Goal: Task Accomplishment & Management: Complete application form

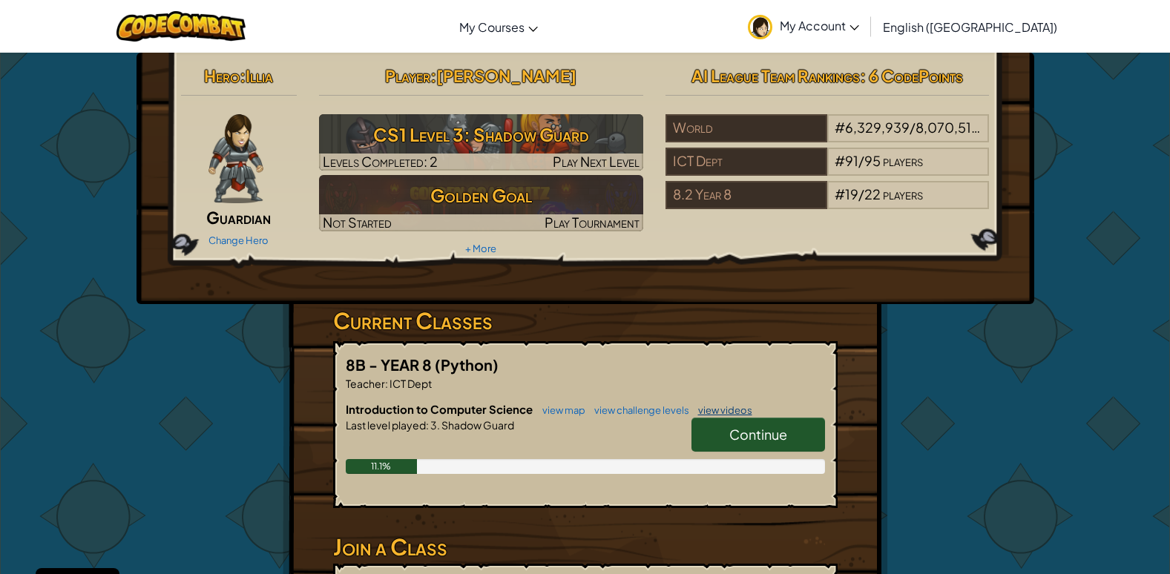
click at [733, 412] on link "view videos" at bounding box center [722, 410] width 62 height 12
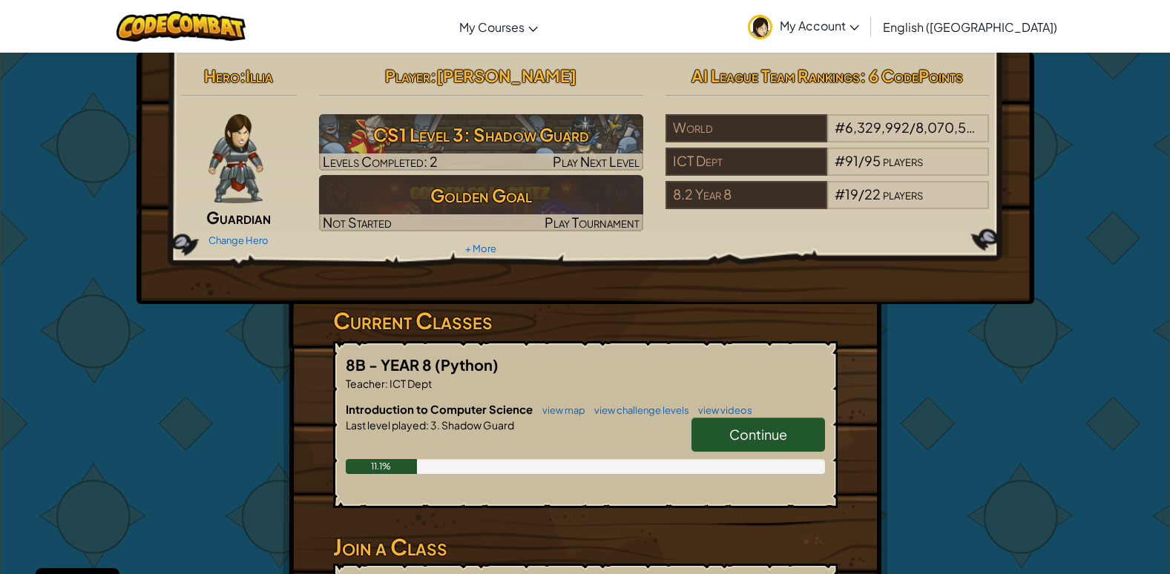
click at [738, 425] on link "Continue" at bounding box center [759, 435] width 134 height 34
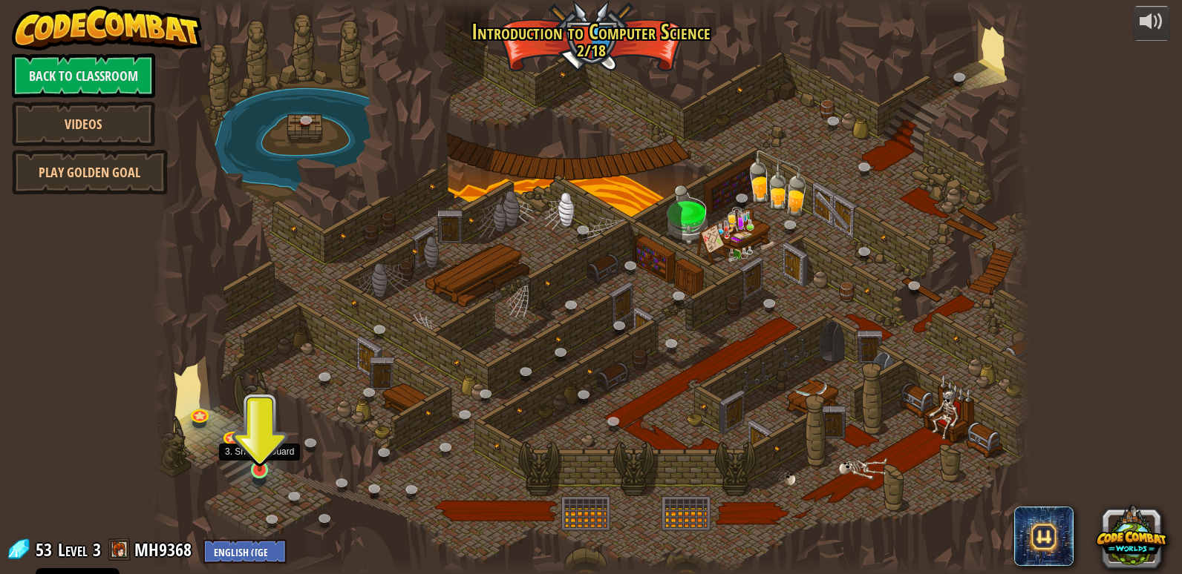
click at [255, 464] on img at bounding box center [260, 446] width 22 height 51
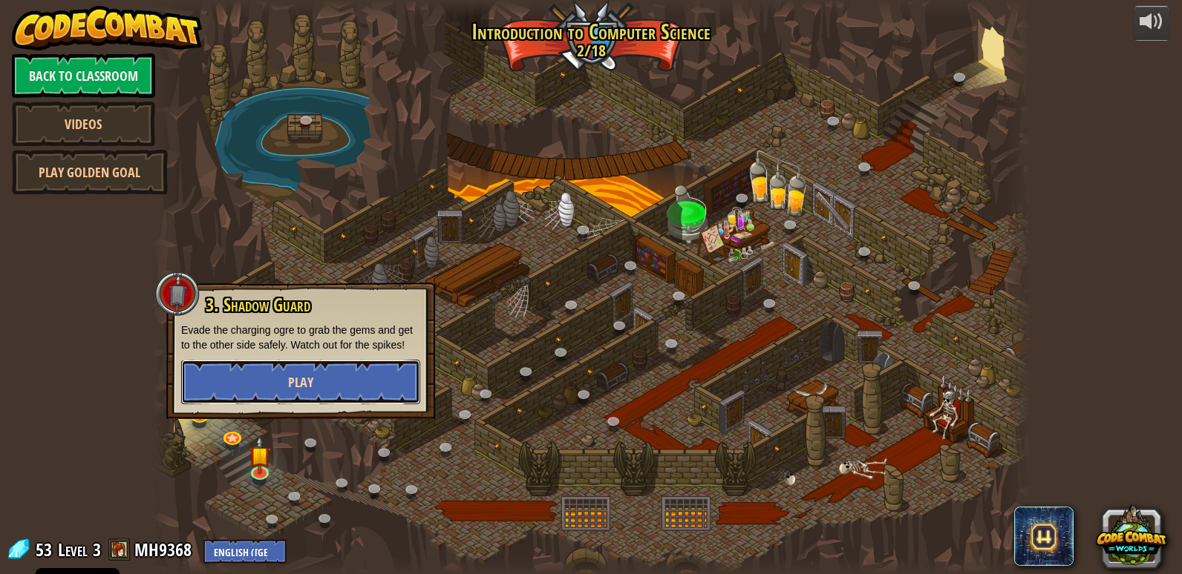
click at [288, 389] on span "Play" at bounding box center [300, 382] width 25 height 19
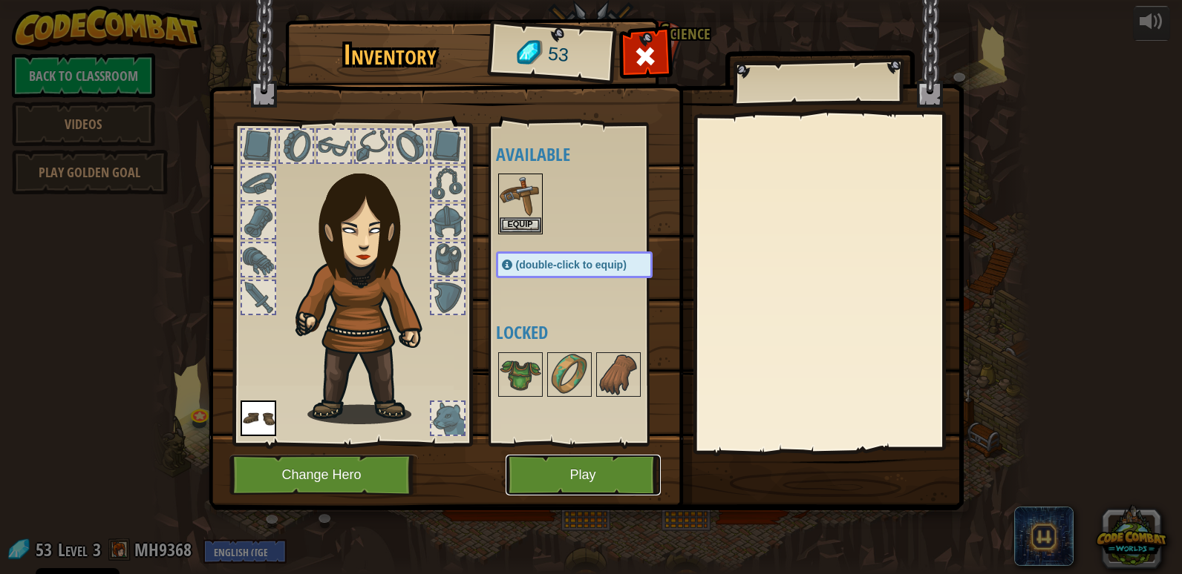
click at [580, 479] on button "Play" at bounding box center [582, 475] width 155 height 41
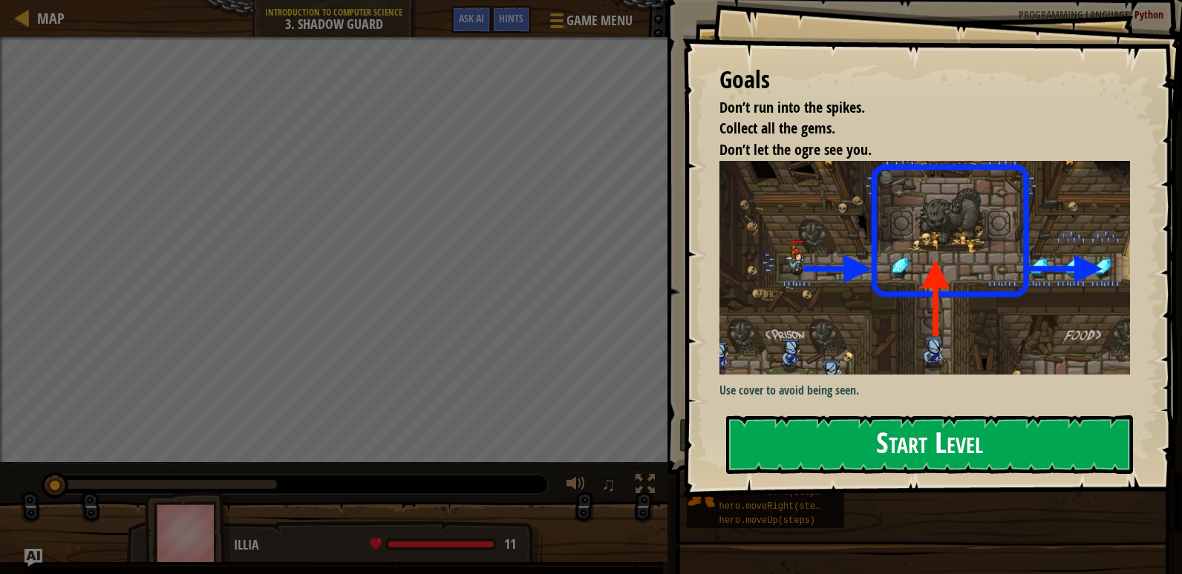
click at [1029, 428] on button "Start Level" at bounding box center [929, 445] width 407 height 59
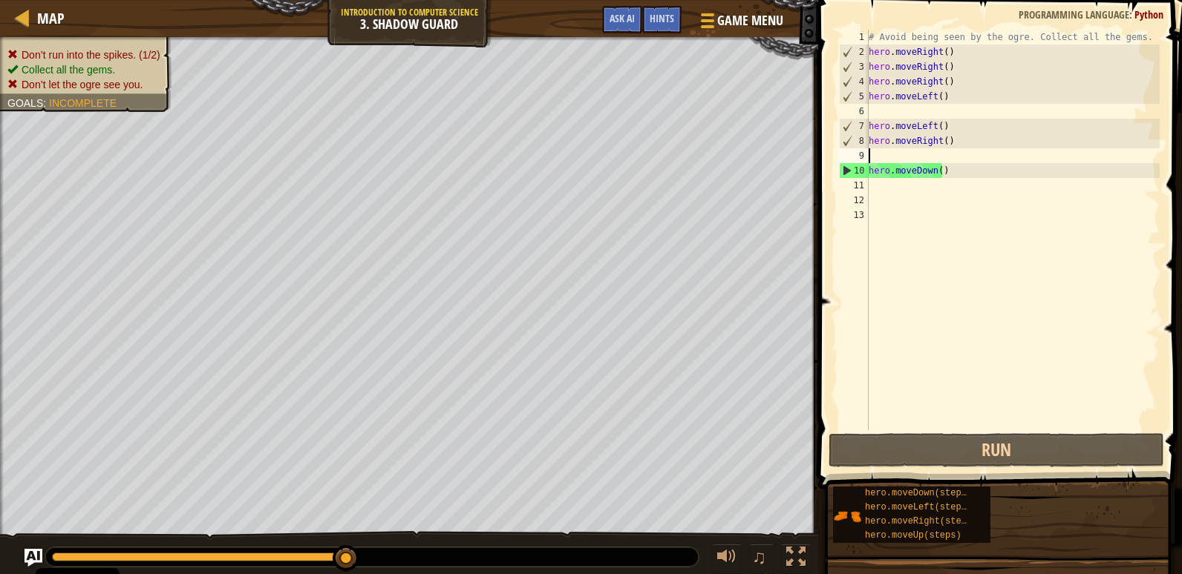
click at [871, 159] on div "# Avoid being seen by the ogre. Collect all the gems. hero . moveRight ( ) hero…" at bounding box center [1012, 245] width 294 height 430
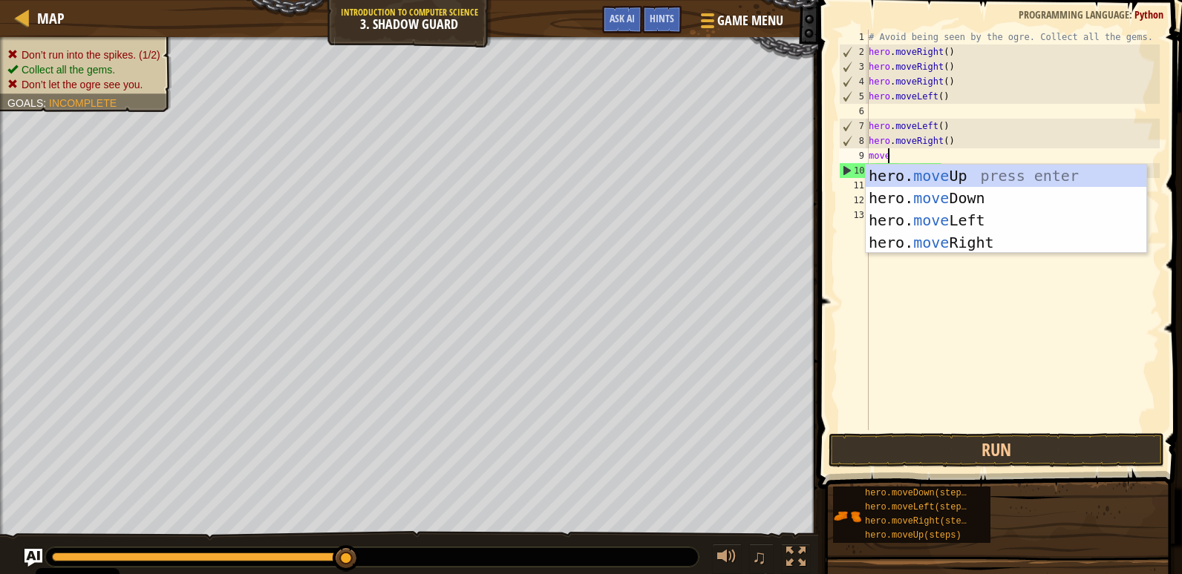
scroll to position [7, 1]
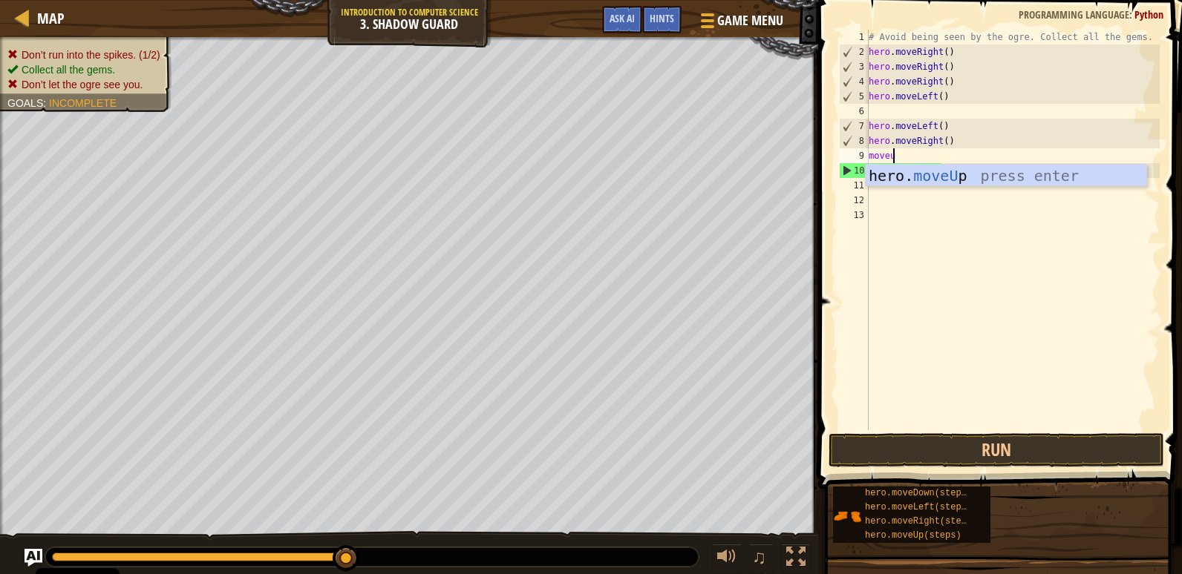
type textarea "moveup"
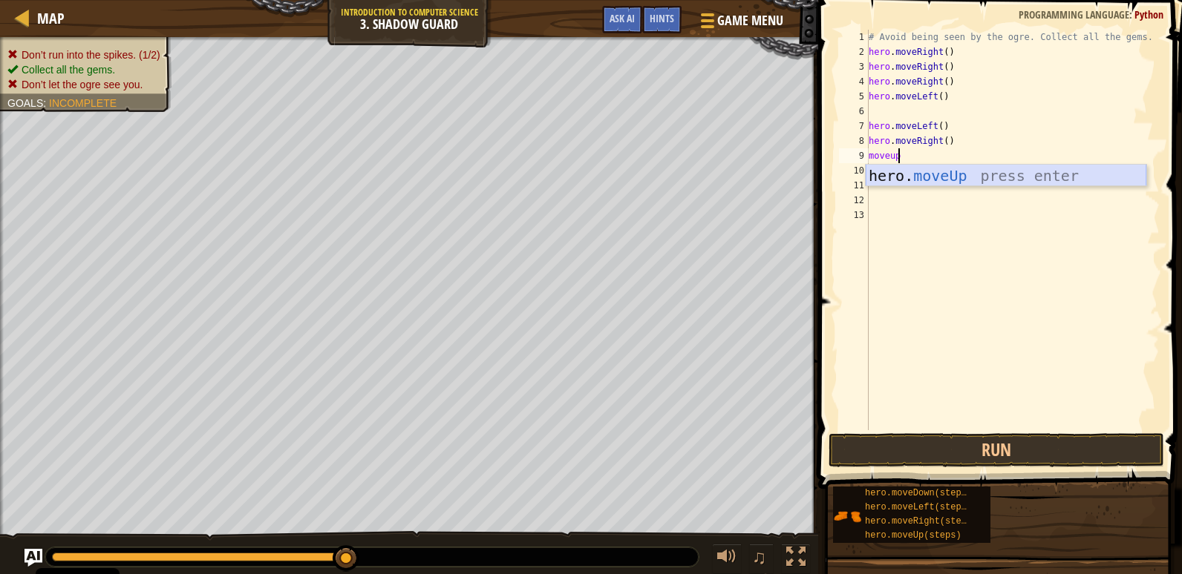
click at [914, 171] on div "hero. moveUp press enter" at bounding box center [1005, 198] width 281 height 67
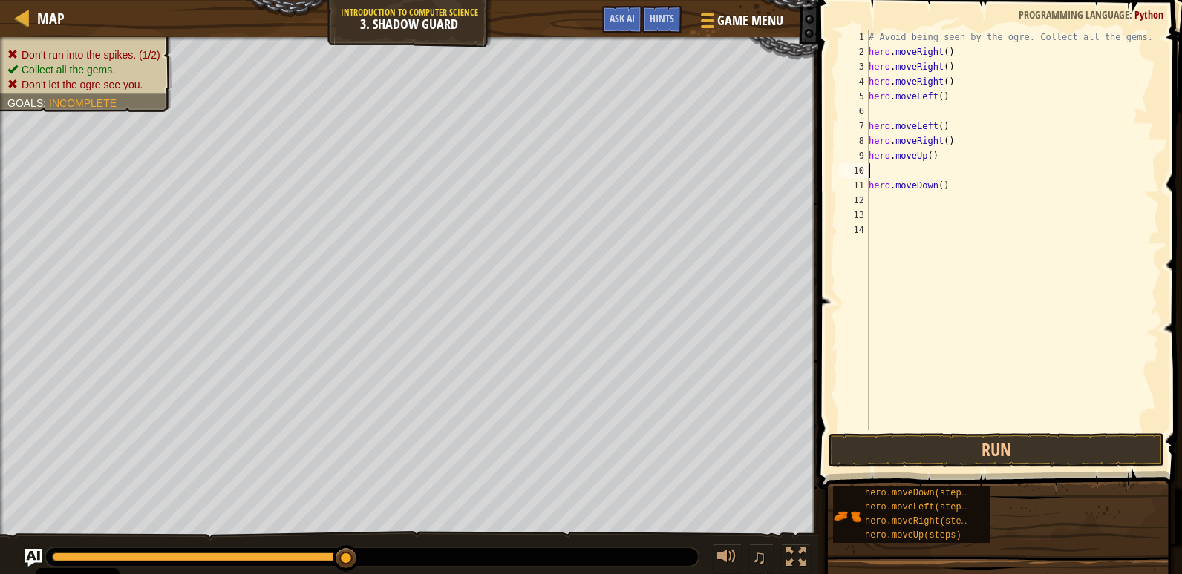
scroll to position [7, 0]
click at [878, 206] on div "# Avoid being seen by the ogre. Collect all the gems. hero . moveRight ( ) hero…" at bounding box center [1012, 245] width 294 height 430
click at [978, 444] on button "Run" at bounding box center [995, 450] width 335 height 34
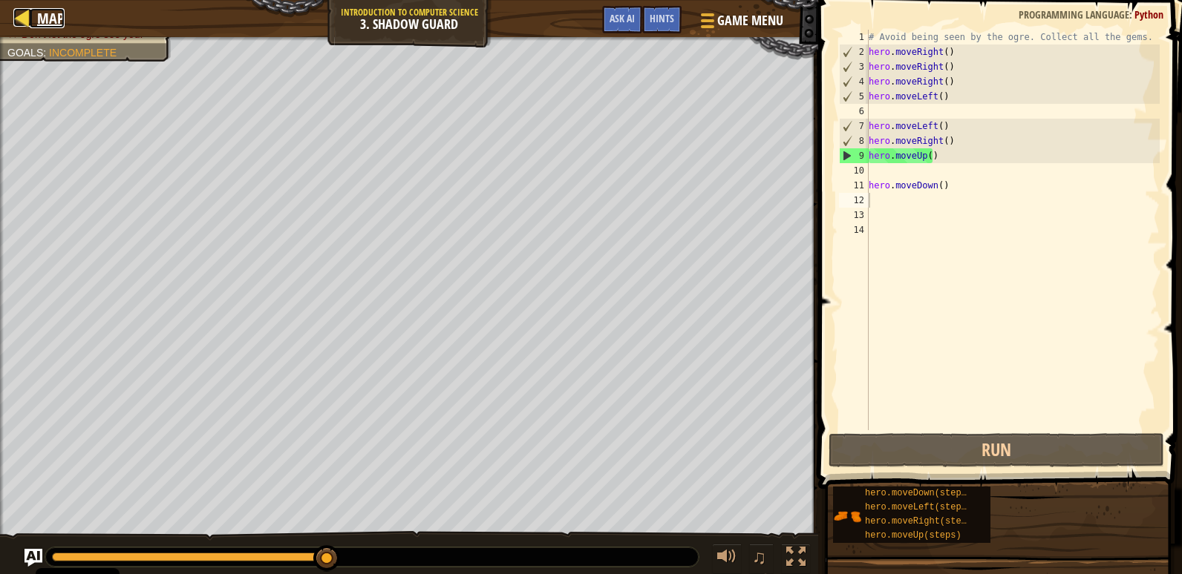
click at [33, 16] on link "Map" at bounding box center [47, 18] width 35 height 20
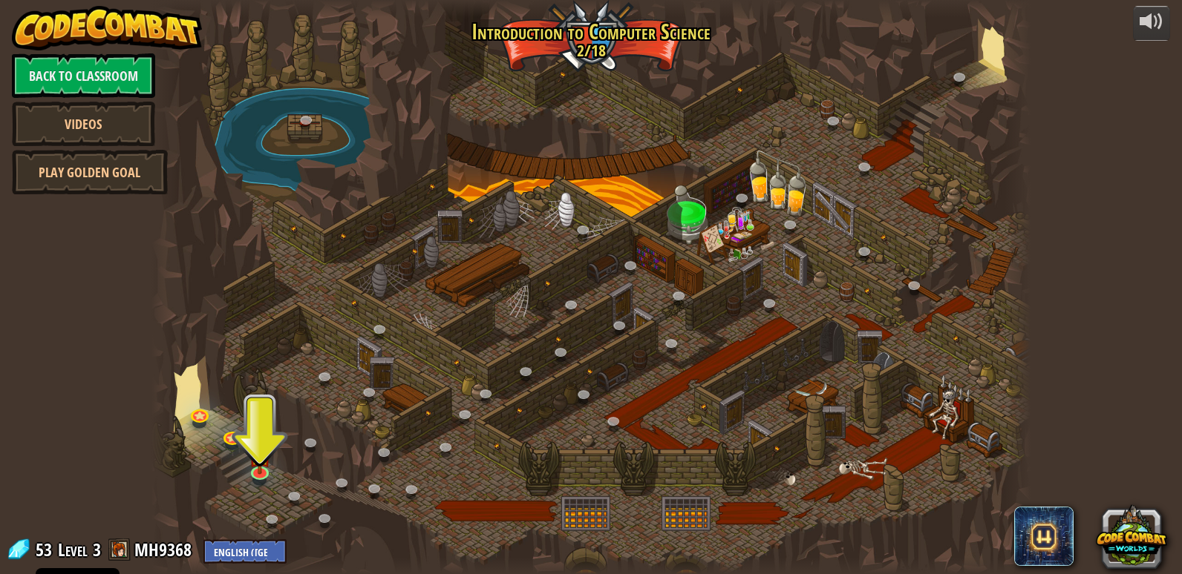
click at [654, 49] on div at bounding box center [590, 287] width 879 height 574
click at [57, 176] on link "Play Golden Goal" at bounding box center [90, 172] width 156 height 45
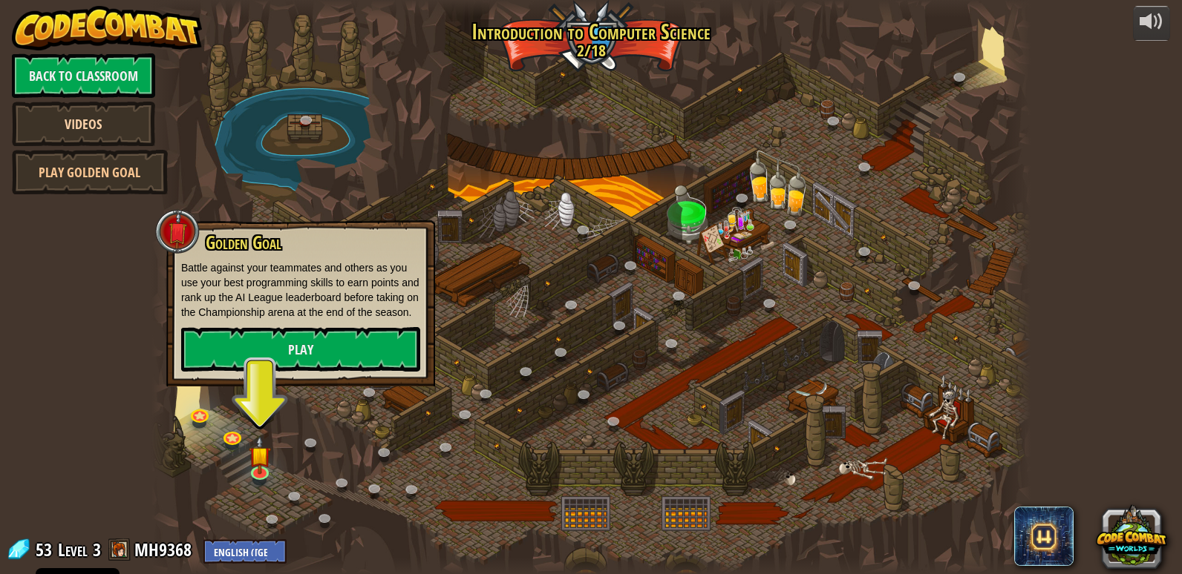
click at [80, 134] on link "Videos" at bounding box center [83, 124] width 143 height 45
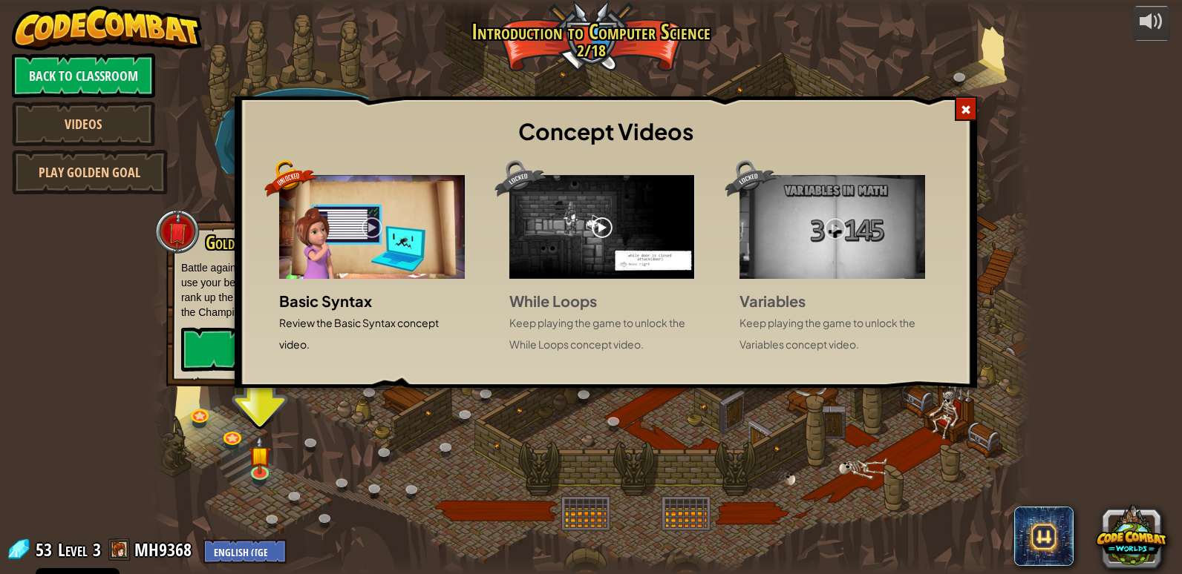
click at [962, 105] on span at bounding box center [965, 110] width 10 height 10
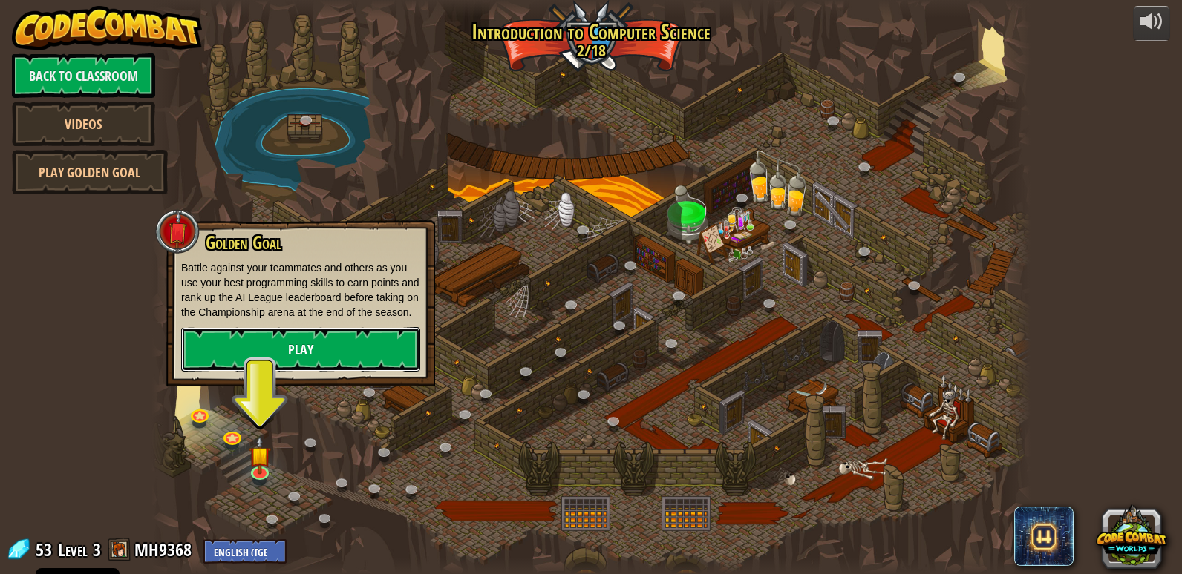
click at [339, 333] on link "Play" at bounding box center [300, 349] width 239 height 45
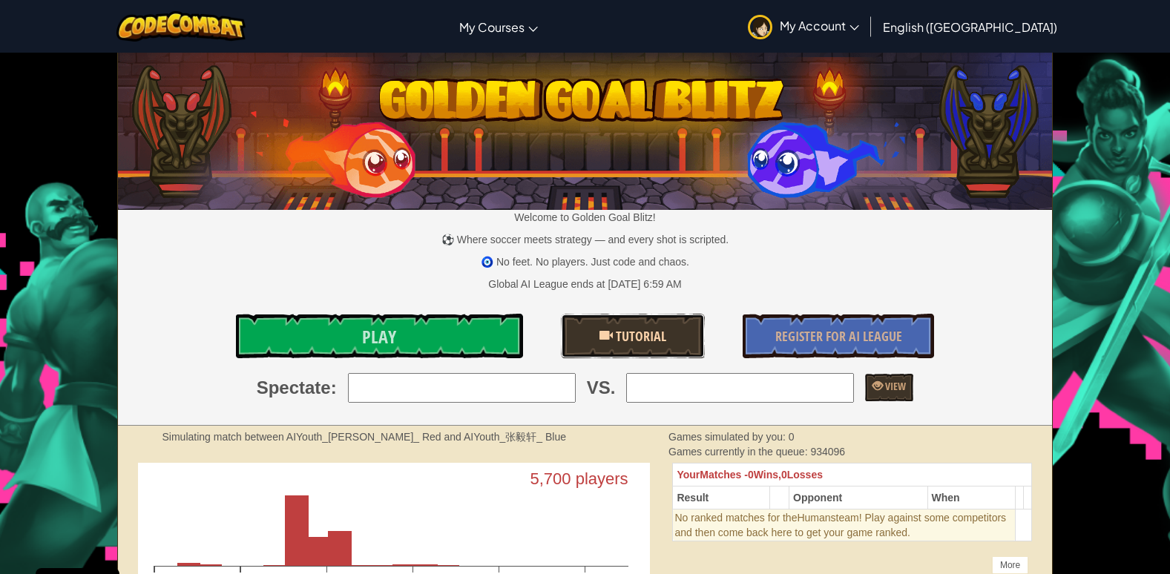
click at [642, 315] on link "Tutorial" at bounding box center [632, 336] width 143 height 45
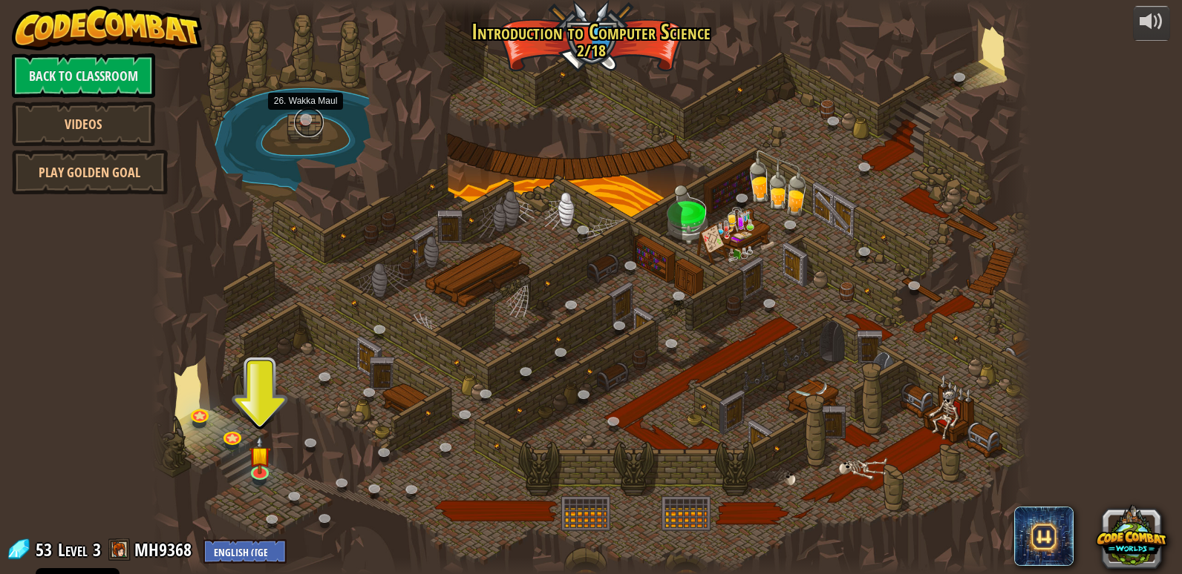
click at [308, 122] on link at bounding box center [309, 123] width 30 height 30
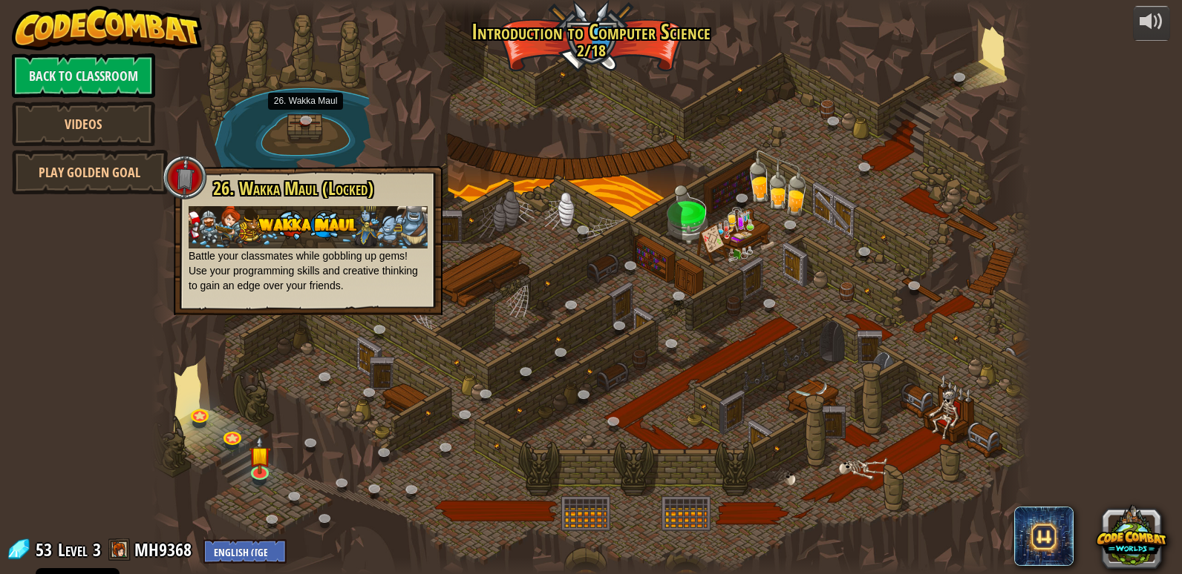
click at [332, 224] on img at bounding box center [308, 227] width 239 height 42
click at [313, 410] on div at bounding box center [590, 287] width 879 height 574
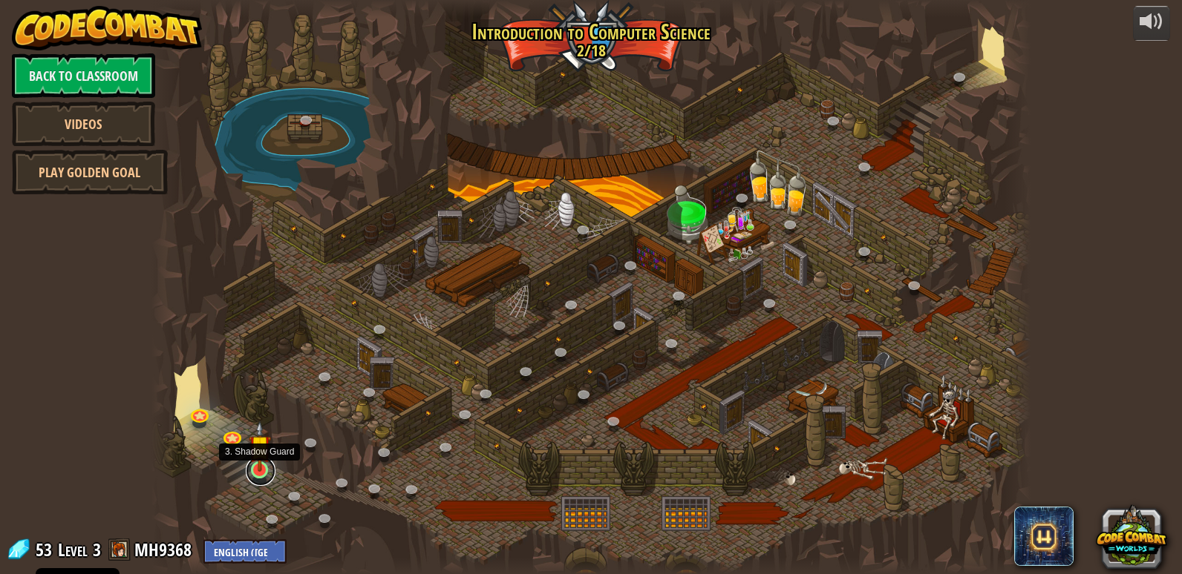
click at [258, 477] on link at bounding box center [261, 471] width 30 height 30
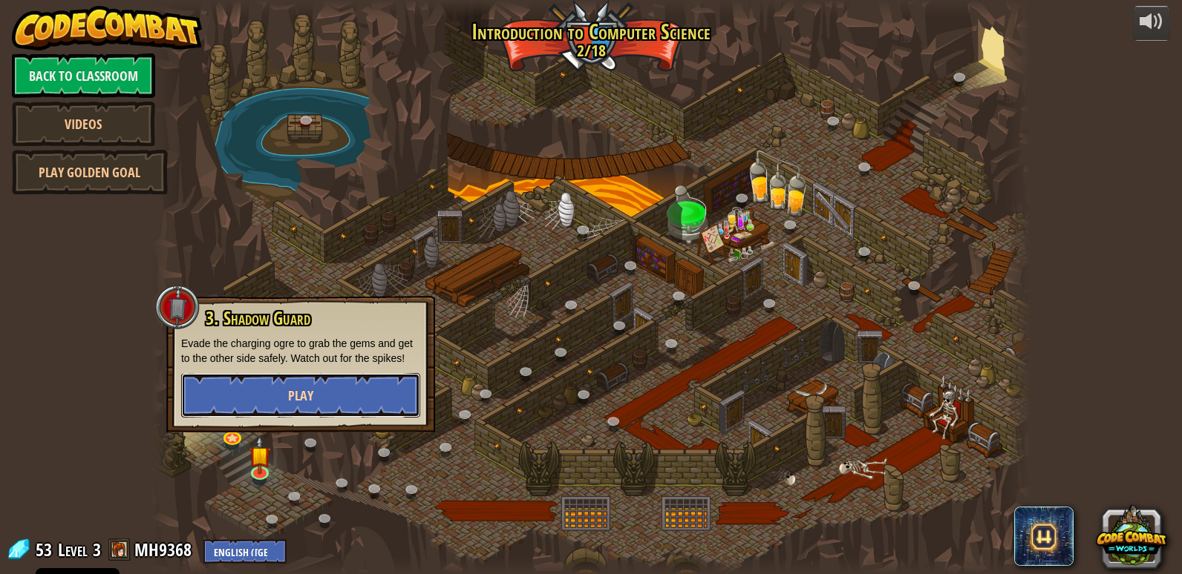
click at [298, 388] on span "Play" at bounding box center [300, 396] width 25 height 19
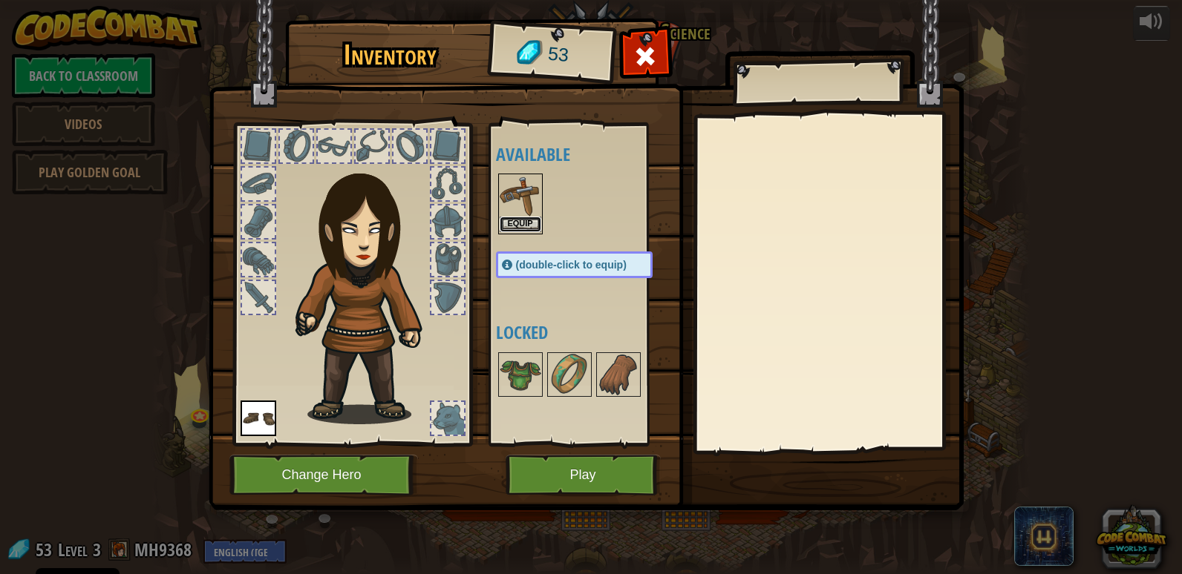
click at [523, 228] on button "Equip" at bounding box center [520, 225] width 42 height 16
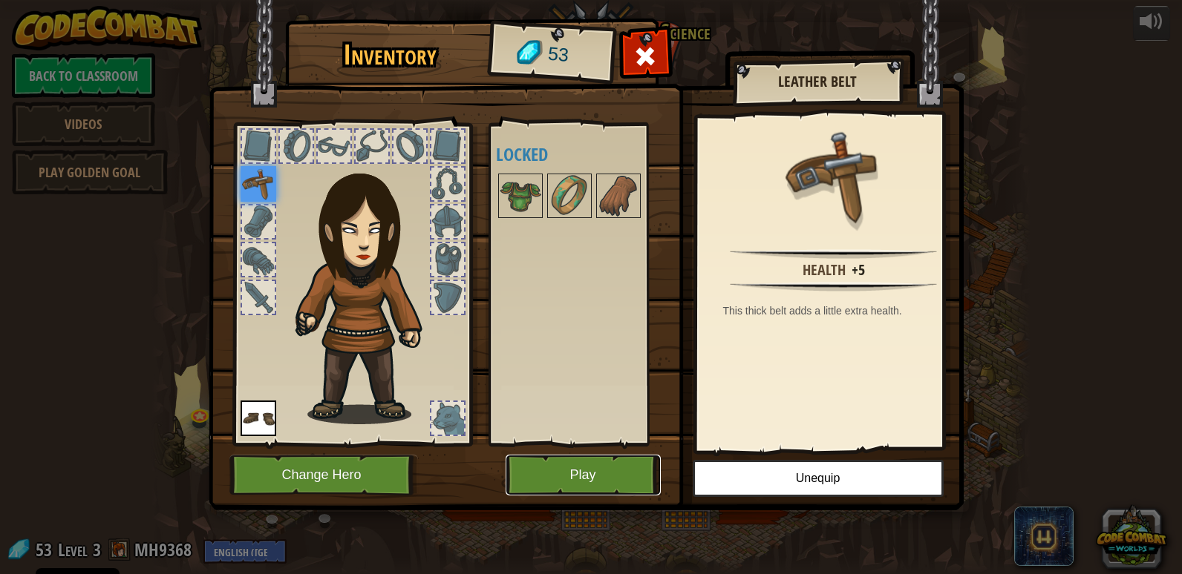
click at [622, 482] on button "Play" at bounding box center [582, 475] width 155 height 41
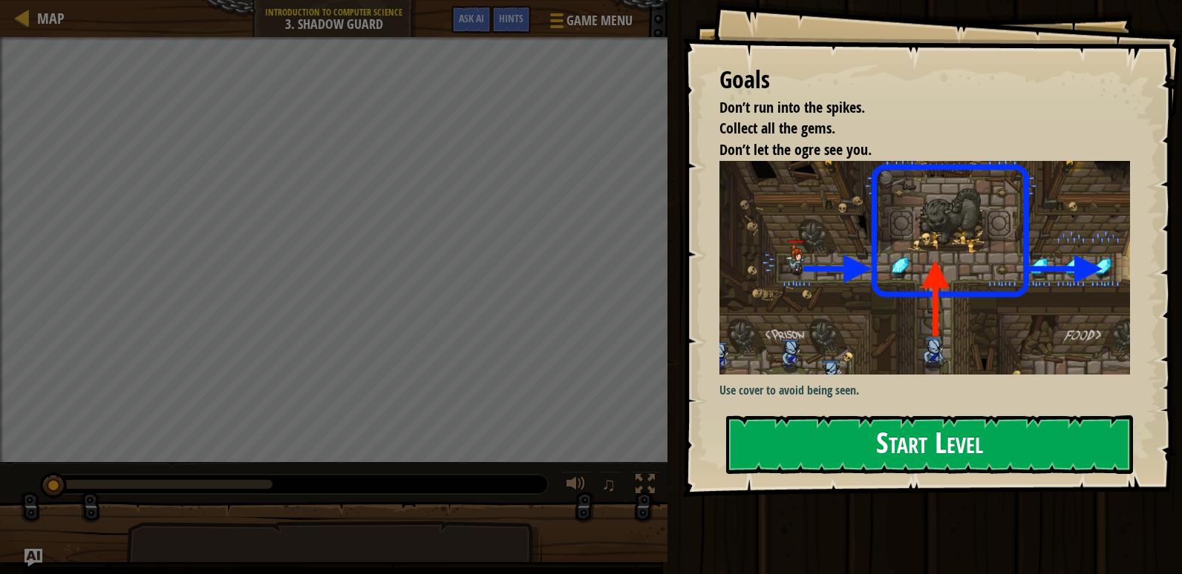
click at [903, 458] on button "Start Level" at bounding box center [929, 445] width 407 height 59
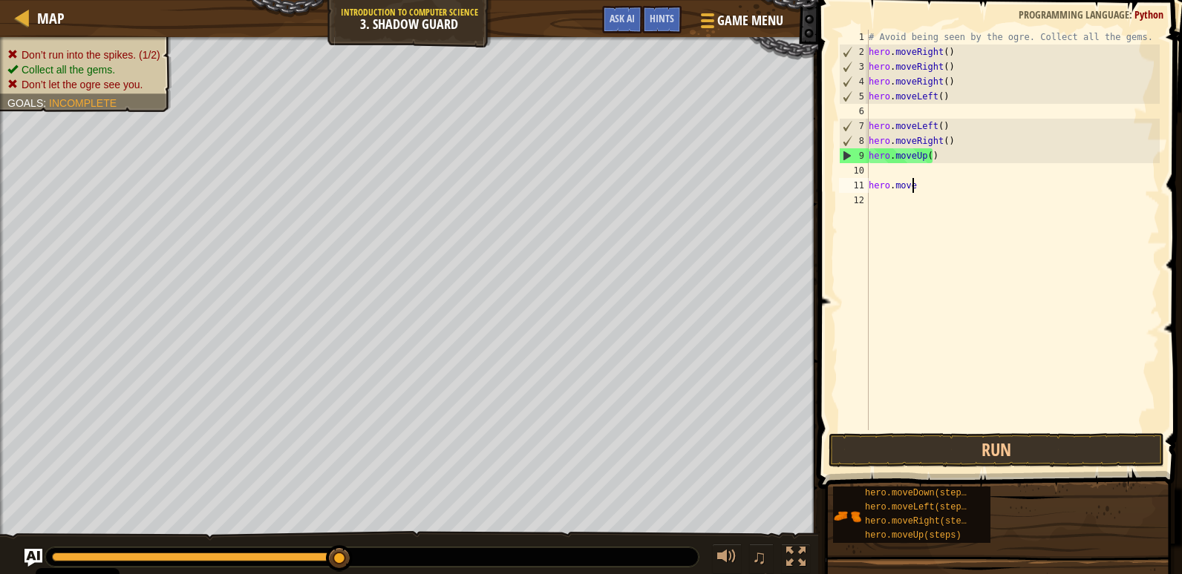
type textarea "h"
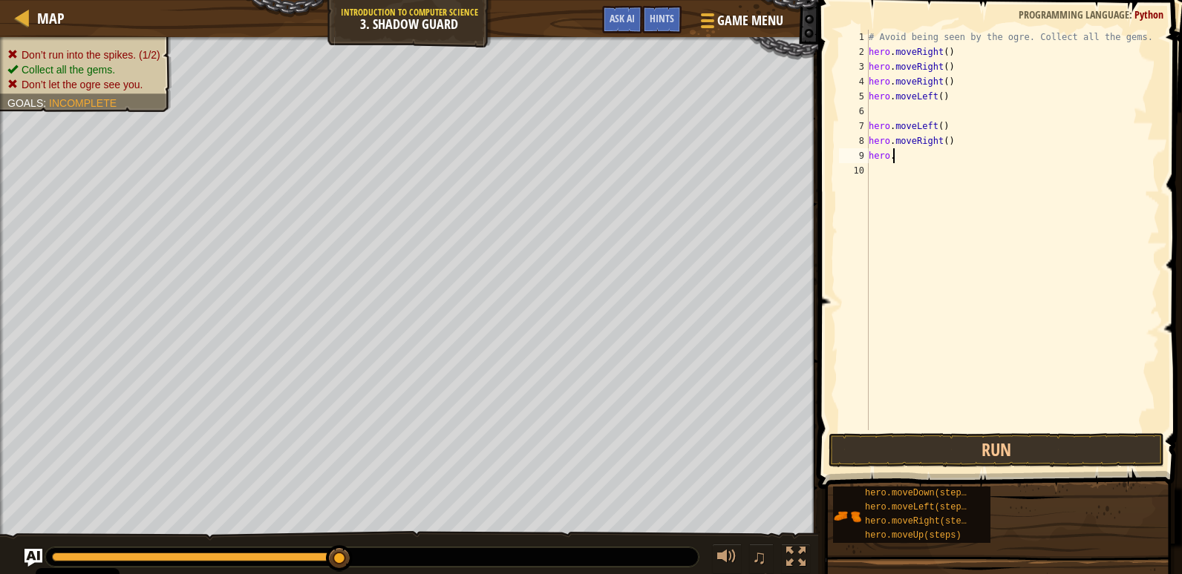
type textarea "h"
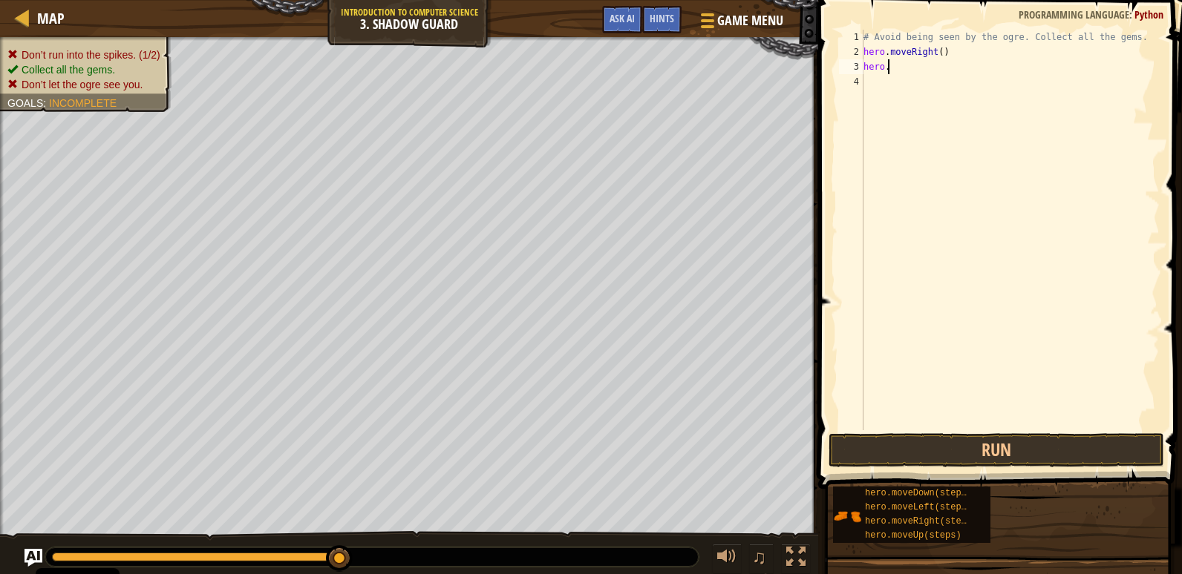
type textarea "h"
type textarea "#"
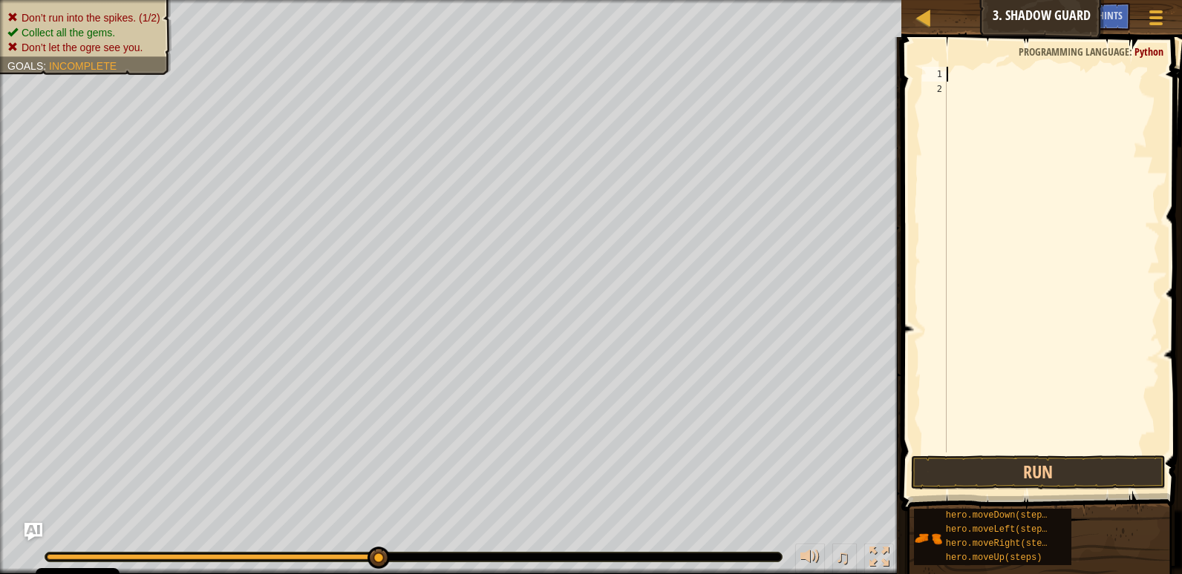
scroll to position [7, 0]
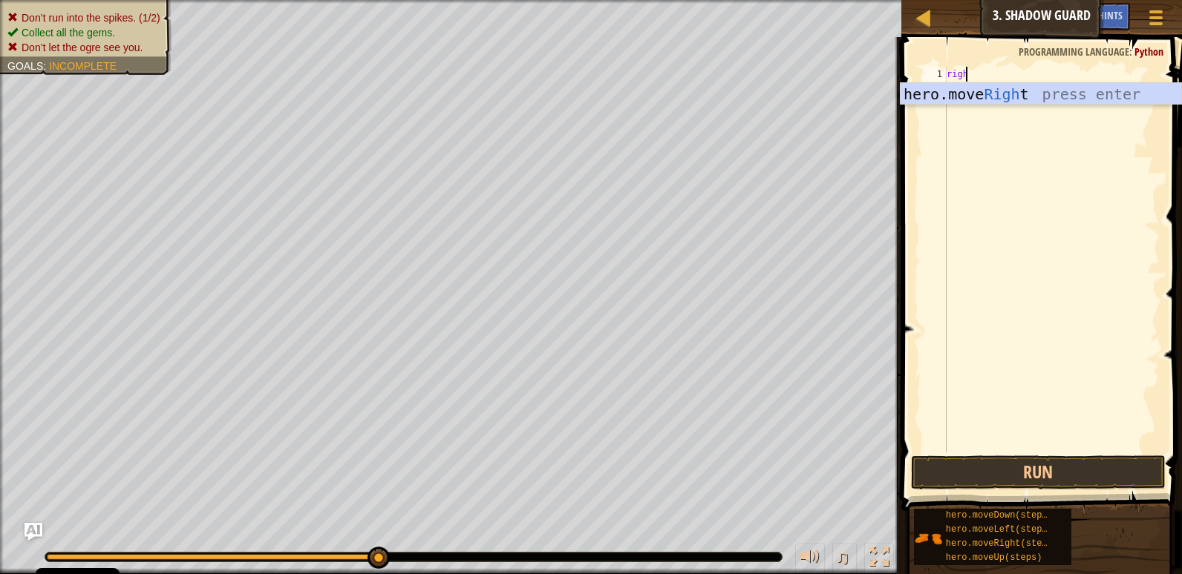
type textarea "right"
click at [977, 103] on div "hero.move Right press enter" at bounding box center [1040, 116] width 281 height 67
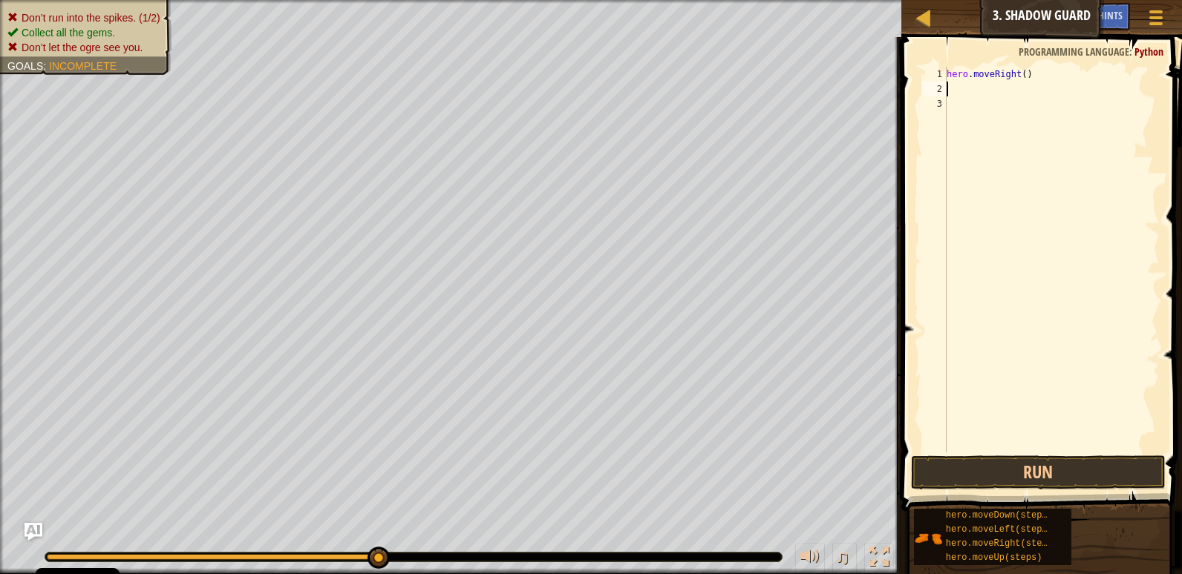
scroll to position [7, 0]
type textarea "right"
click at [977, 103] on div "hero.move Right press enter" at bounding box center [1040, 131] width 281 height 67
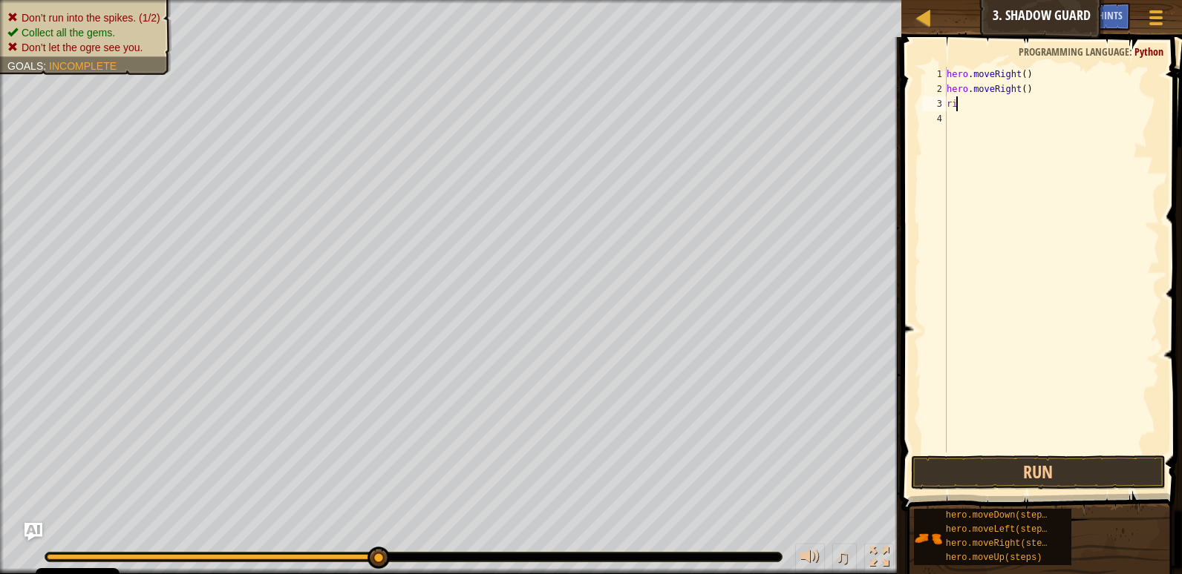
type textarea "r"
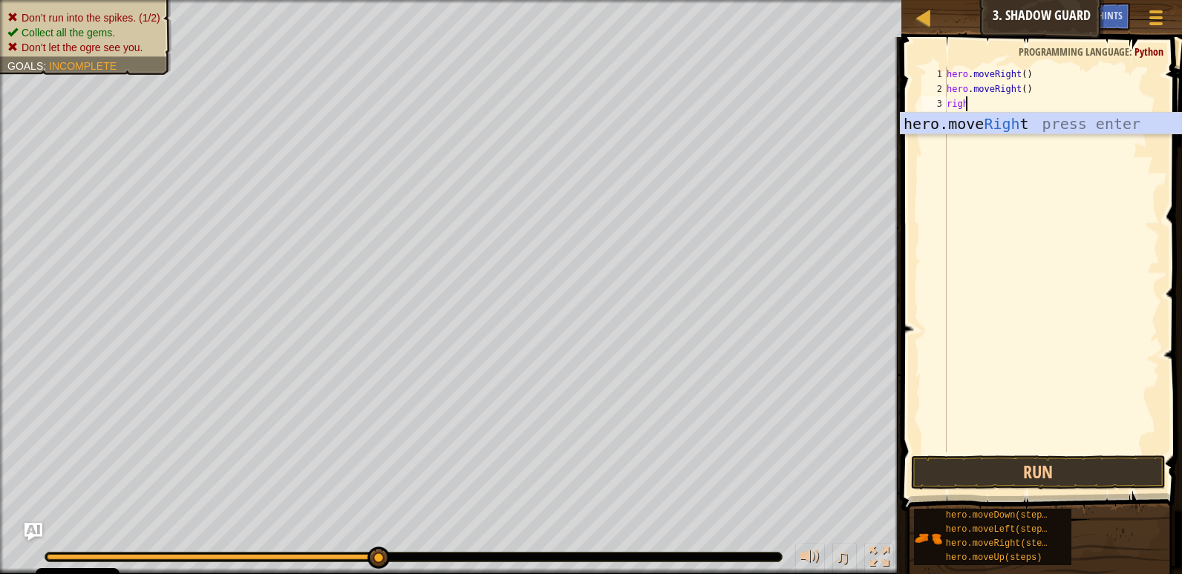
type textarea "right"
click at [991, 117] on div "hero.move Right press enter" at bounding box center [1040, 146] width 281 height 67
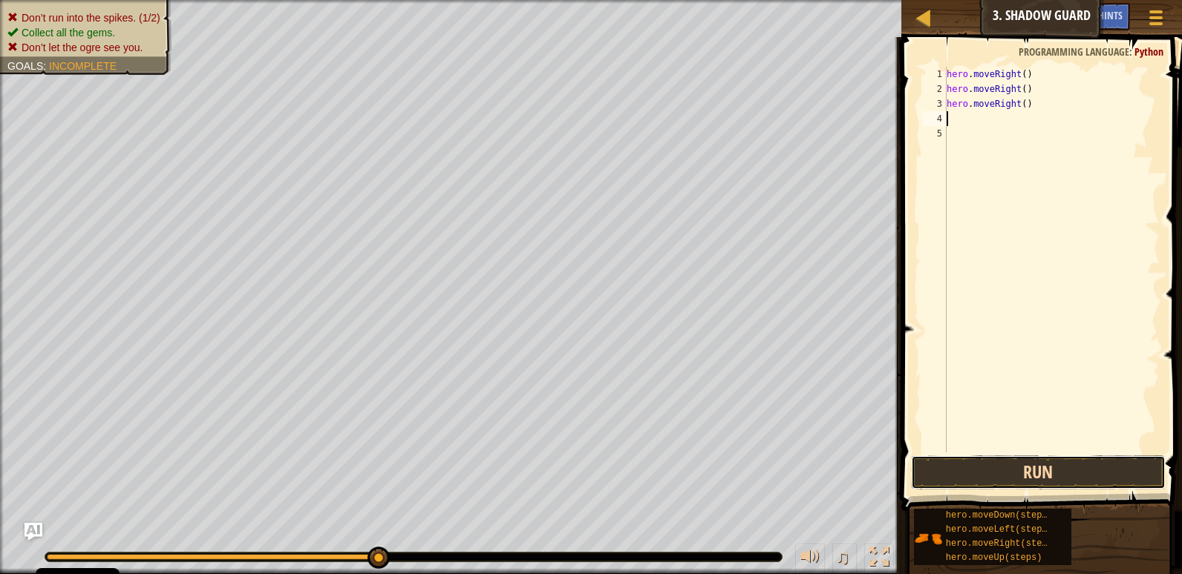
click at [1130, 459] on button "Run" at bounding box center [1038, 473] width 255 height 34
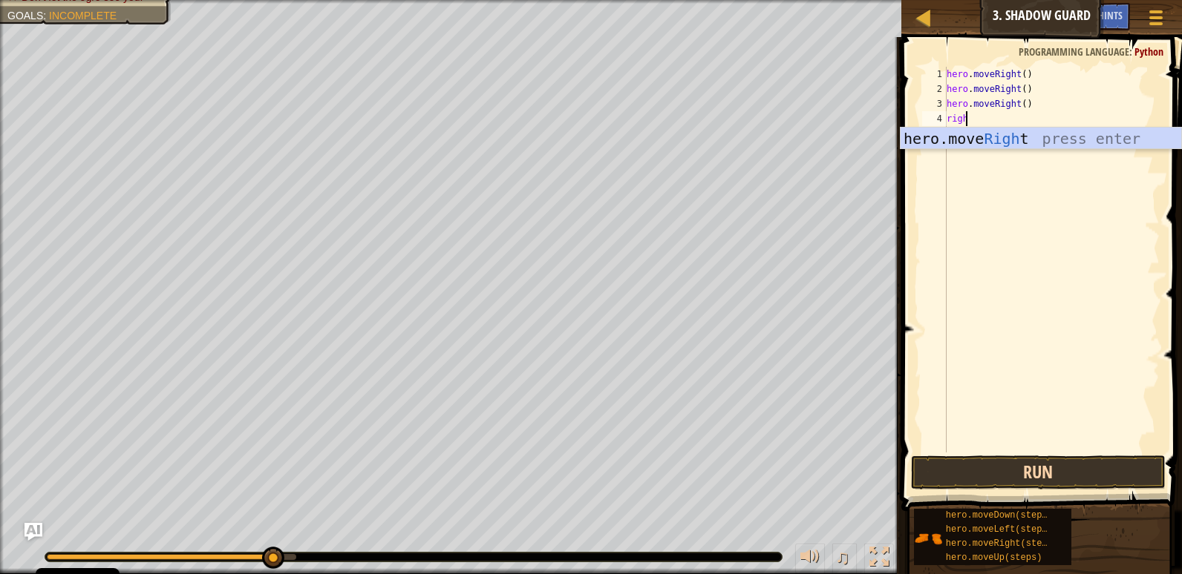
type textarea "right"
click at [1107, 128] on div "hero.move Right press enter" at bounding box center [1040, 161] width 281 height 67
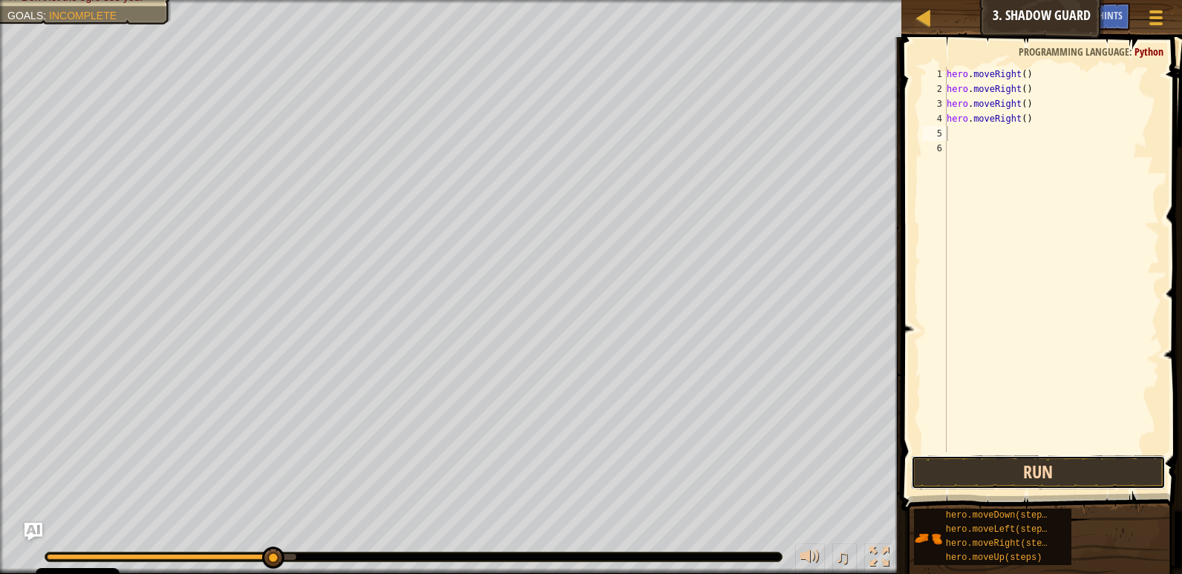
click at [1072, 465] on button "Run" at bounding box center [1038, 473] width 255 height 34
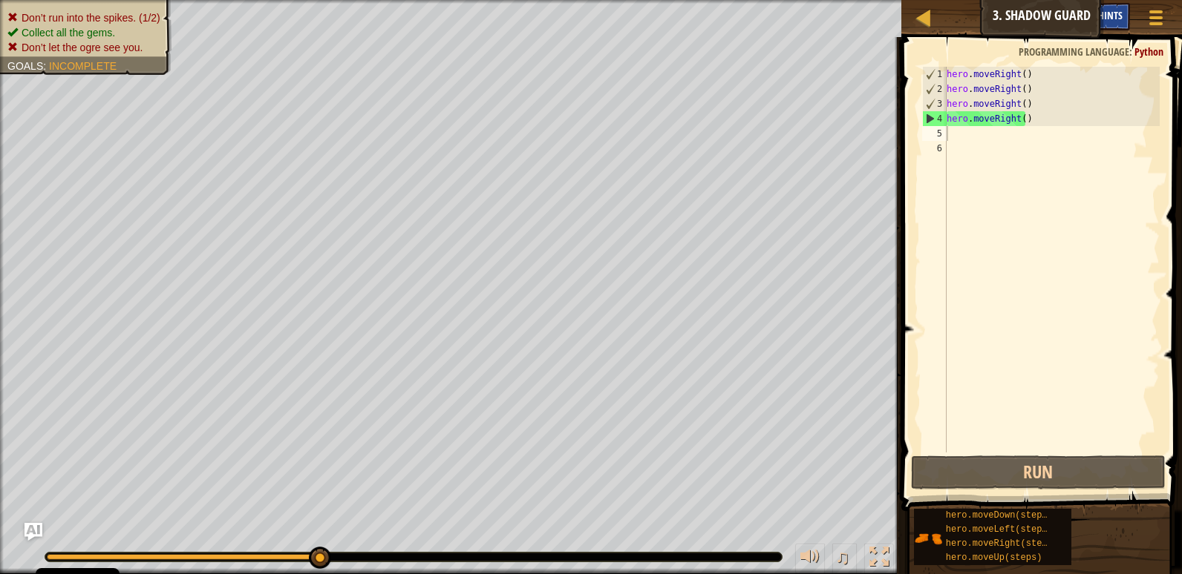
click at [1124, 13] on div "Hints" at bounding box center [1109, 16] width 39 height 27
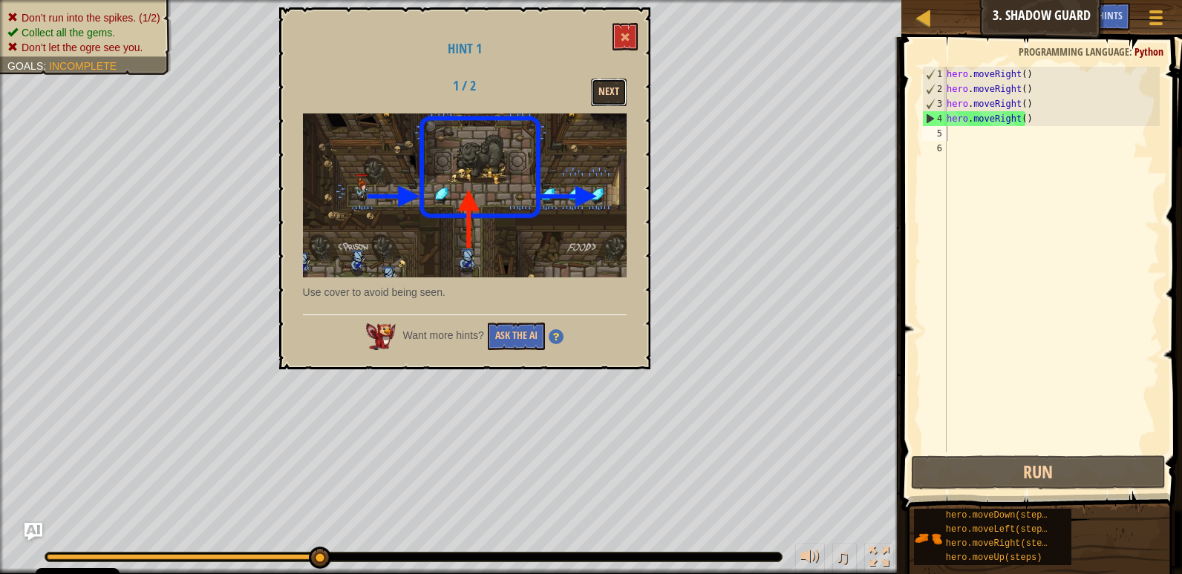
click at [592, 96] on button "Next" at bounding box center [609, 92] width 36 height 27
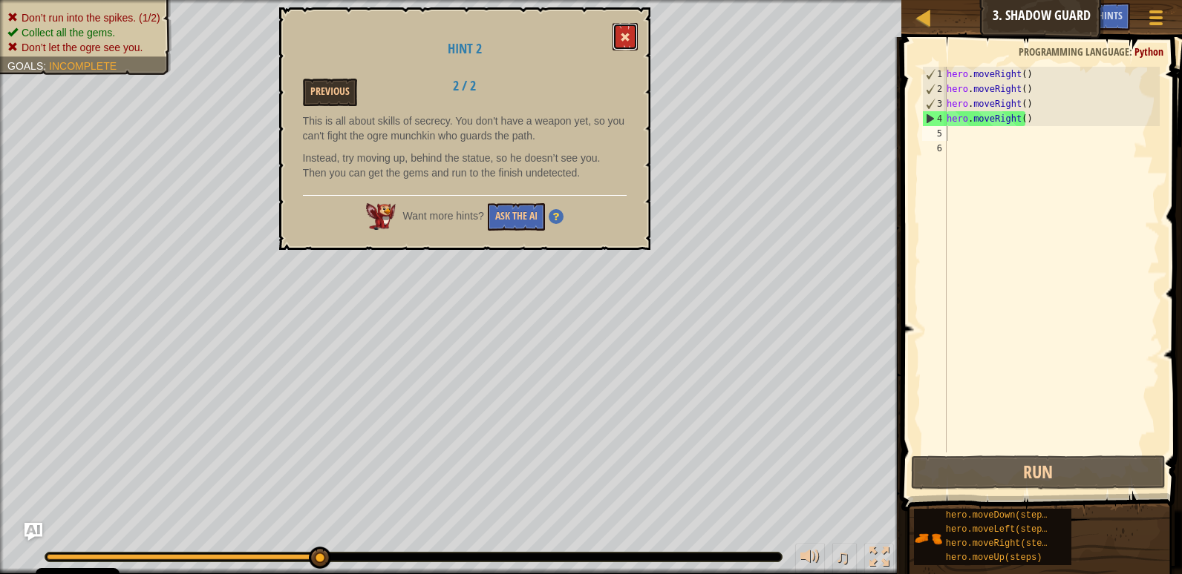
click at [617, 30] on button at bounding box center [624, 36] width 25 height 27
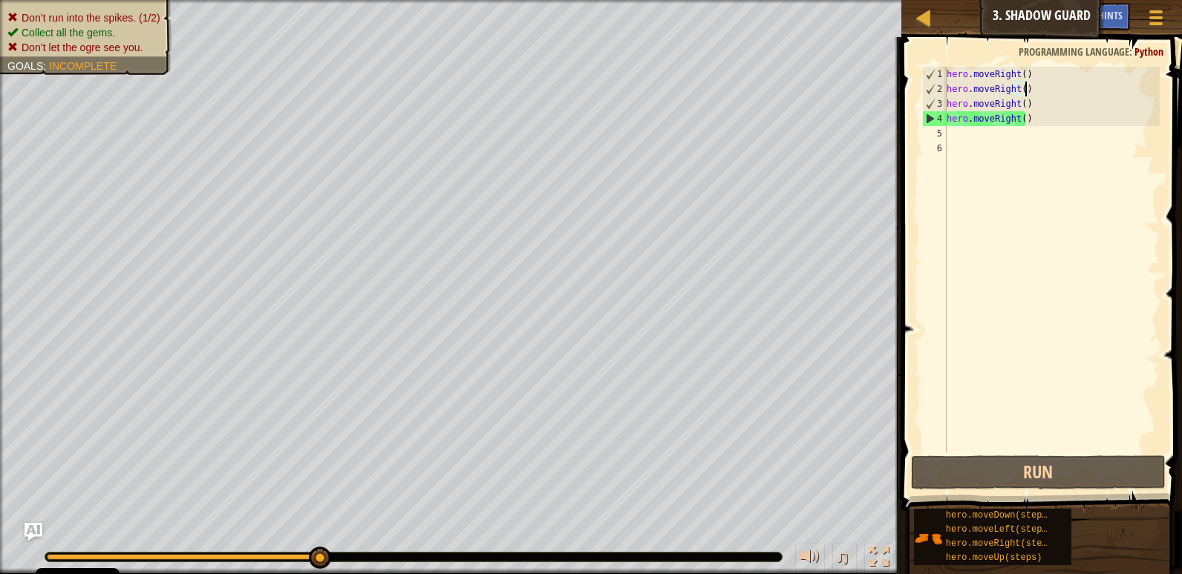
click at [1023, 85] on div "hero . moveRight ( ) hero . moveRight ( ) hero . moveRight ( ) hero . moveRight…" at bounding box center [1051, 275] width 216 height 416
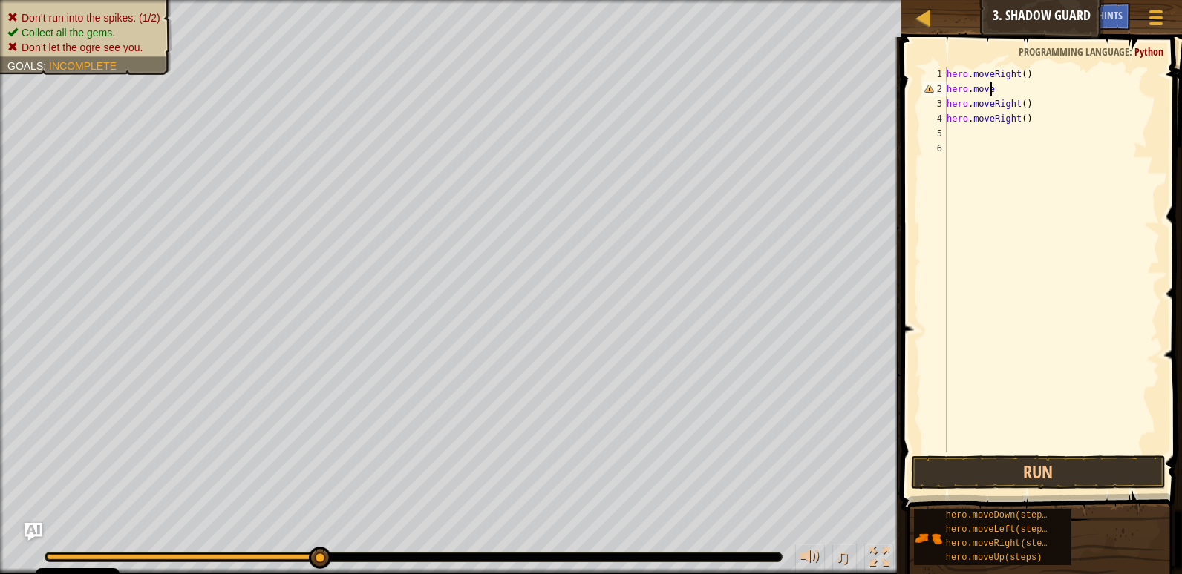
scroll to position [7, 4]
type textarea "hero.moveup"
click at [1046, 105] on div "hero.moveUp press enter" at bounding box center [1040, 131] width 281 height 67
click at [1027, 115] on div "hero . moveRight ( ) hero . moveUp ( ) hero . moveRight ( ) hero . moveRight ( )" at bounding box center [1051, 275] width 216 height 416
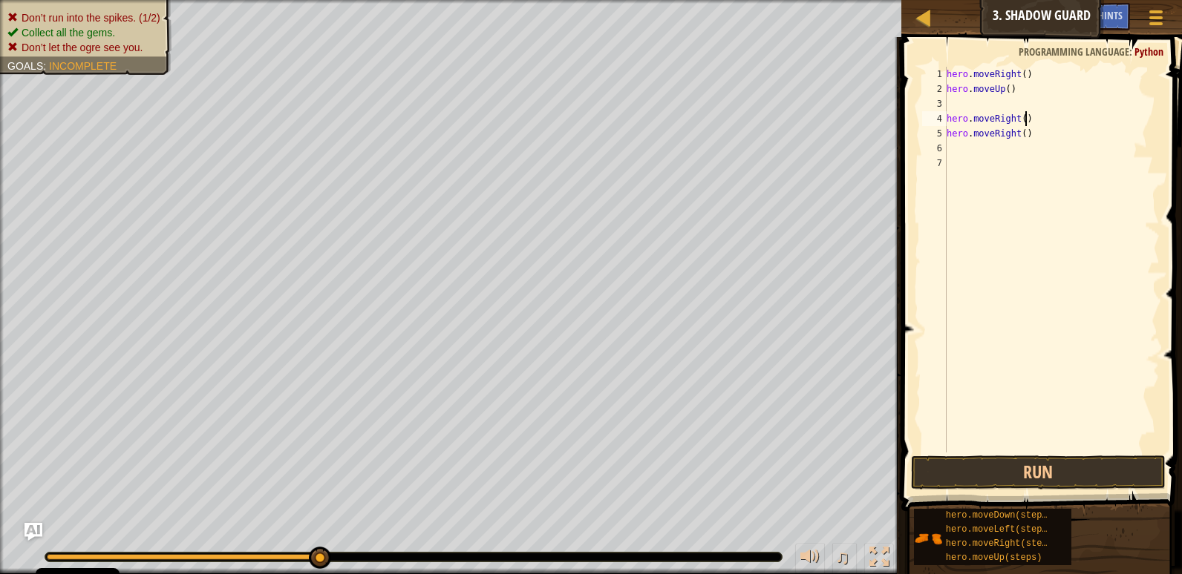
type textarea "hero.moveRight()"
click at [1026, 119] on div "hero . moveRight ( ) hero . moveUp ( ) hero . moveRight ( ) hero . moveRight ( )" at bounding box center [1051, 275] width 216 height 416
drag, startPoint x: 1026, startPoint y: 119, endPoint x: 938, endPoint y: 122, distance: 88.4
click at [938, 122] on div "hero.moveRight() 1 2 3 4 5 6 7 hero . moveRight ( ) hero . moveUp ( ) hero . mo…" at bounding box center [1039, 260] width 240 height 386
click at [945, 96] on div "3" at bounding box center [934, 103] width 24 height 15
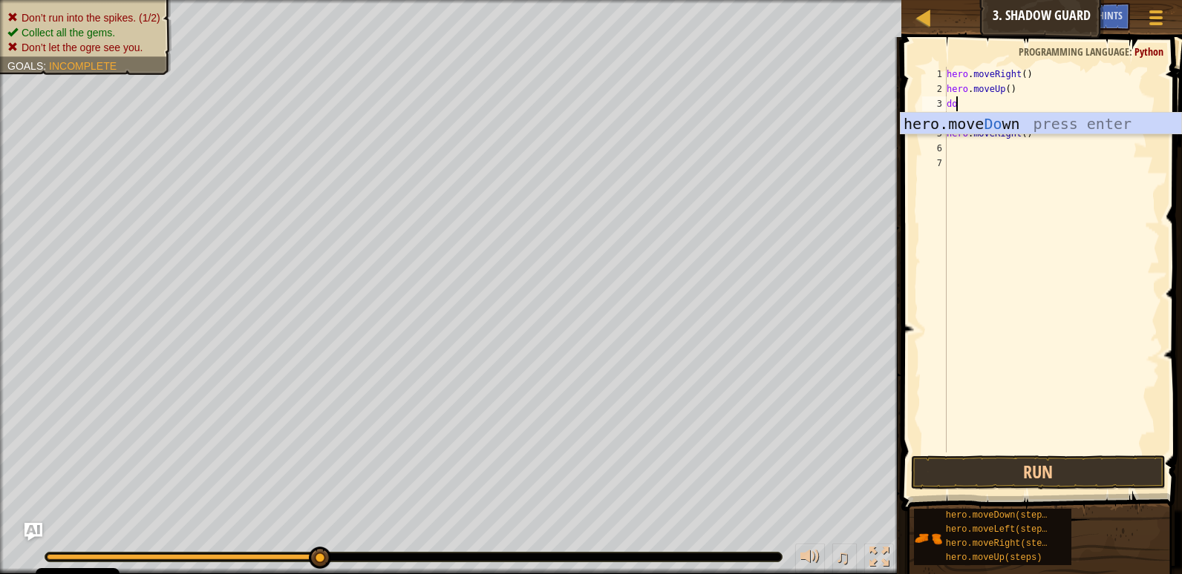
scroll to position [7, 1]
type textarea "down"
click at [1078, 118] on div "hero.move Down press enter" at bounding box center [1040, 146] width 281 height 67
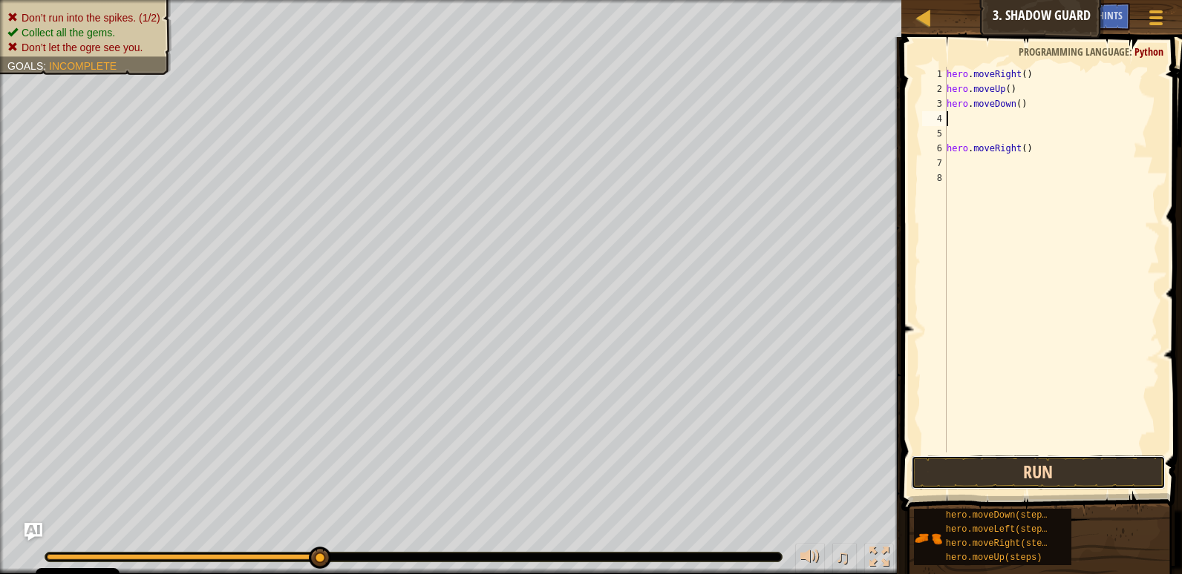
click at [1044, 468] on button "Run" at bounding box center [1038, 473] width 255 height 34
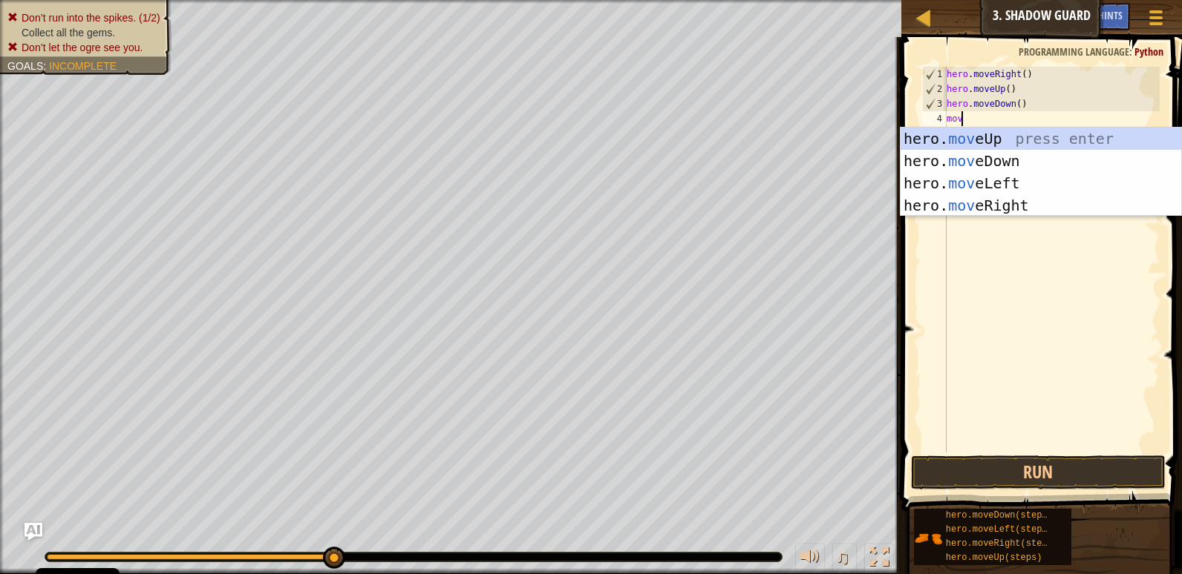
scroll to position [7, 1]
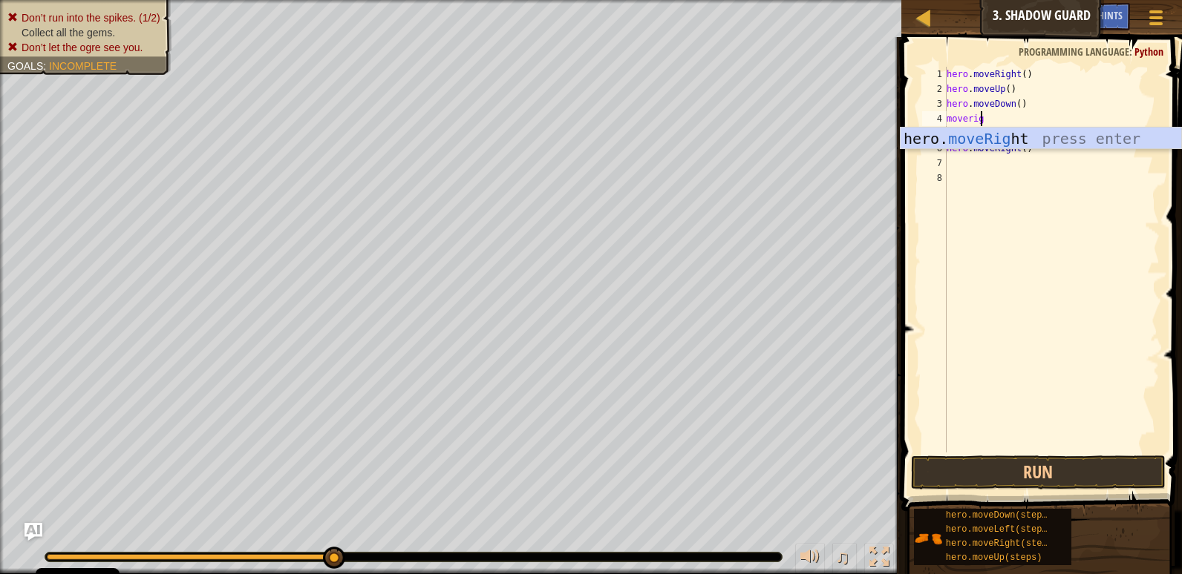
type textarea "moveright"
click at [1008, 132] on div "hero. moveRight press enter" at bounding box center [1040, 161] width 281 height 67
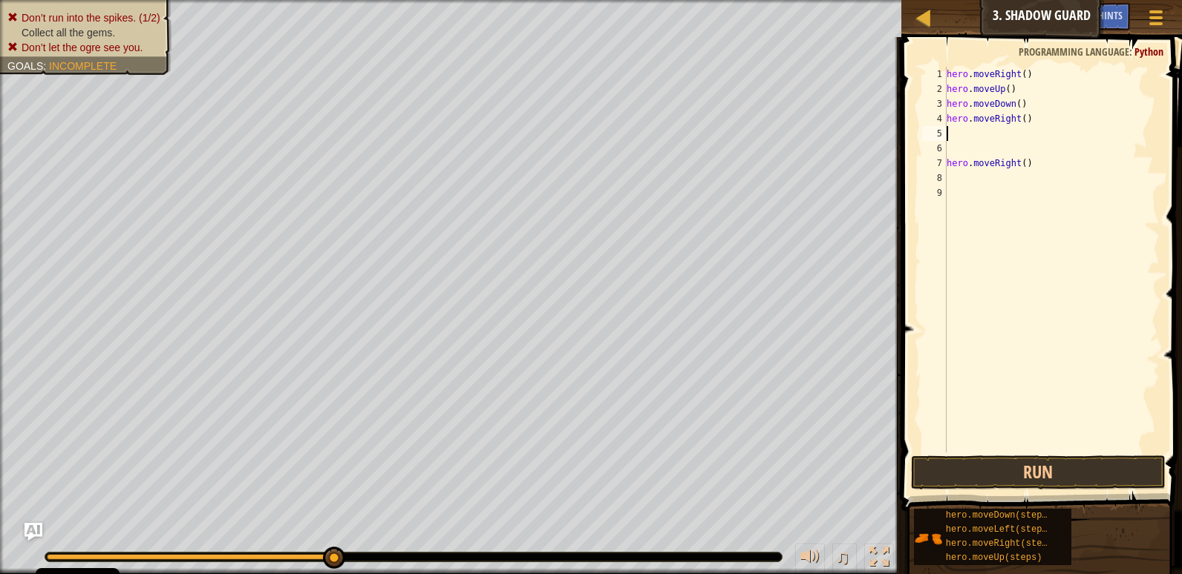
scroll to position [7, 0]
click at [1052, 477] on button "Run" at bounding box center [1038, 473] width 255 height 34
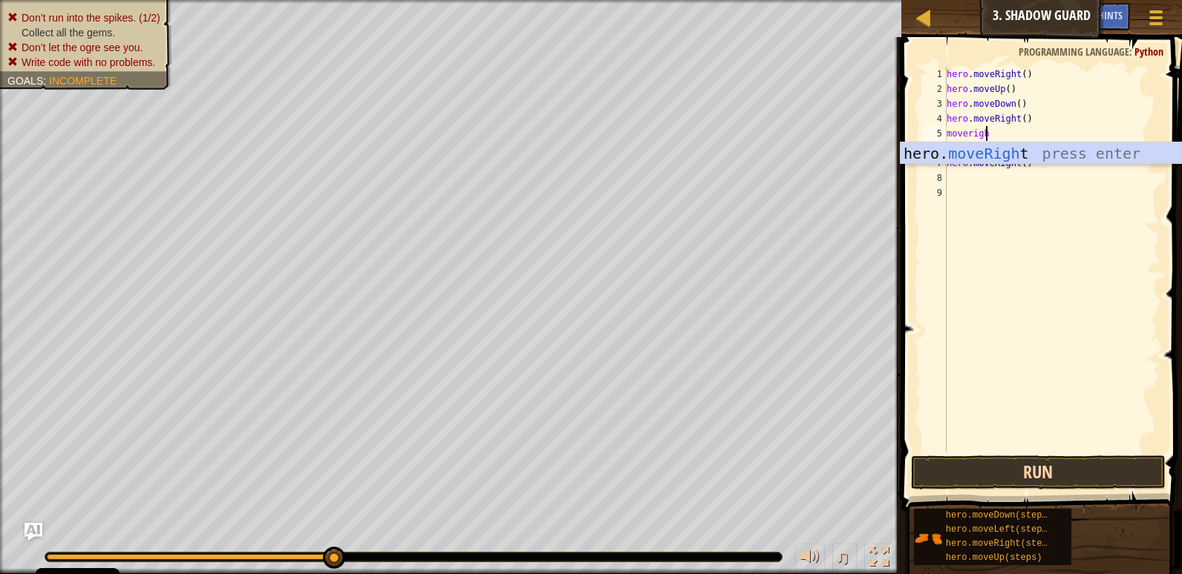
type textarea "moveright"
click at [1040, 156] on div "hero. moveRight press enter" at bounding box center [1040, 176] width 281 height 67
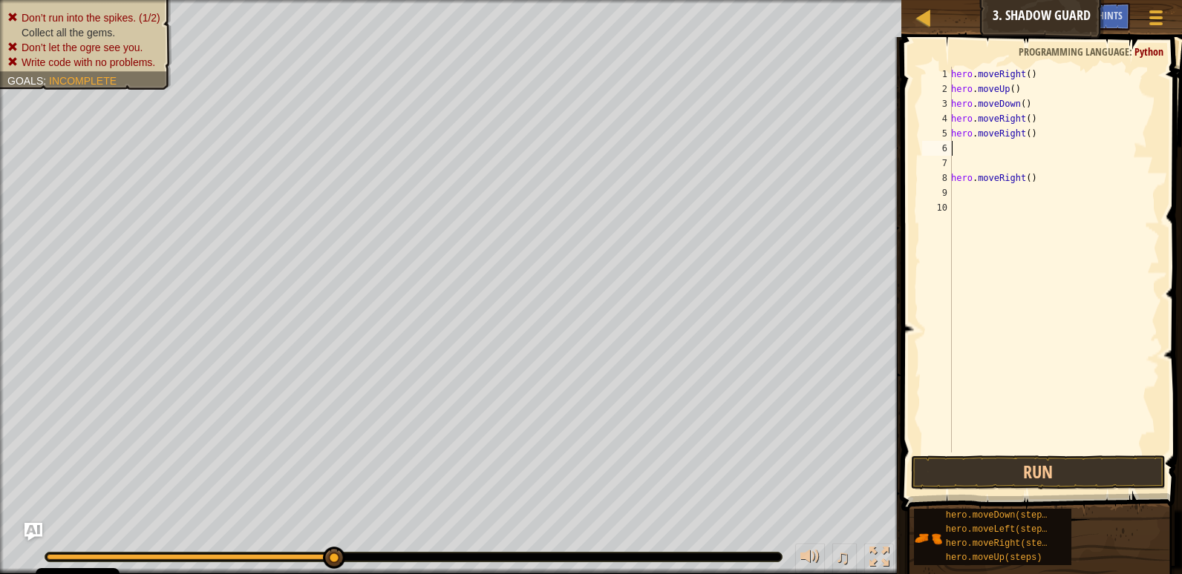
scroll to position [7, 0]
click at [1004, 460] on button "Run" at bounding box center [1038, 473] width 255 height 34
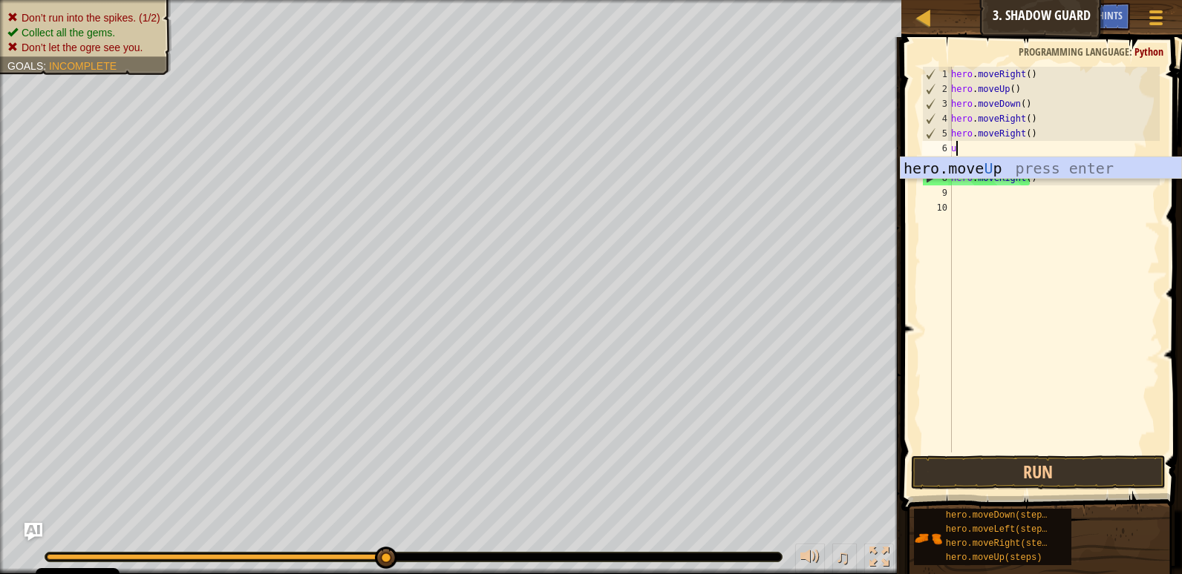
type textarea "up"
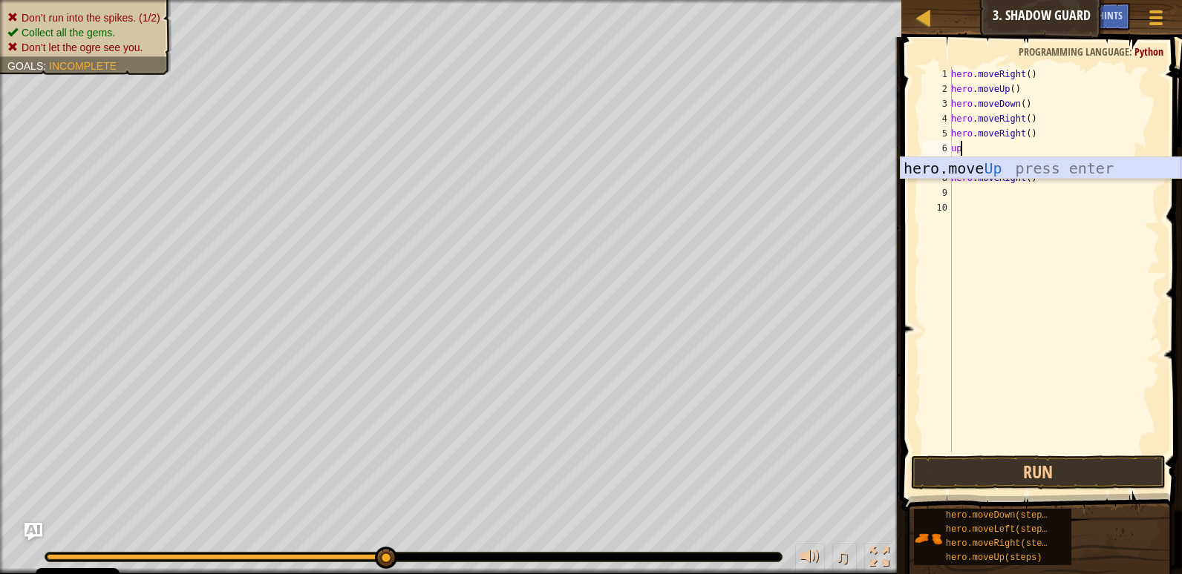
click at [969, 160] on div "hero.move Up press enter" at bounding box center [1040, 190] width 281 height 67
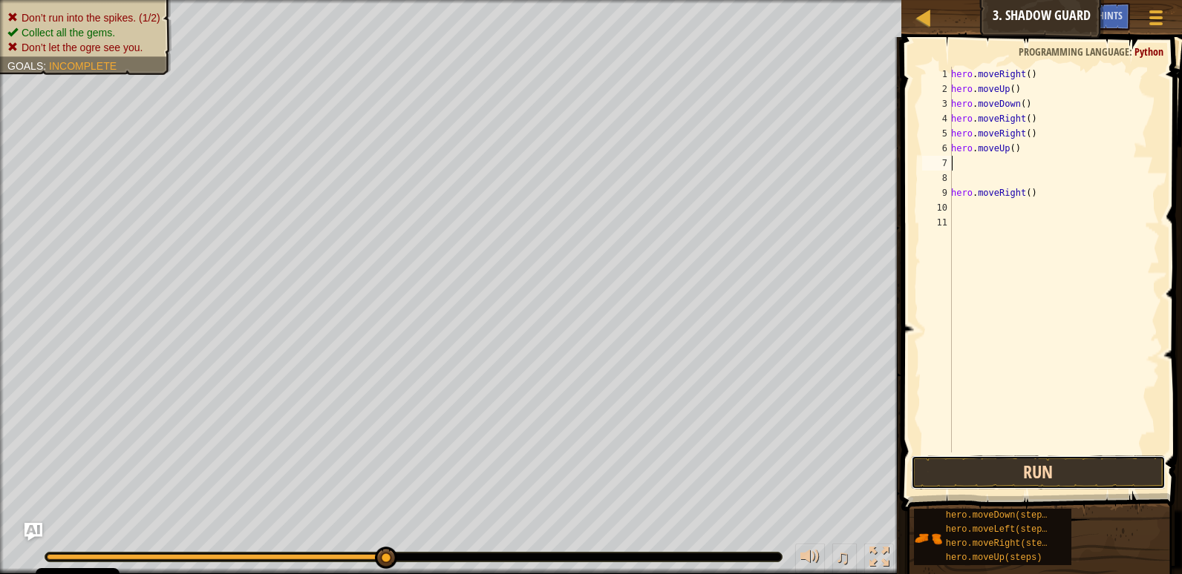
click at [1150, 475] on button "Run" at bounding box center [1038, 473] width 255 height 34
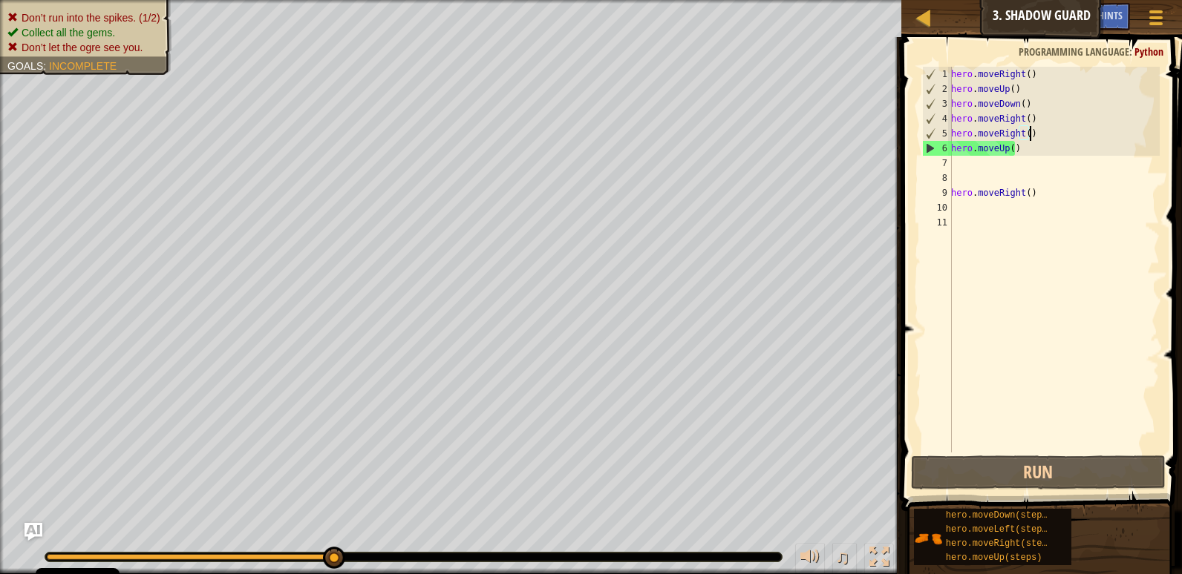
click at [1036, 131] on div "hero . moveRight ( ) hero . moveUp ( ) hero . moveDown ( ) hero . moveRight ( )…" at bounding box center [1054, 275] width 212 height 416
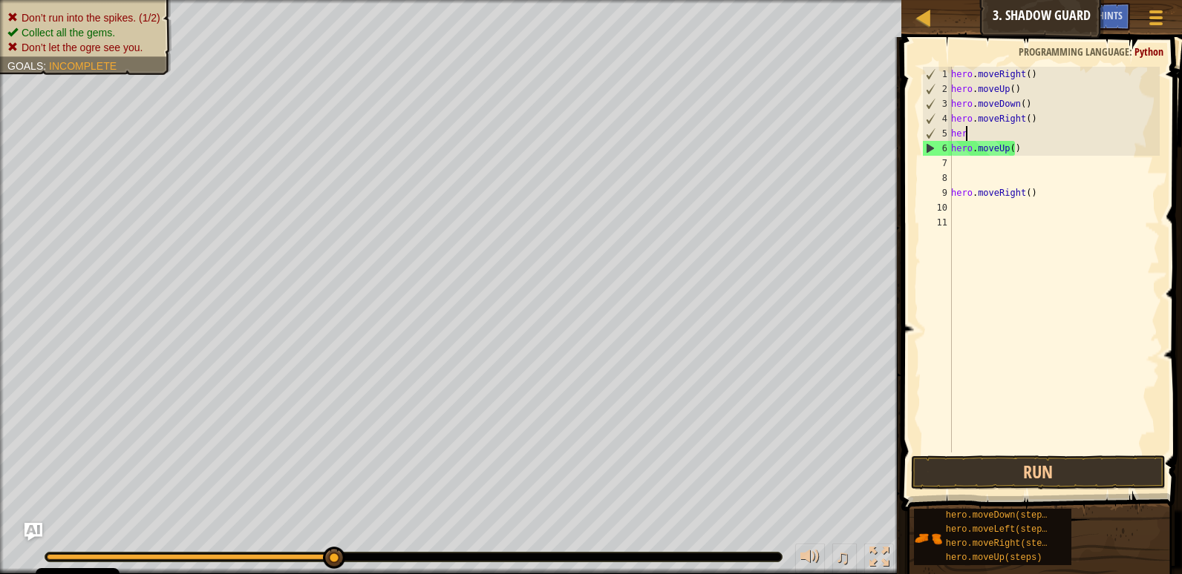
type textarea "h"
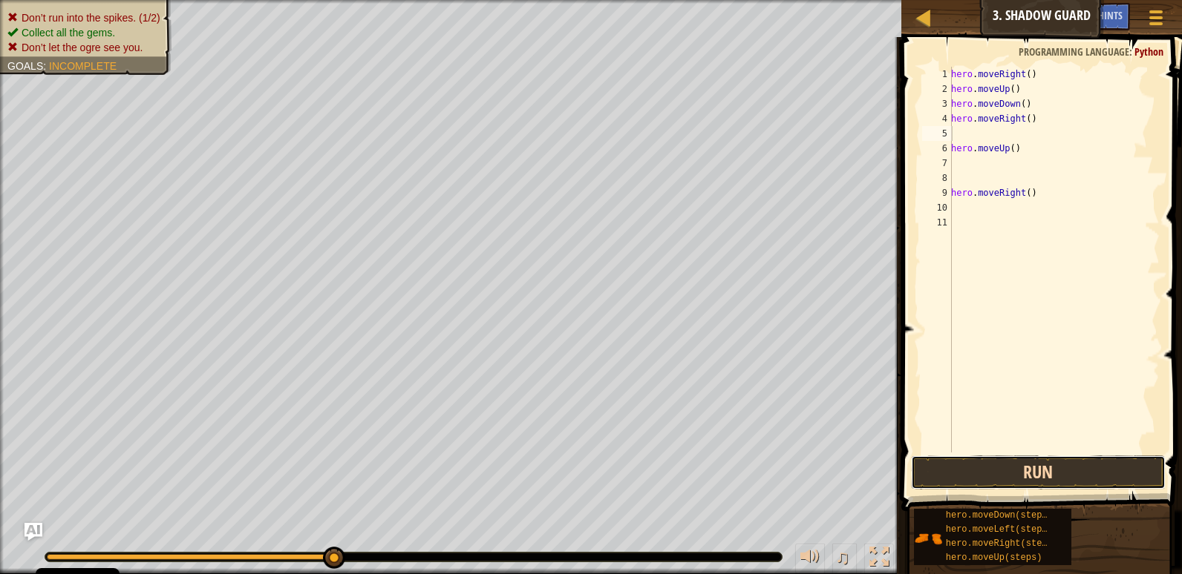
click at [1065, 472] on button "Run" at bounding box center [1038, 473] width 255 height 34
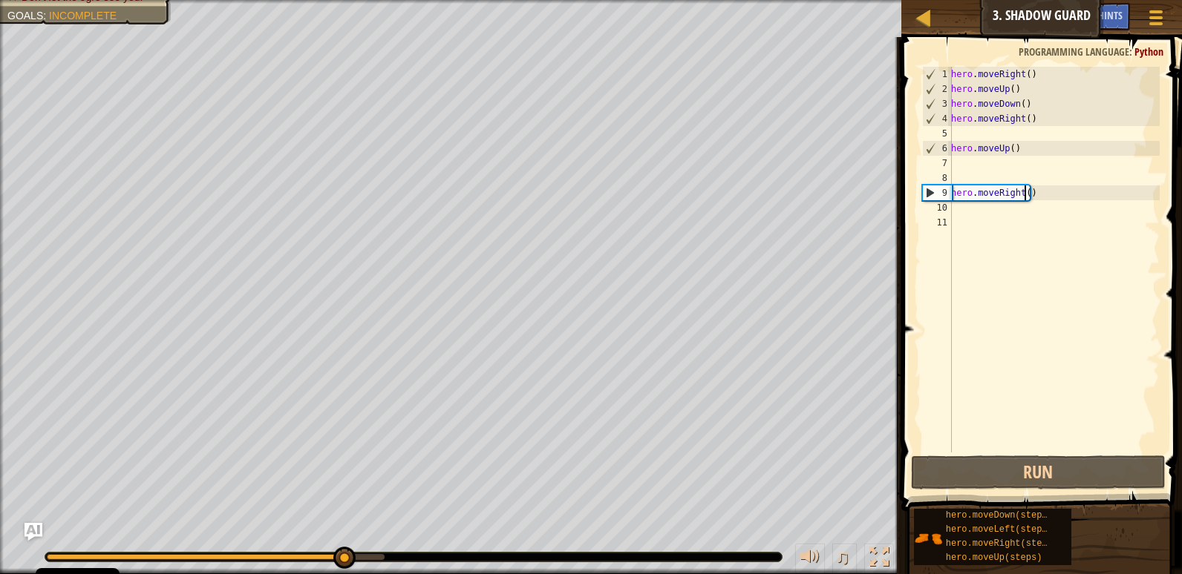
click at [1027, 186] on div "hero . moveRight ( ) hero . moveUp ( ) hero . moveDown ( ) hero . moveRight ( )…" at bounding box center [1054, 275] width 212 height 416
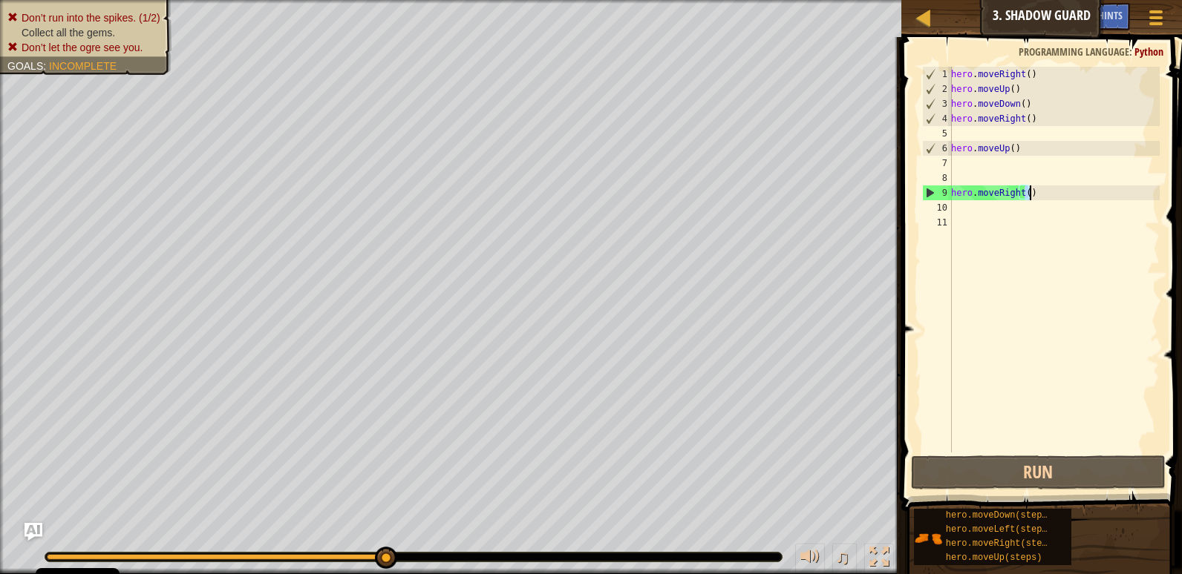
click at [1013, 189] on div "hero . moveRight ( ) hero . moveUp ( ) hero . moveDown ( ) hero . moveRight ( )…" at bounding box center [1054, 275] width 212 height 416
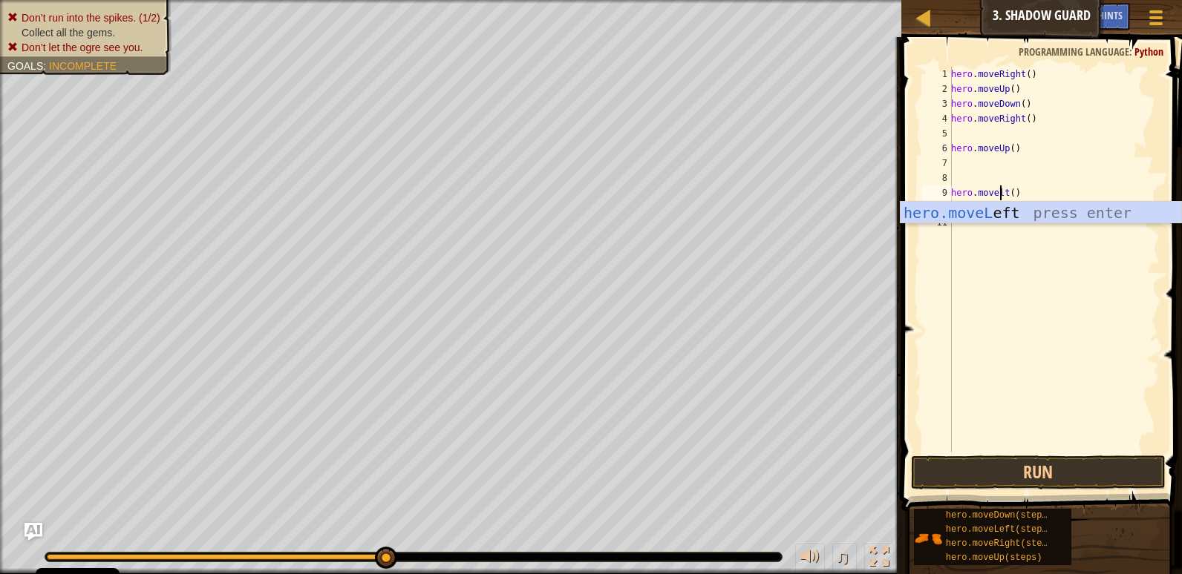
scroll to position [7, 5]
click at [1133, 212] on div "hero.moveLef t press enter" at bounding box center [1040, 235] width 281 height 67
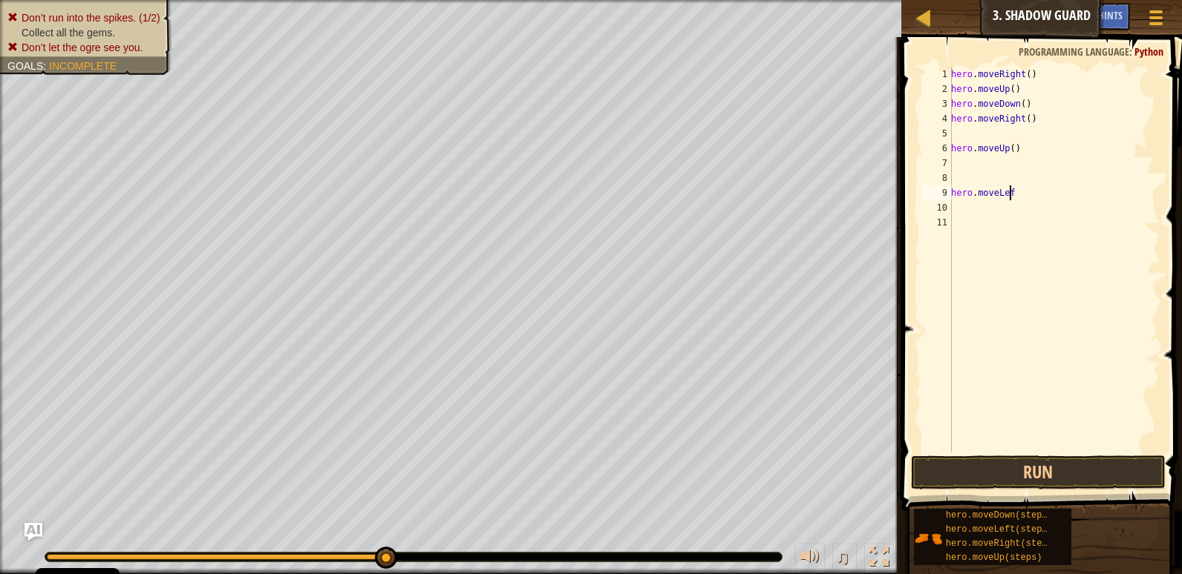
scroll to position [7, 4]
click at [1055, 469] on button "Run" at bounding box center [1038, 473] width 255 height 34
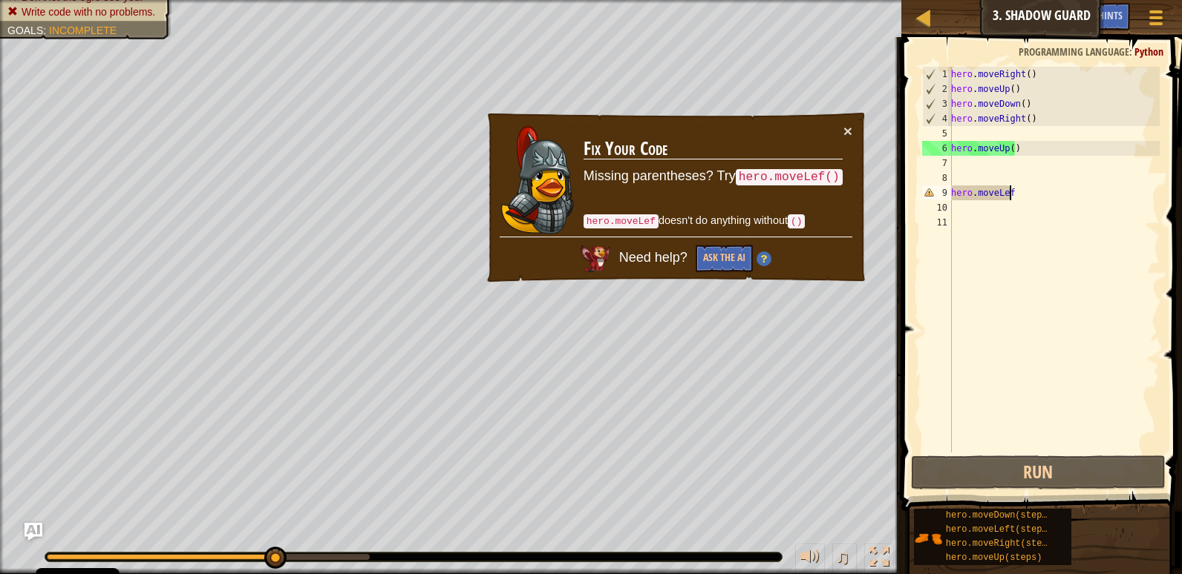
type textarea "hero.moveLeft"
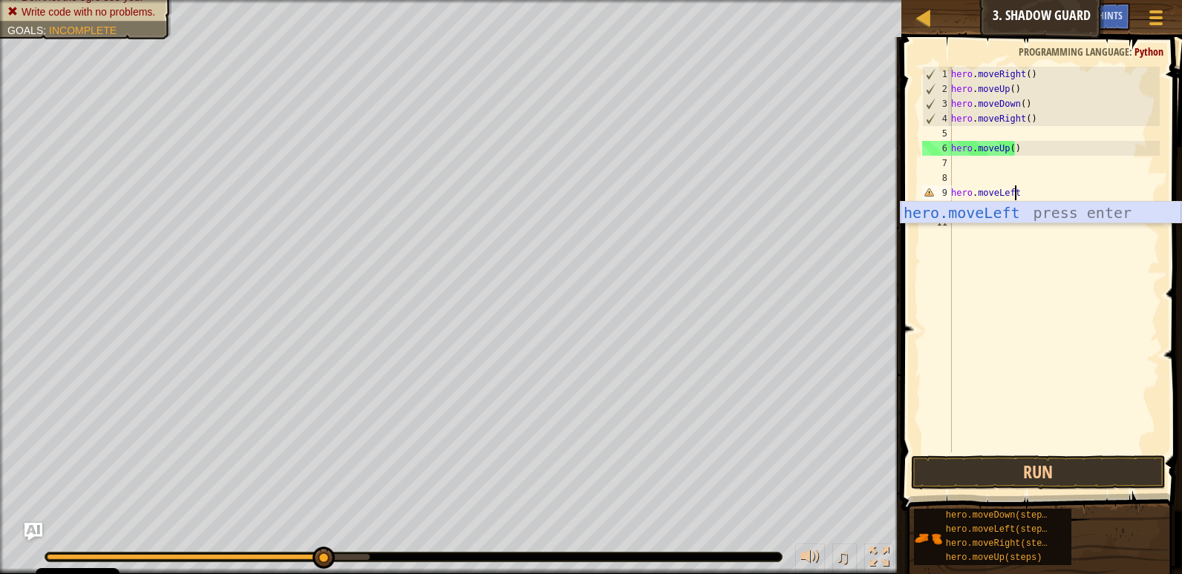
click at [1078, 204] on div "hero.moveLeft press enter" at bounding box center [1040, 235] width 281 height 67
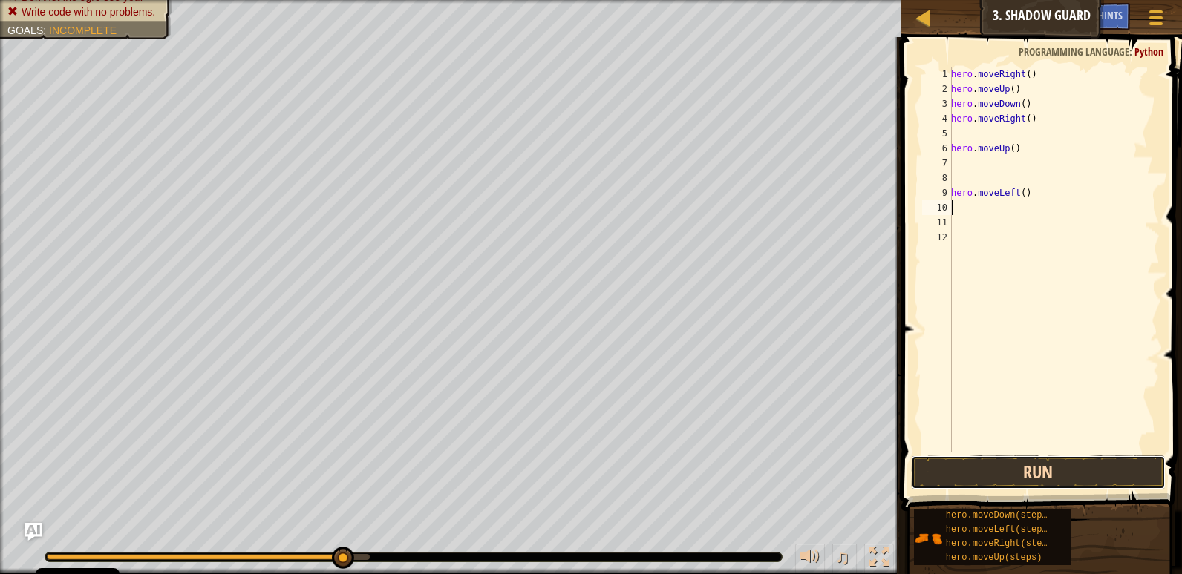
click at [983, 479] on button "Run" at bounding box center [1038, 473] width 255 height 34
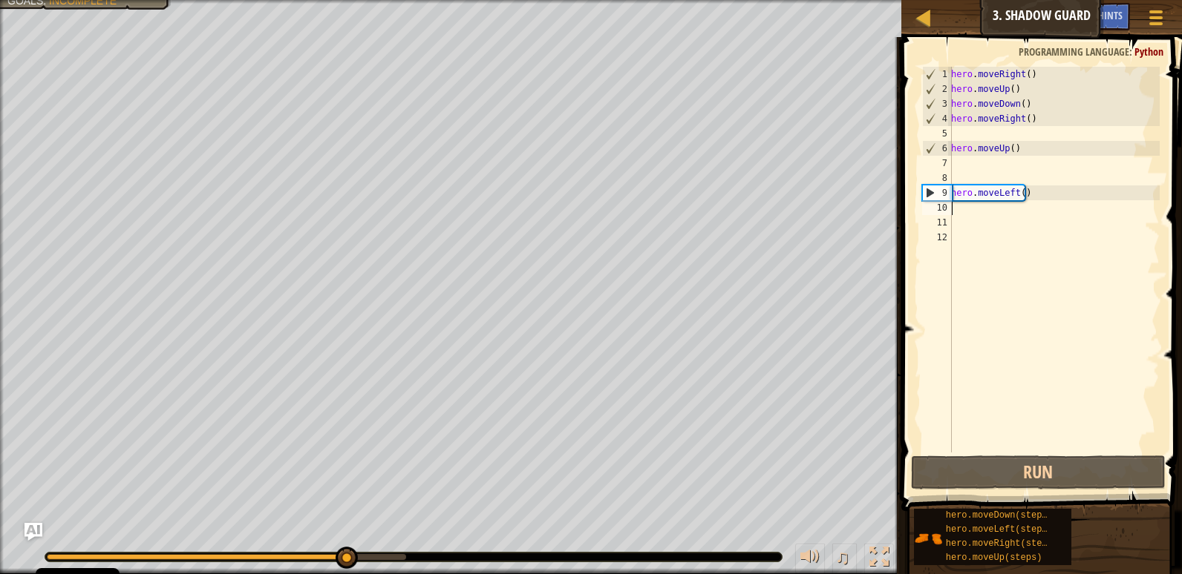
click at [966, 212] on div "hero . moveRight ( ) hero . moveUp ( ) hero . moveDown ( ) hero . moveRight ( )…" at bounding box center [1054, 275] width 212 height 416
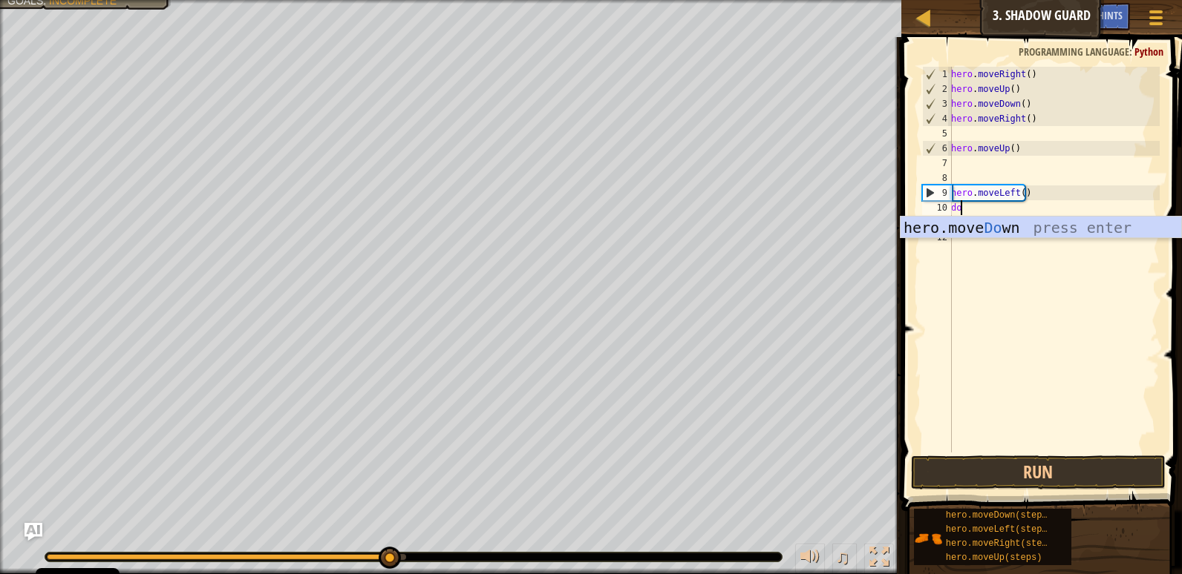
scroll to position [7, 1]
type textarea "down"
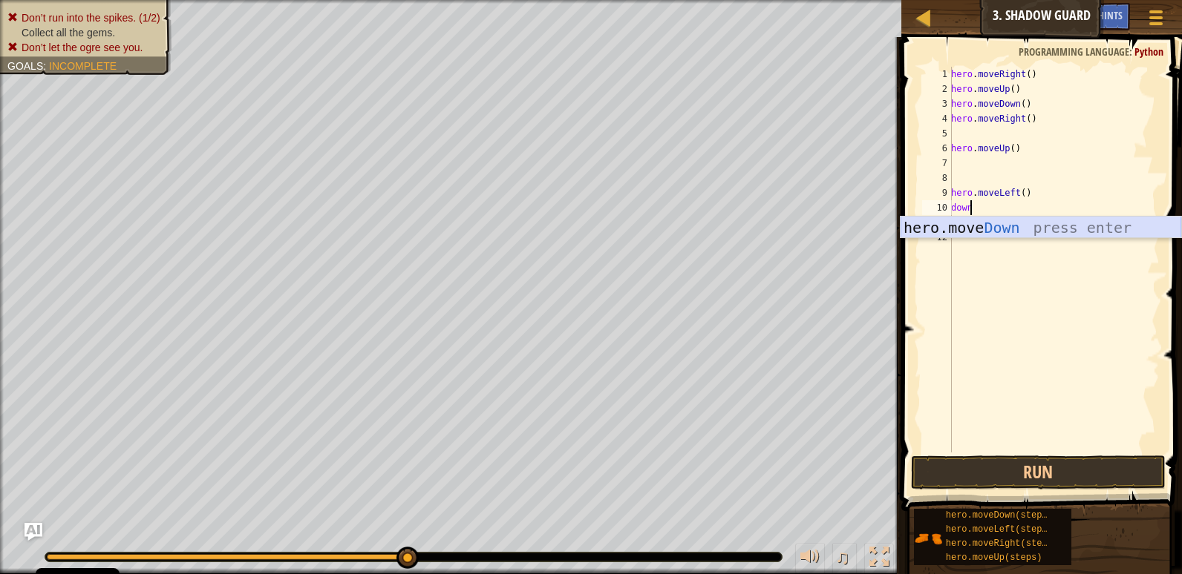
click at [973, 223] on div "hero.move Down press enter" at bounding box center [1040, 250] width 281 height 67
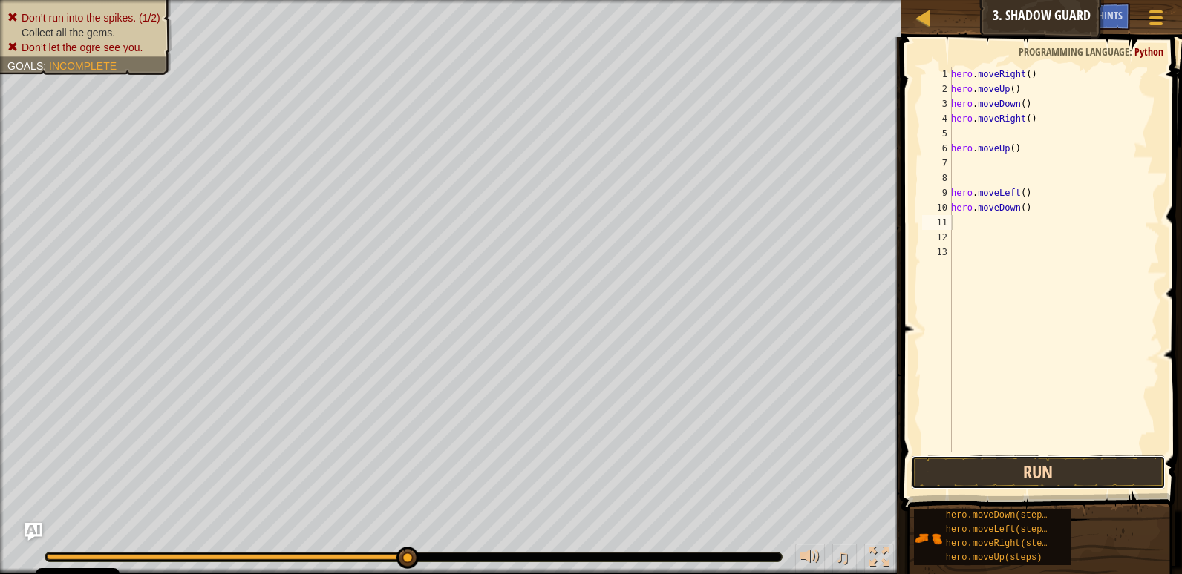
click at [1061, 478] on button "Run" at bounding box center [1038, 473] width 255 height 34
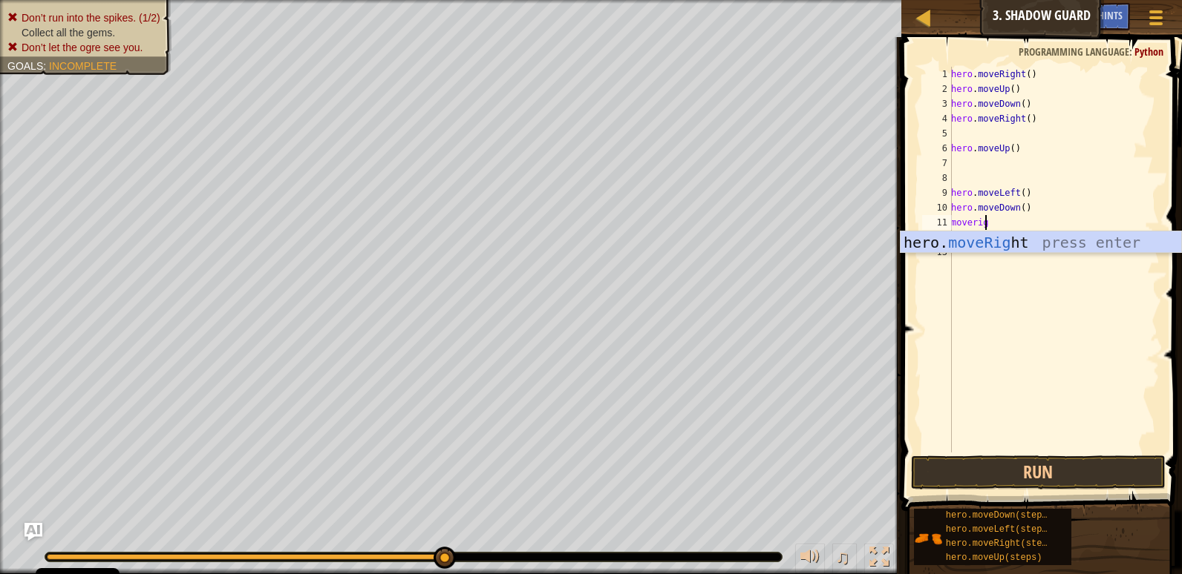
type textarea "moveright"
click at [969, 244] on div "hero. moveRight press enter" at bounding box center [1040, 265] width 281 height 67
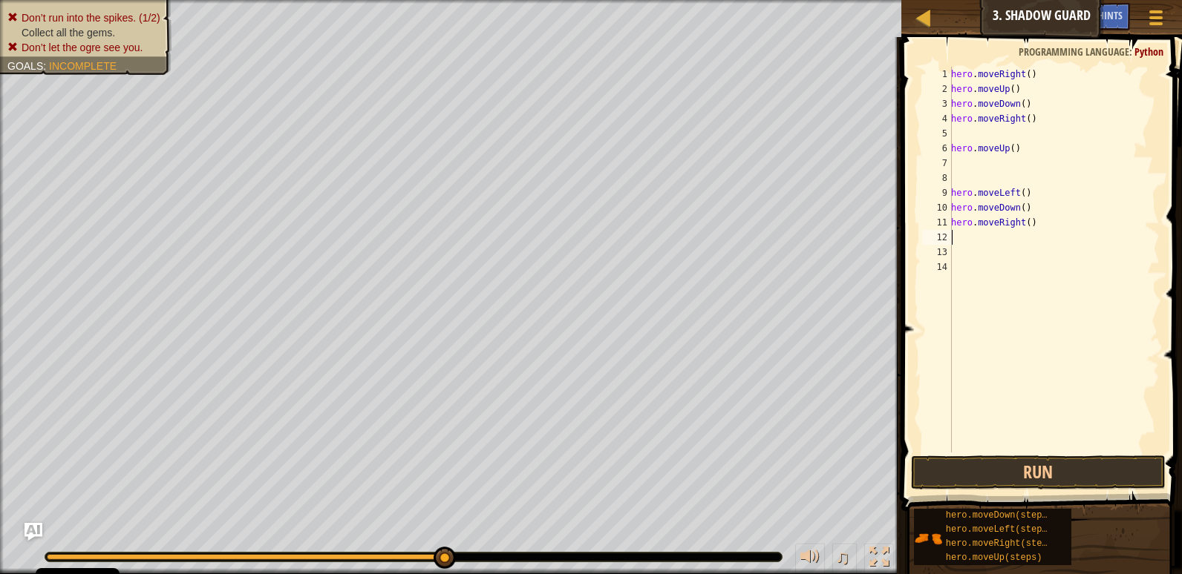
scroll to position [7, 0]
click at [948, 461] on button "Run" at bounding box center [1038, 473] width 255 height 34
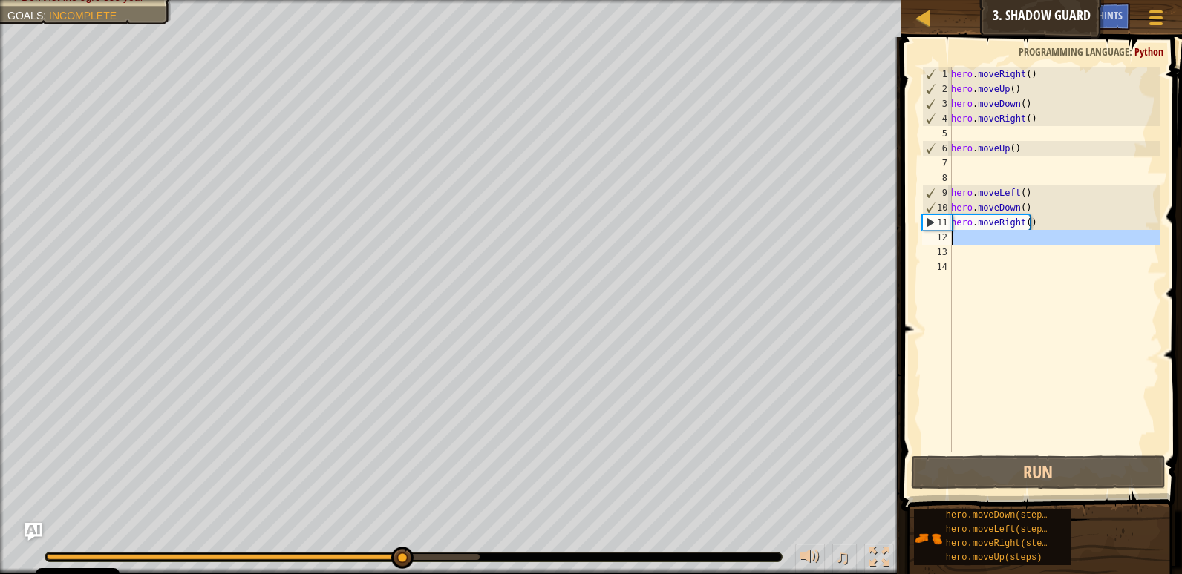
click at [946, 238] on div "12" at bounding box center [937, 237] width 30 height 15
click at [960, 235] on div "hero . moveRight ( ) hero . moveUp ( ) hero . moveDown ( ) hero . moveRight ( )…" at bounding box center [1054, 275] width 212 height 416
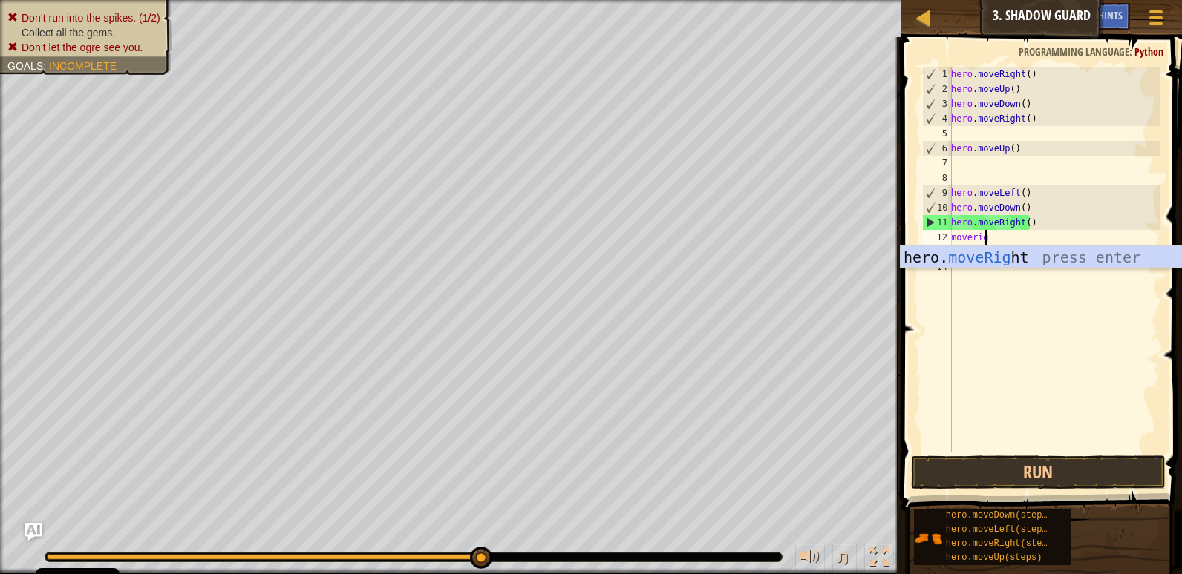
type textarea "moveright"
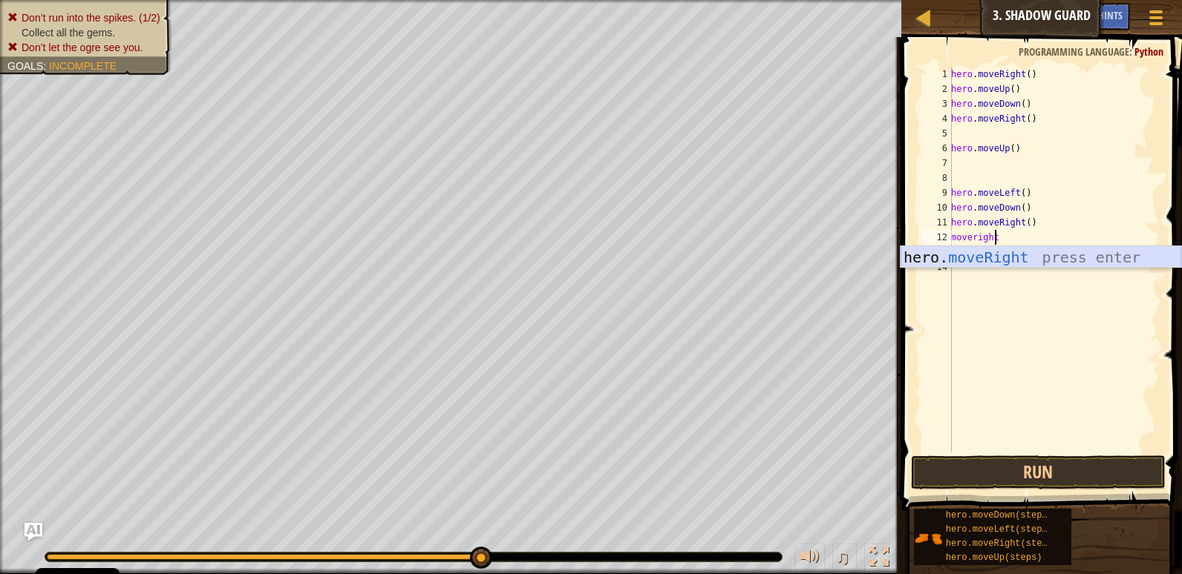
click at [992, 258] on div "hero. moveRight press enter" at bounding box center [1040, 279] width 281 height 67
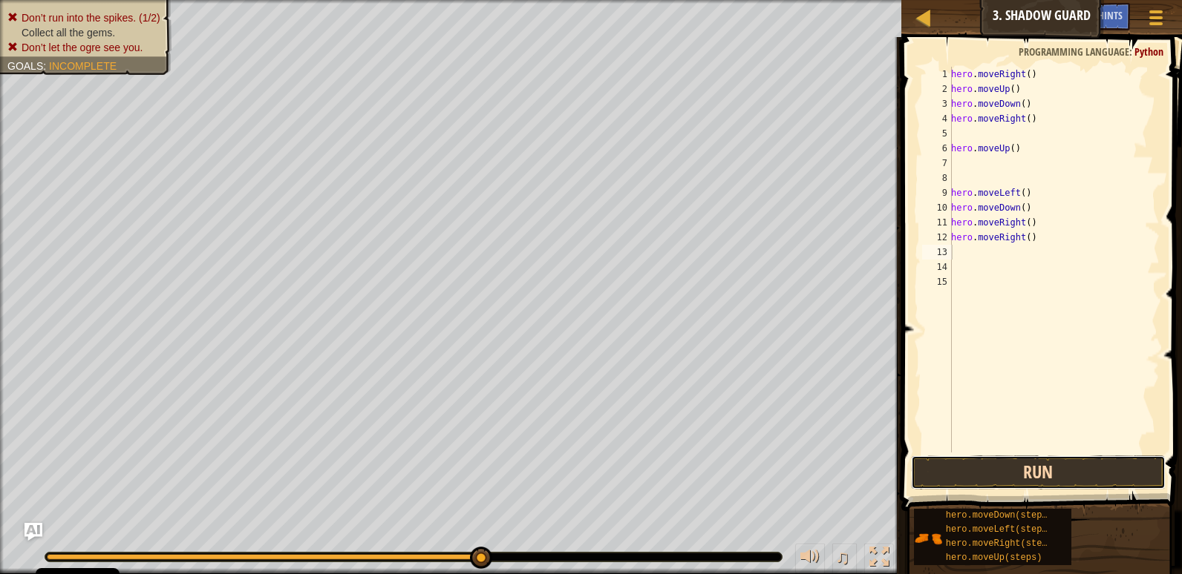
click at [1061, 468] on button "Run" at bounding box center [1038, 473] width 255 height 34
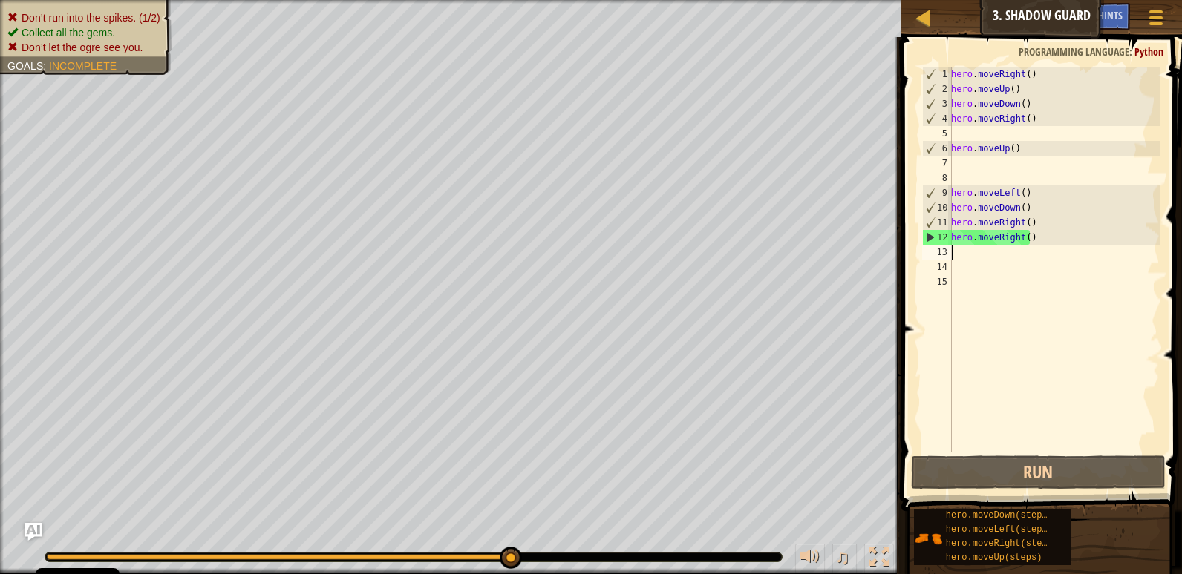
click at [1018, 148] on div "hero . moveRight ( ) hero . moveUp ( ) hero . moveDown ( ) hero . moveRight ( )…" at bounding box center [1054, 275] width 212 height 416
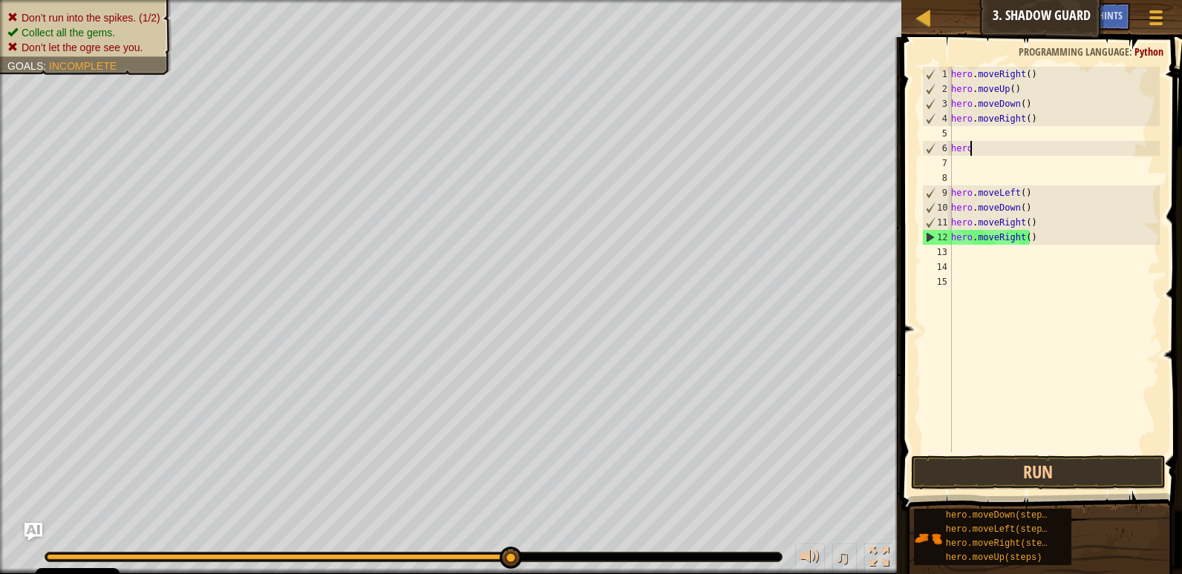
type textarea "h"
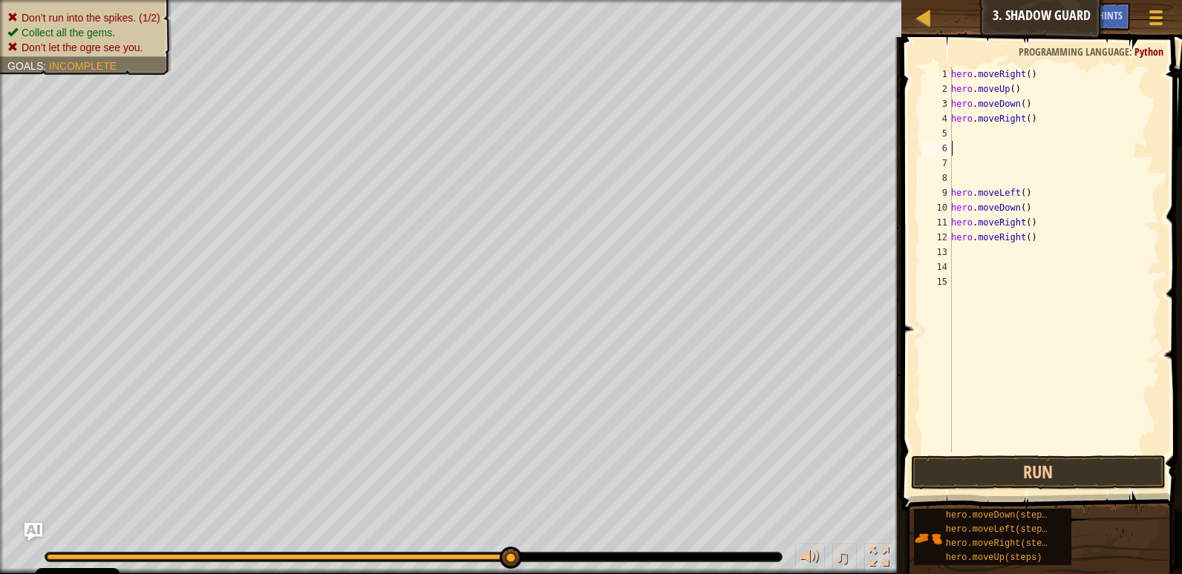
click at [1044, 186] on div "hero . moveRight ( ) hero . moveUp ( ) hero . moveDown ( ) hero . moveRight ( )…" at bounding box center [1054, 275] width 212 height 416
type textarea "h"
click at [1039, 211] on div "hero . moveRight ( ) hero . moveUp ( ) hero . moveDown ( ) hero . moveRight ( )…" at bounding box center [1054, 275] width 212 height 416
type textarea "h"
click at [1053, 212] on div "hero . moveRight ( ) hero . moveUp ( ) hero . moveDown ( ) hero . moveRight ( )…" at bounding box center [1054, 275] width 212 height 416
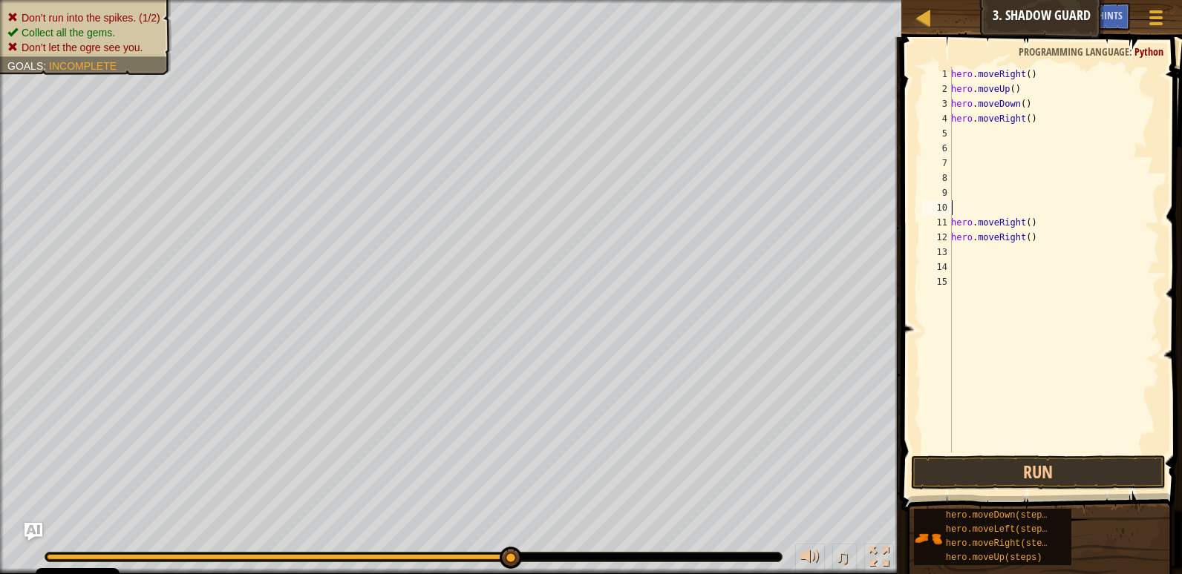
click at [1035, 221] on div "hero . moveRight ( ) hero . moveUp ( ) hero . moveDown ( ) hero . moveRight ( )…" at bounding box center [1054, 275] width 212 height 416
type textarea "h"
click at [1035, 229] on div "hero . moveRight ( ) hero . moveUp ( ) hero . moveDown ( ) hero . moveRight ( )…" at bounding box center [1054, 275] width 212 height 416
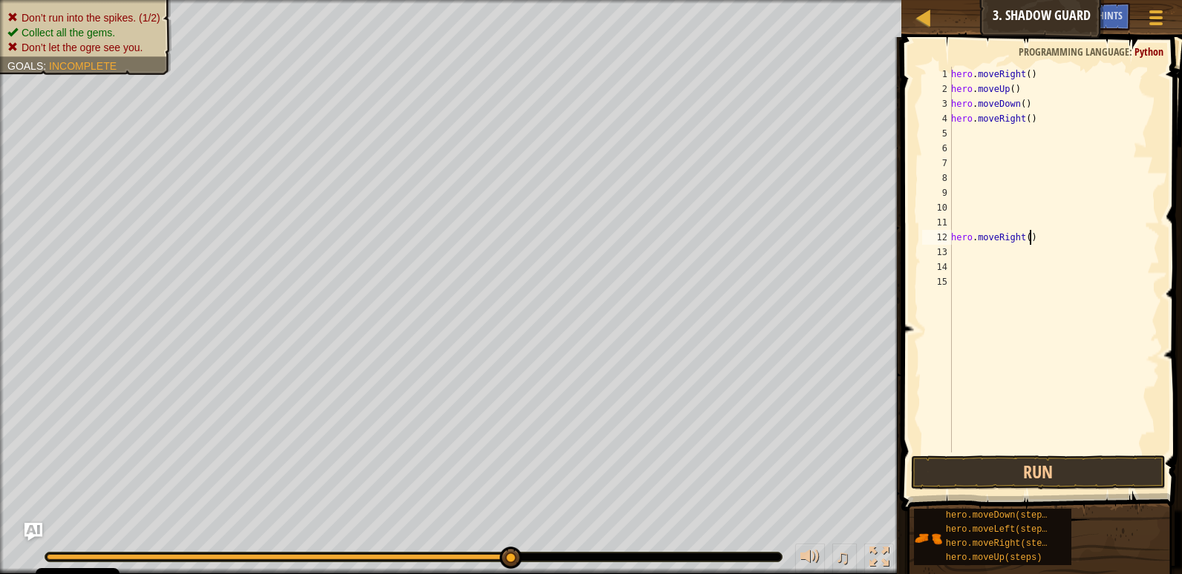
click at [1039, 235] on div "hero . moveRight ( ) hero . moveUp ( ) hero . moveDown ( ) hero . moveRight ( )…" at bounding box center [1054, 275] width 212 height 416
type textarea "h"
click at [1150, 462] on button "Run" at bounding box center [1038, 473] width 255 height 34
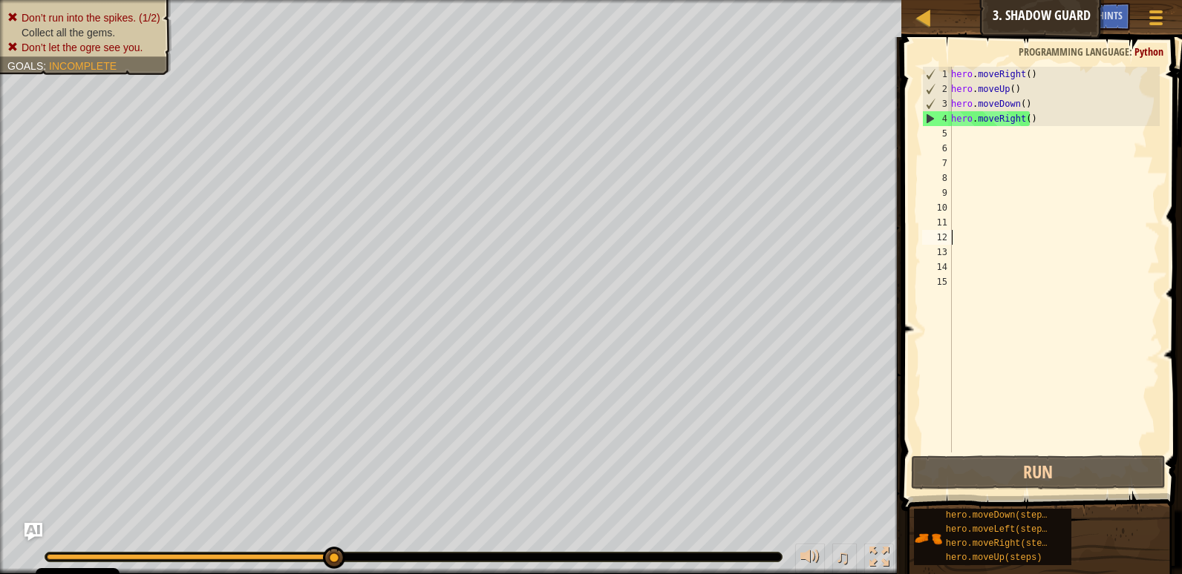
click at [1018, 71] on div "hero . moveRight ( ) hero . moveUp ( ) hero . moveDown ( ) hero . moveRight ( )" at bounding box center [1054, 275] width 212 height 416
click at [1006, 101] on div "hero . moveRight ( ) hero . moveUp ( ) hero . moveDown ( ) hero . moveRight ( )" at bounding box center [1054, 275] width 212 height 416
click at [1014, 95] on div "hero . moveRight ( ) hero . moveUp ( ) hero . moveDown ( ) hero . moveRight ( )" at bounding box center [1054, 275] width 212 height 416
click at [1014, 105] on div "hero . moveRight ( ) hero . moveUp ( ) hero . moveDown ( ) hero . moveRight ( )" at bounding box center [1054, 275] width 212 height 416
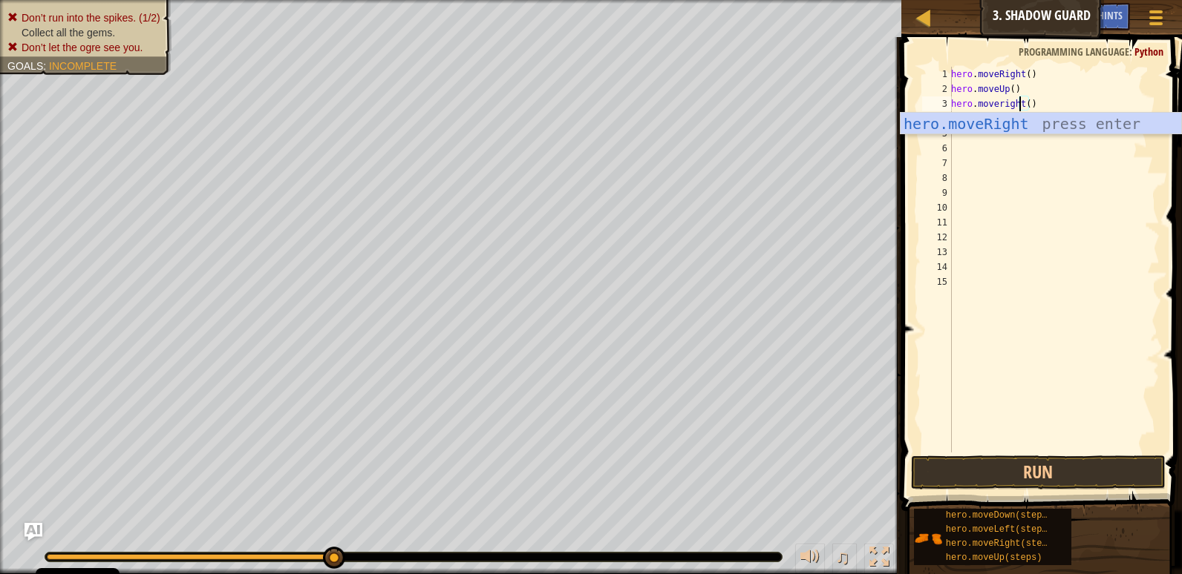
scroll to position [7, 6]
click at [1031, 116] on div "hero.moveRight press enter" at bounding box center [1040, 146] width 281 height 67
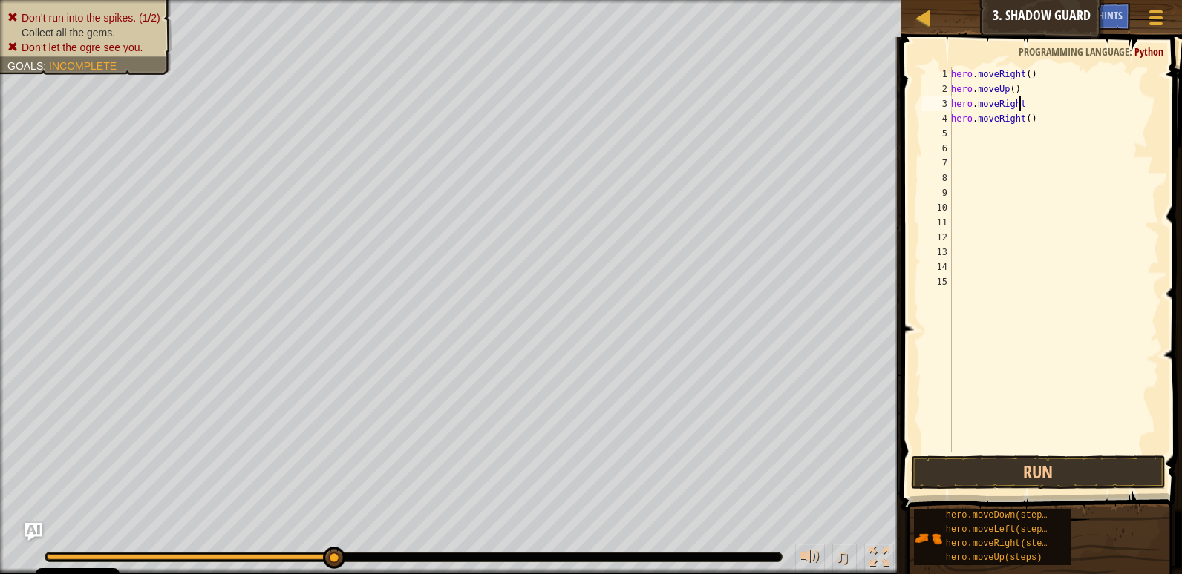
scroll to position [7, 5]
click at [1016, 119] on div "hero . moveRight ( ) hero . moveUp ( ) hero . moveRight hero . moveRight ( )" at bounding box center [1054, 275] width 212 height 416
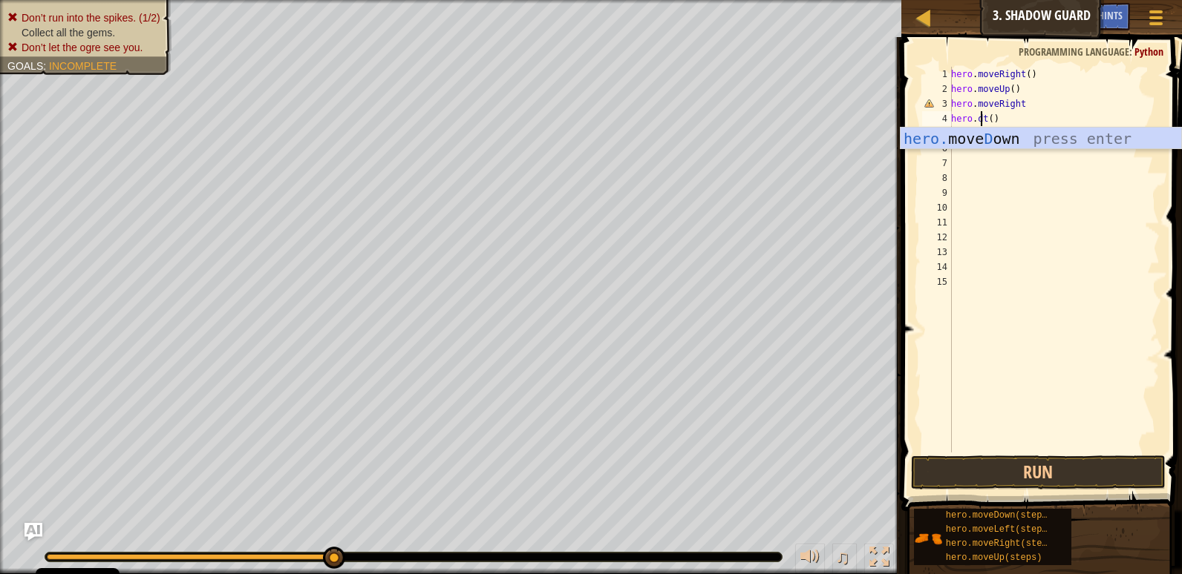
scroll to position [7, 3]
click at [1015, 137] on div "hero. [PERSON_NAME] own press enter" at bounding box center [1040, 161] width 281 height 67
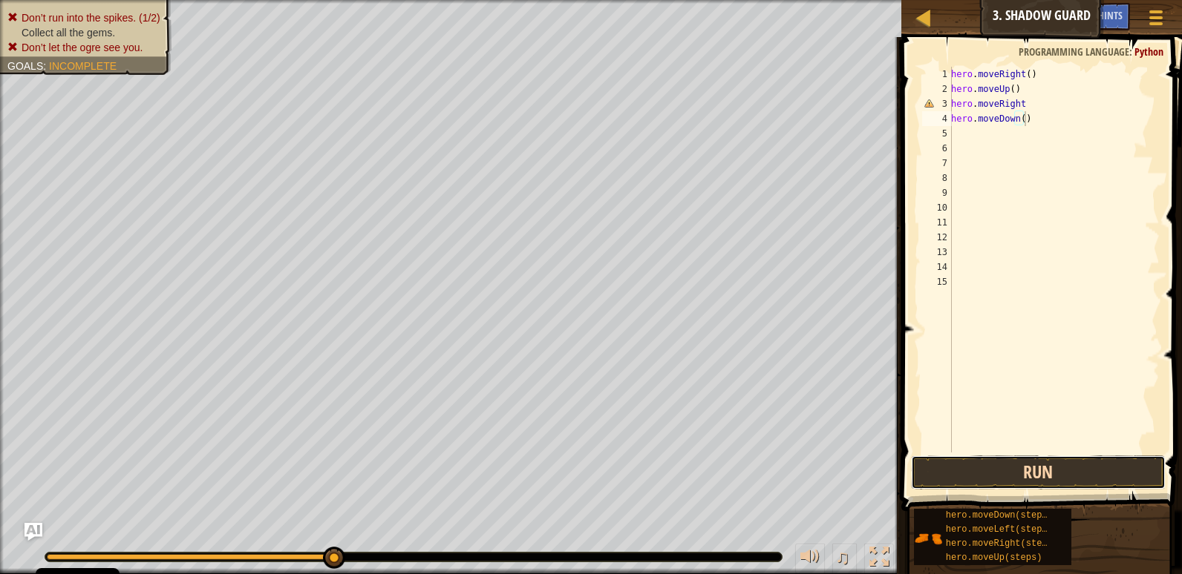
click at [1031, 474] on button "Run" at bounding box center [1038, 473] width 255 height 34
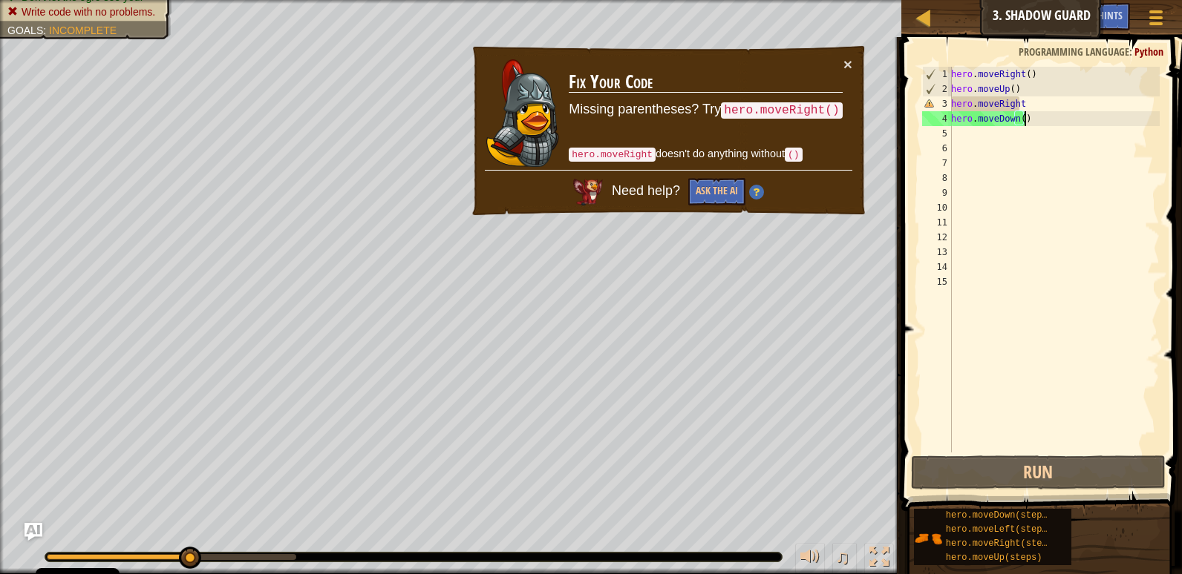
click at [1012, 97] on div "hero . moveRight ( ) hero . moveUp ( ) hero . moveRight hero . moveDown ( )" at bounding box center [1054, 275] width 212 height 416
click at [1018, 105] on div "hero . moveRight ( ) hero . moveUp ( ) hero . moveRight hero . moveDown ( )" at bounding box center [1054, 275] width 212 height 416
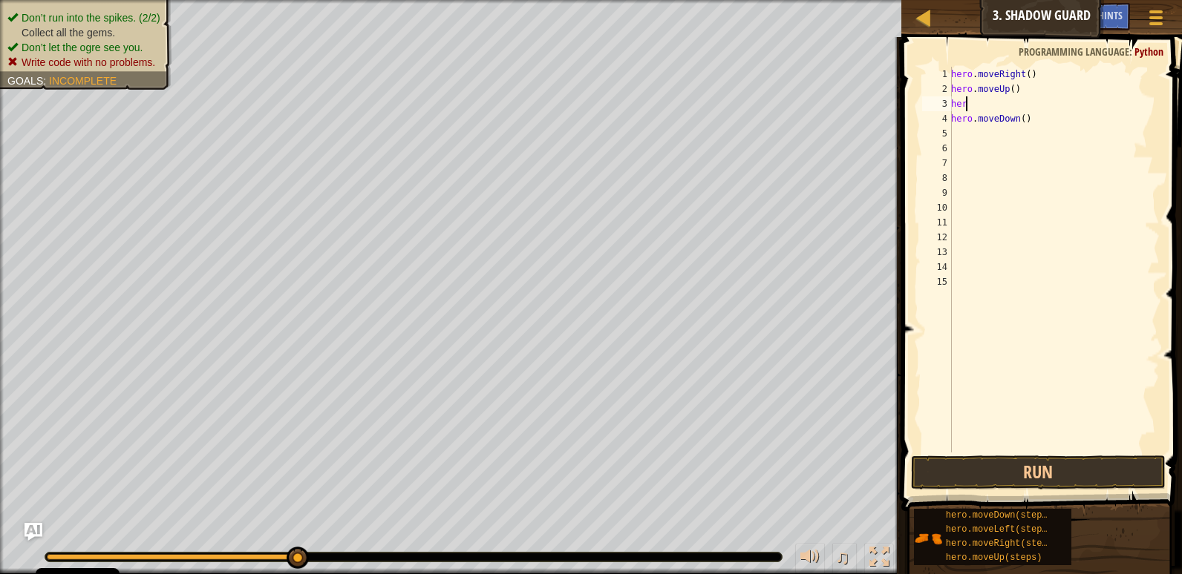
scroll to position [7, 0]
type textarea "h"
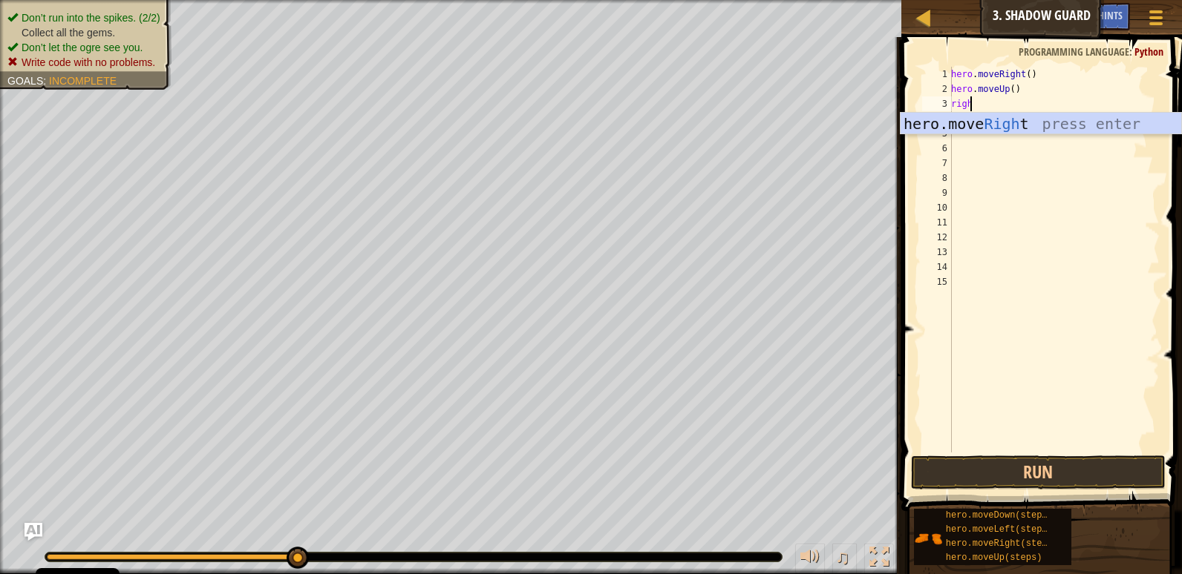
type textarea "right"
click at [1016, 121] on div "hero.move Right press enter" at bounding box center [1040, 146] width 281 height 67
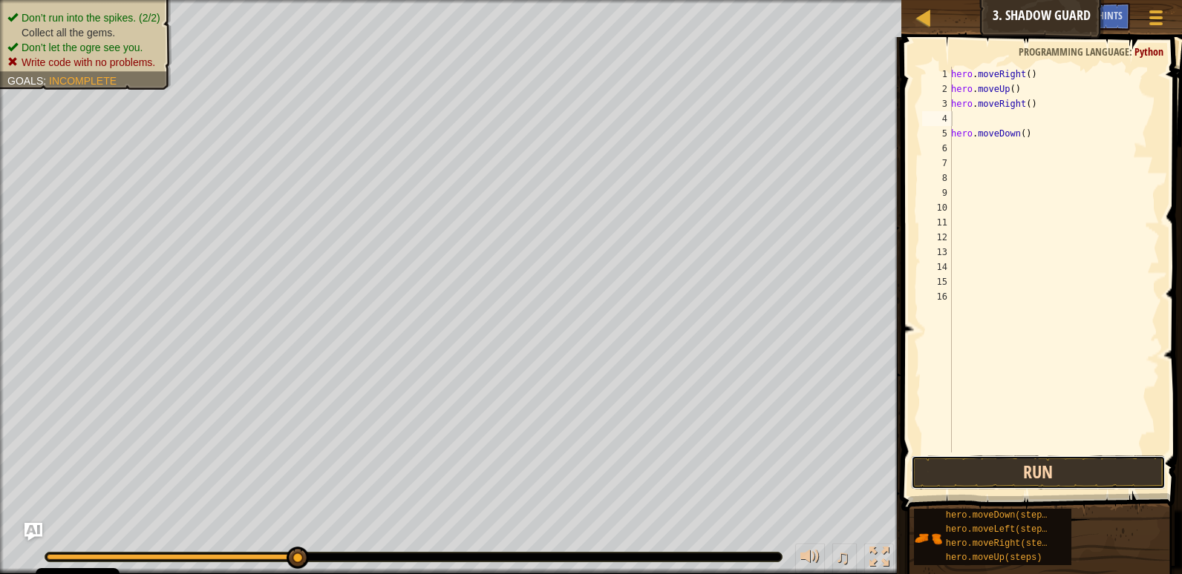
click at [1031, 474] on button "Run" at bounding box center [1038, 473] width 255 height 34
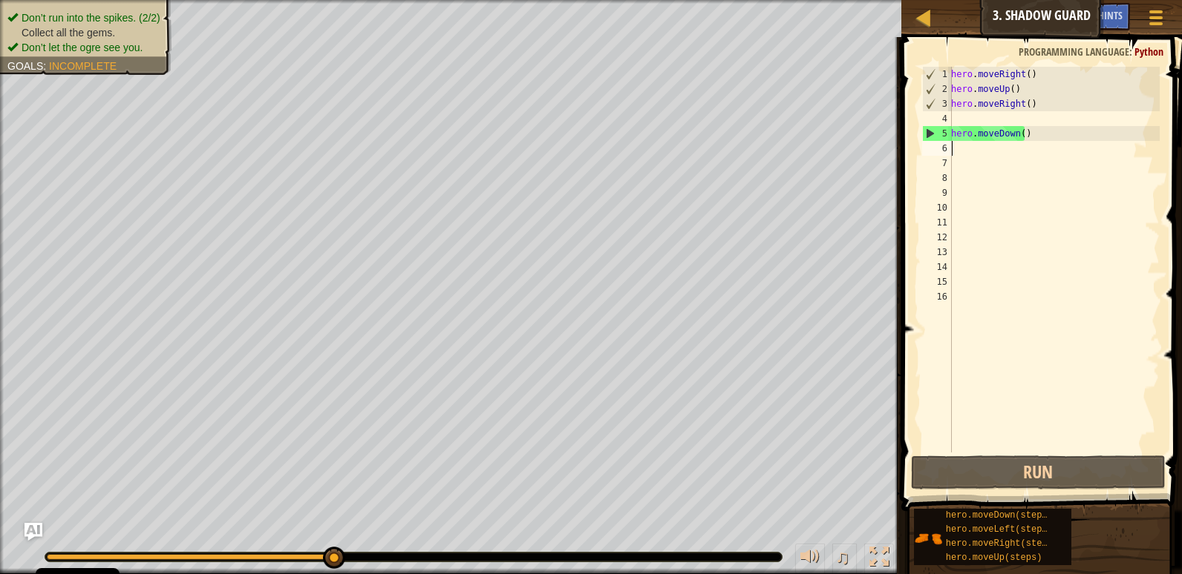
click at [962, 151] on div "hero . moveRight ( ) hero . moveUp ( ) hero . moveRight ( ) hero . moveDown ( )" at bounding box center [1054, 275] width 212 height 416
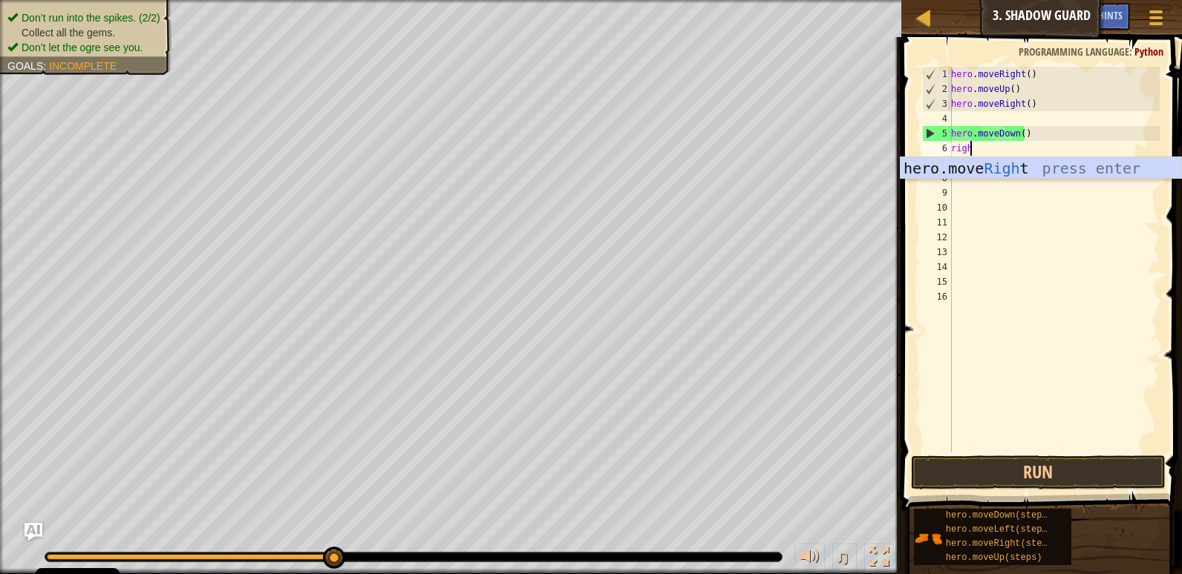
type textarea "right"
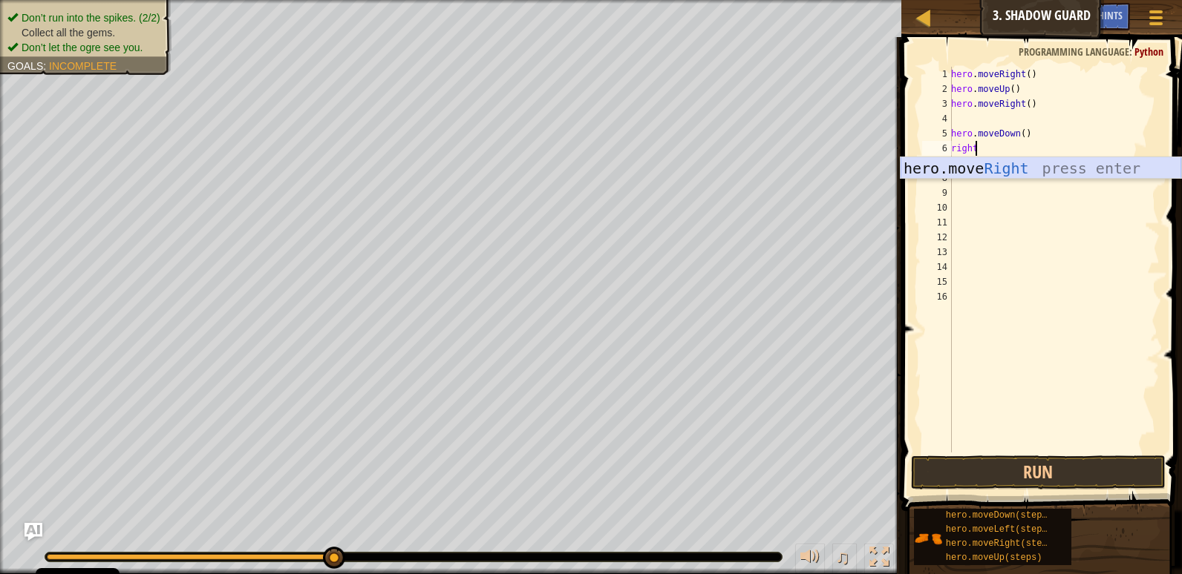
click at [982, 179] on div "hero . moveRight ( ) hero . moveUp ( ) hero . moveRight ( ) hero . moveDown ( )…" at bounding box center [1054, 275] width 212 height 416
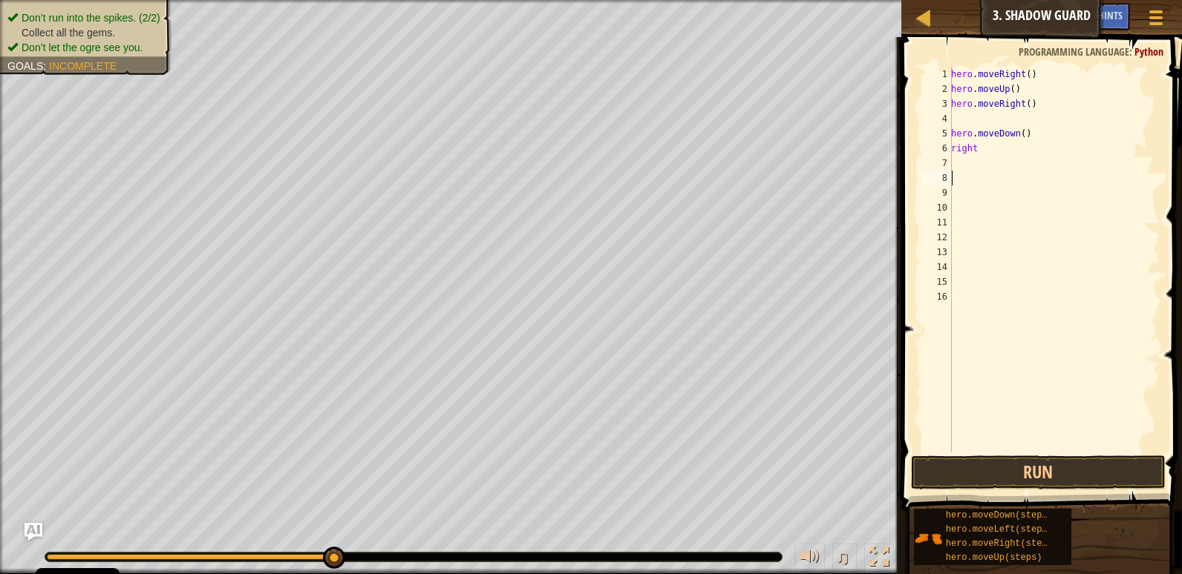
scroll to position [7, 0]
click at [986, 149] on div "hero . moveRight ( ) hero . moveUp ( ) hero . moveRight ( ) hero . moveDown ( )…" at bounding box center [1054, 275] width 212 height 416
type textarea "r"
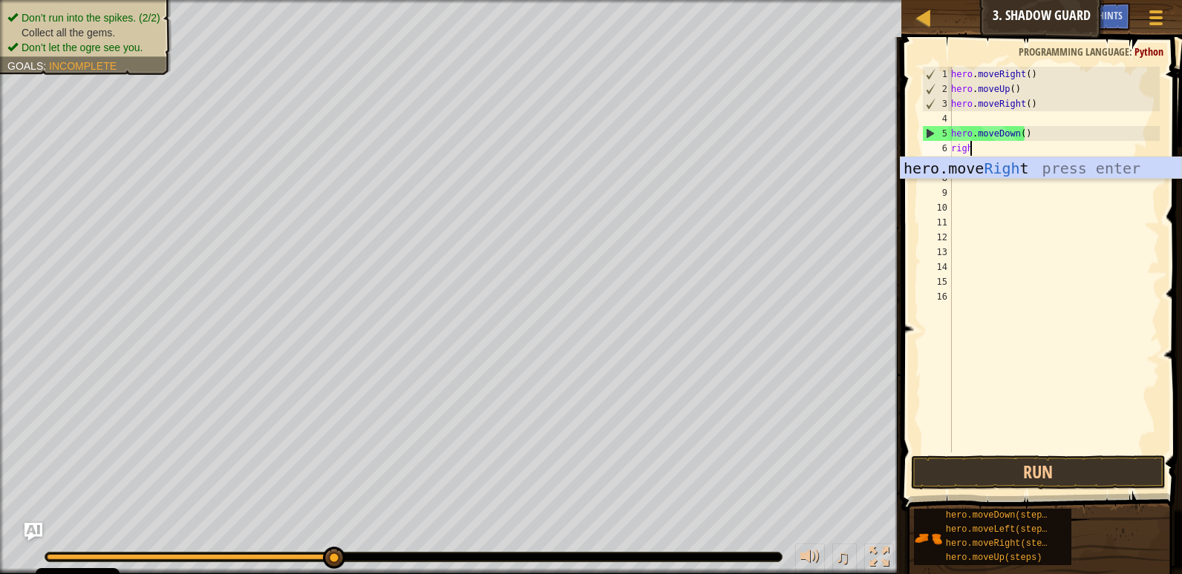
type textarea "right"
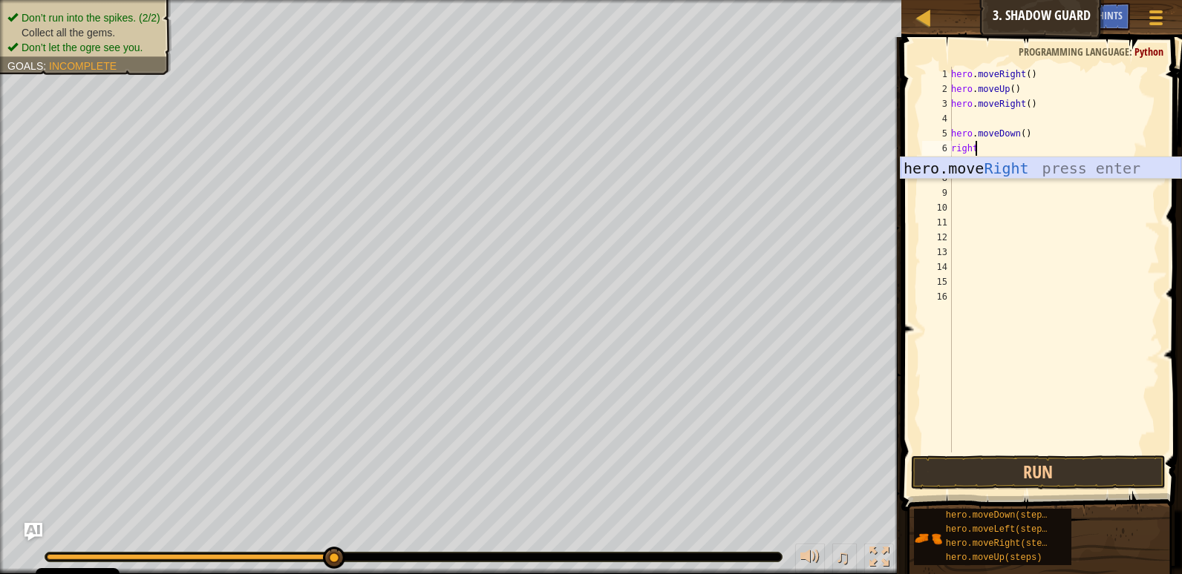
click at [1009, 159] on div "hero.move Right press enter" at bounding box center [1040, 190] width 281 height 67
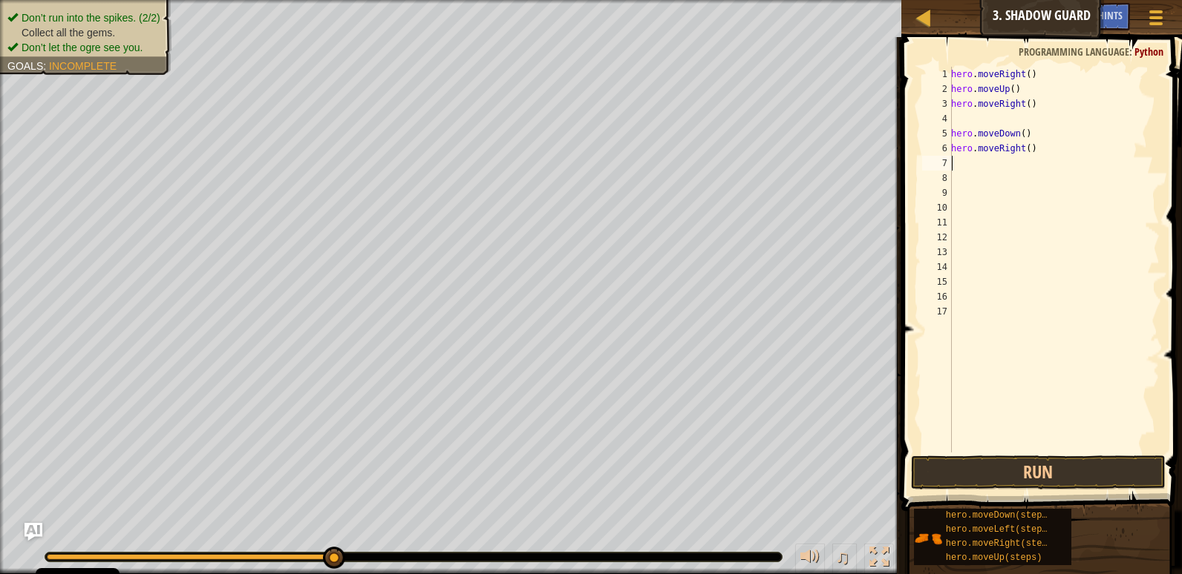
scroll to position [7, 0]
click at [968, 464] on button "Run" at bounding box center [1038, 473] width 255 height 34
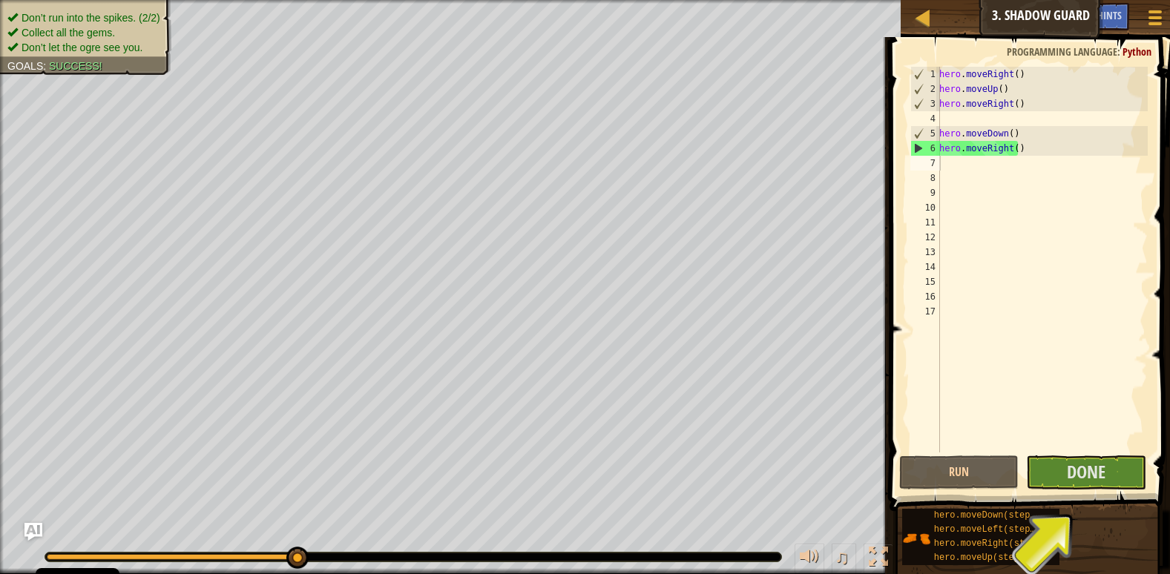
click at [1053, 453] on span at bounding box center [1031, 253] width 292 height 518
click at [1057, 457] on button "Done" at bounding box center [1086, 473] width 120 height 34
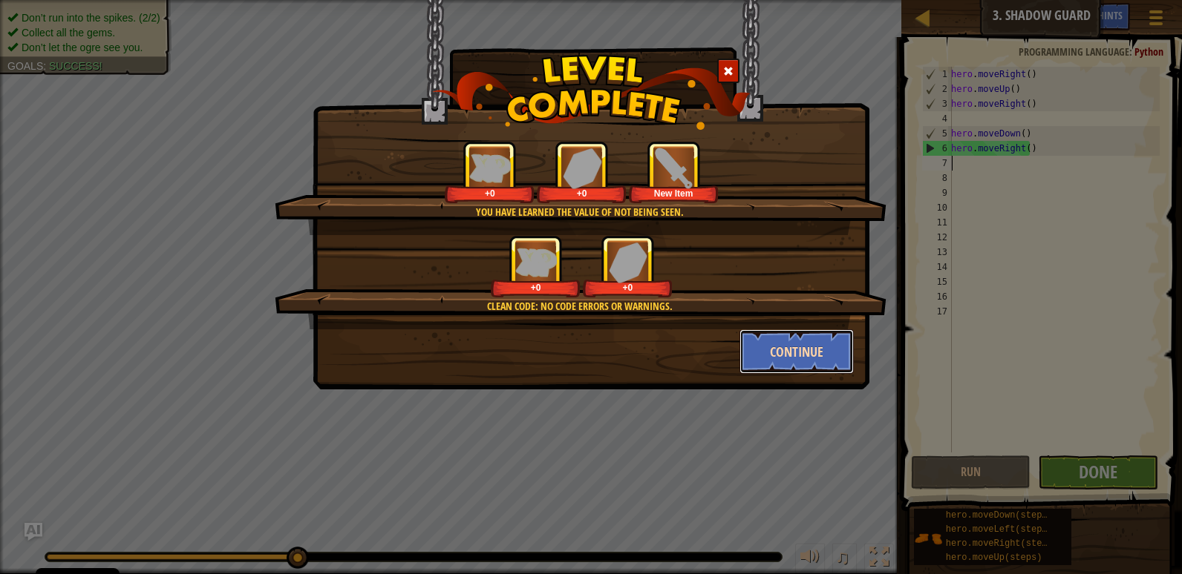
click at [807, 353] on button "Continue" at bounding box center [796, 352] width 115 height 45
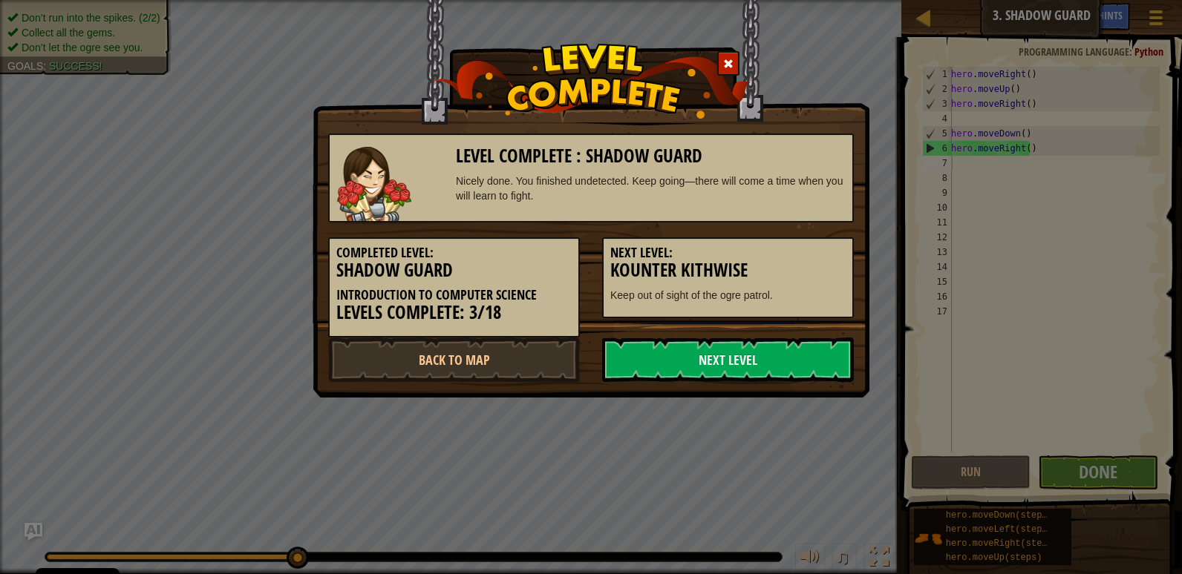
click at [807, 353] on link "Next Level" at bounding box center [728, 360] width 252 height 45
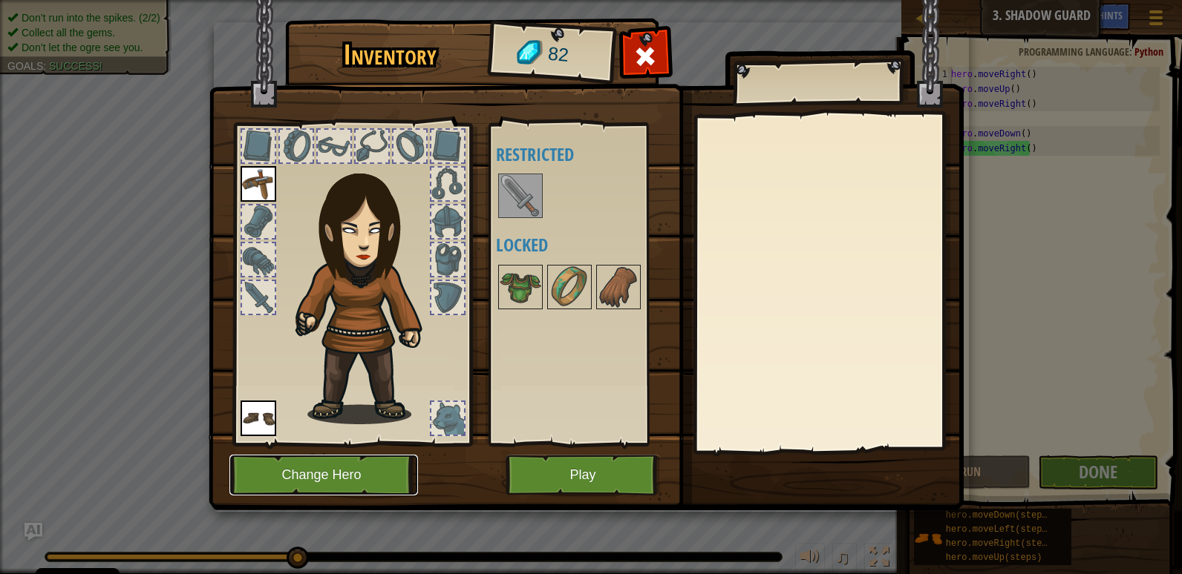
click at [390, 470] on button "Change Hero" at bounding box center [323, 475] width 189 height 41
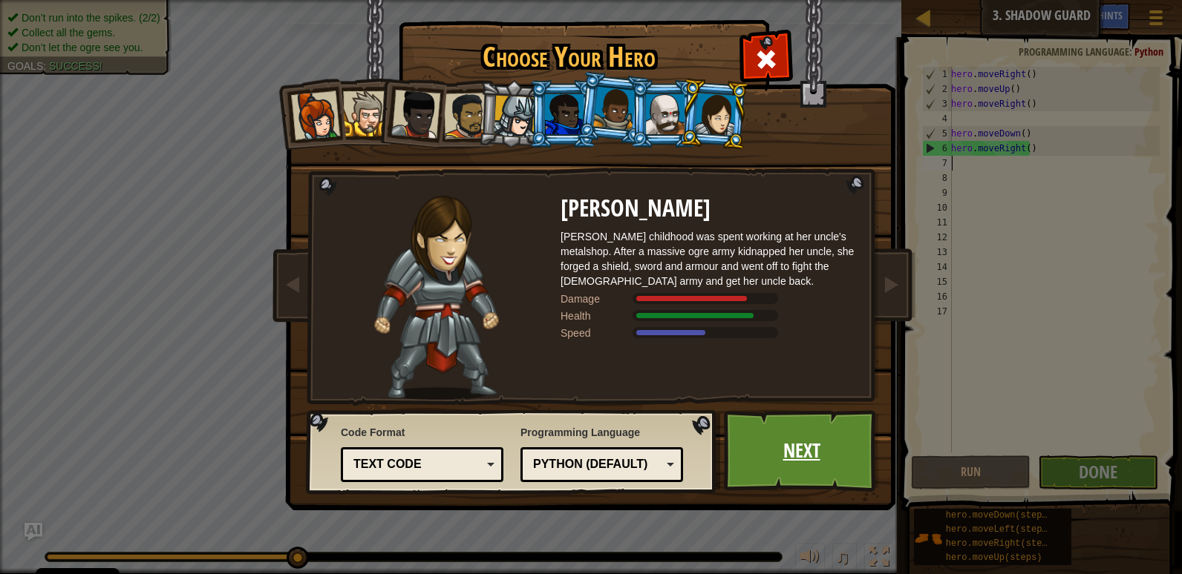
click at [754, 445] on link "Next" at bounding box center [801, 451] width 155 height 82
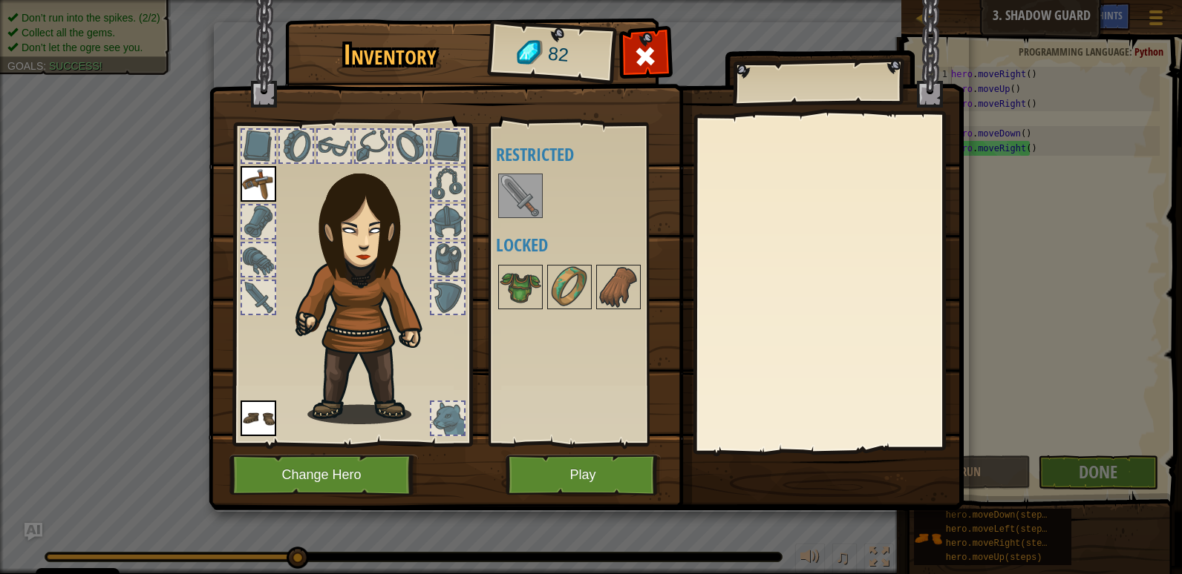
click at [514, 196] on img at bounding box center [520, 196] width 42 height 42
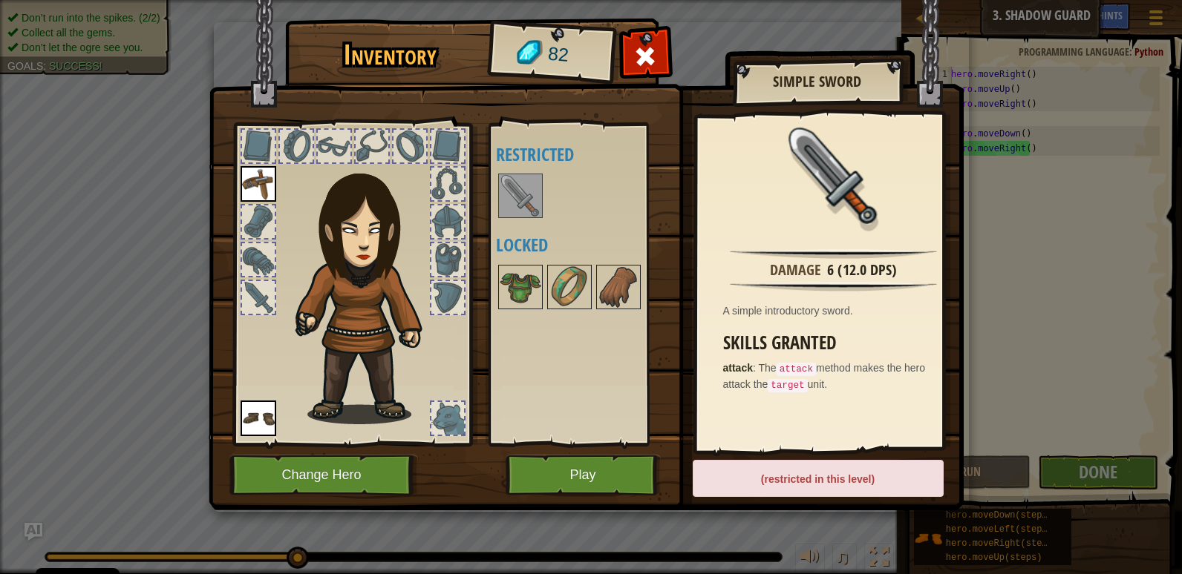
click at [813, 471] on div "(restricted in this level)" at bounding box center [817, 478] width 251 height 37
click at [603, 497] on img at bounding box center [586, 241] width 755 height 539
click at [585, 478] on button "Play" at bounding box center [582, 475] width 155 height 41
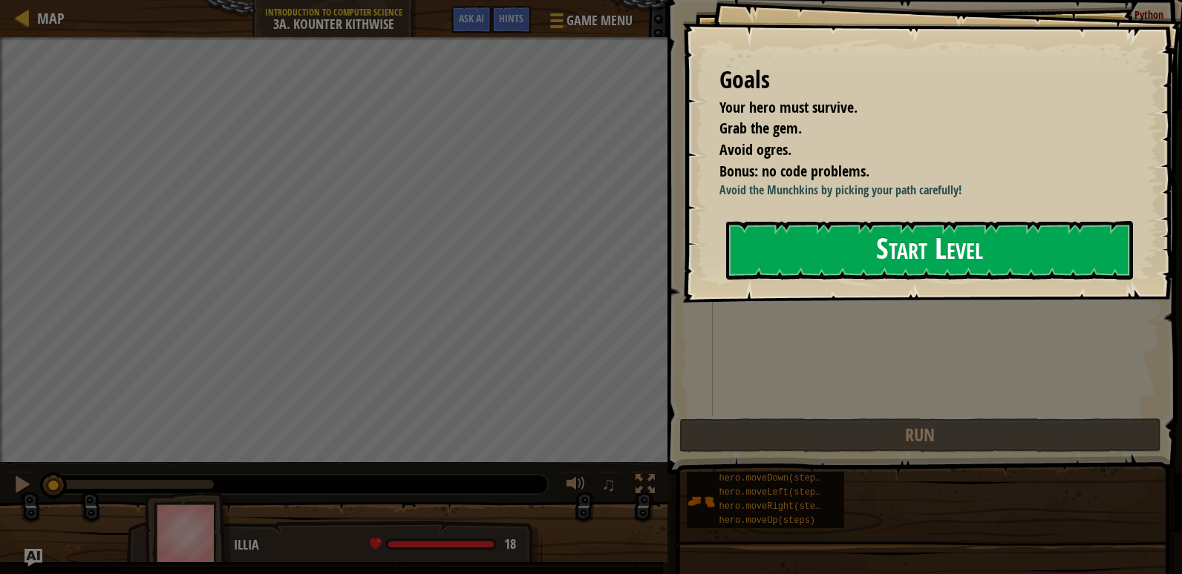
click at [798, 244] on button "Start Level" at bounding box center [929, 250] width 407 height 59
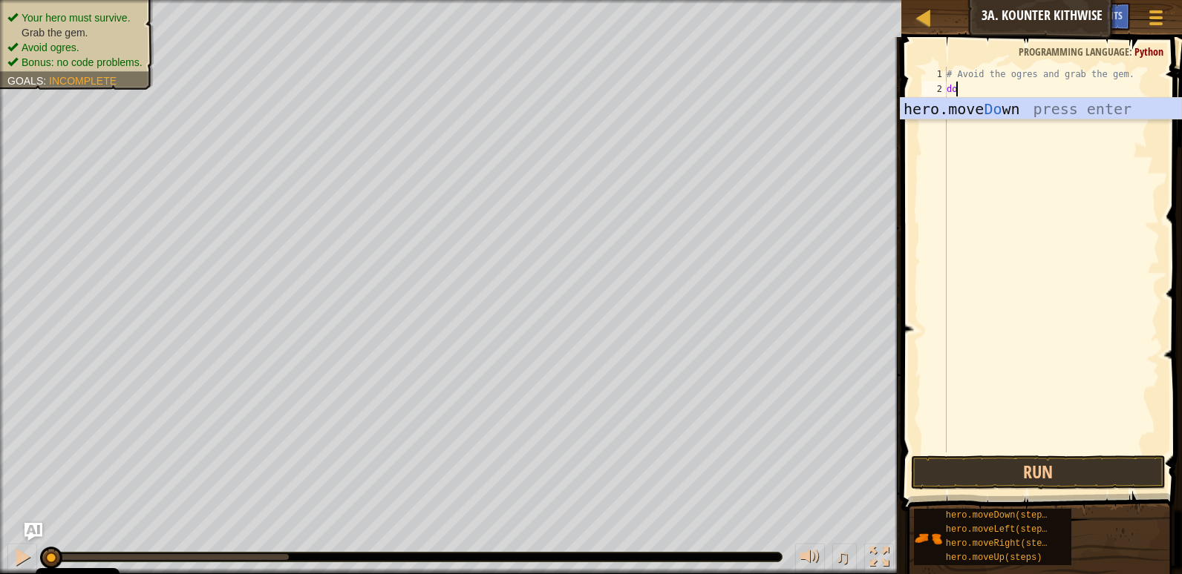
scroll to position [7, 1]
type textarea "down"
click at [972, 109] on div "hero.move Down press enter" at bounding box center [1040, 131] width 281 height 67
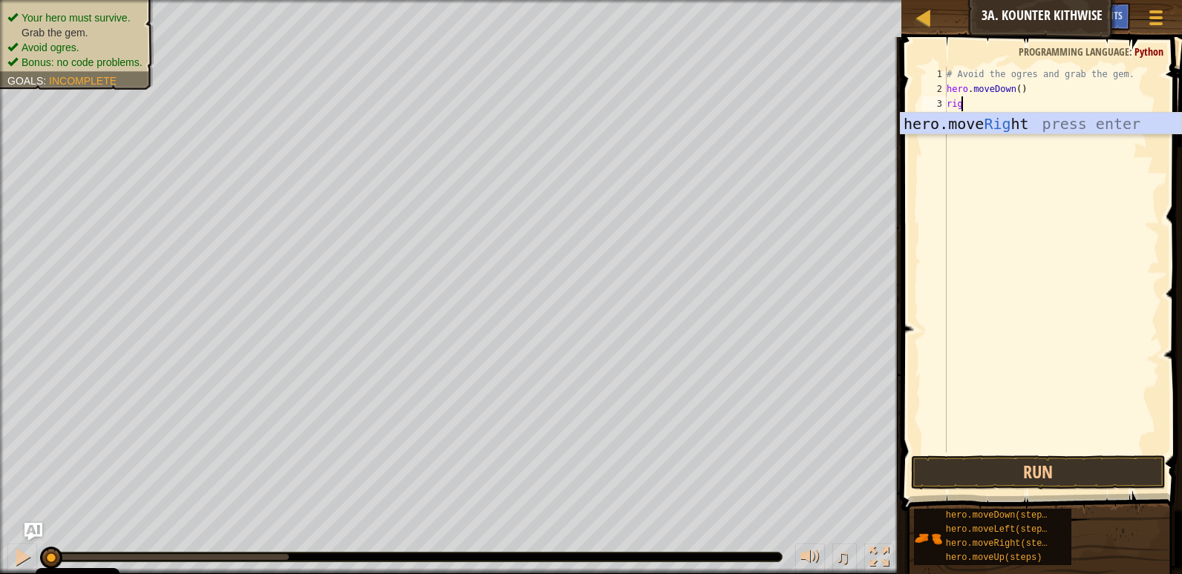
type textarea "right"
click at [949, 130] on div "hero.move Right press enter" at bounding box center [1040, 146] width 281 height 67
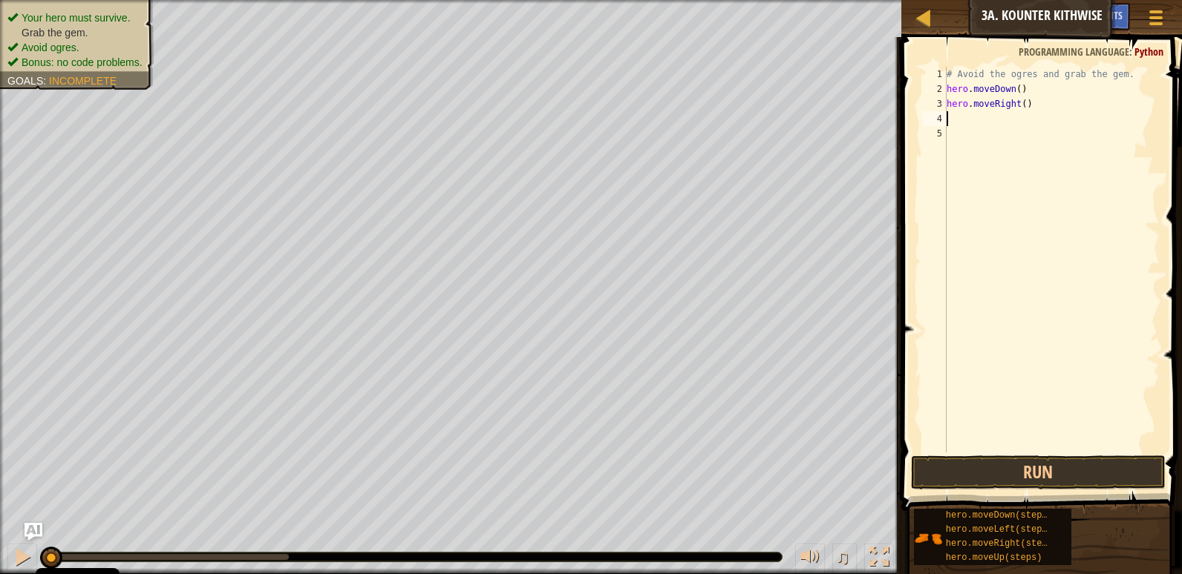
scroll to position [7, 0]
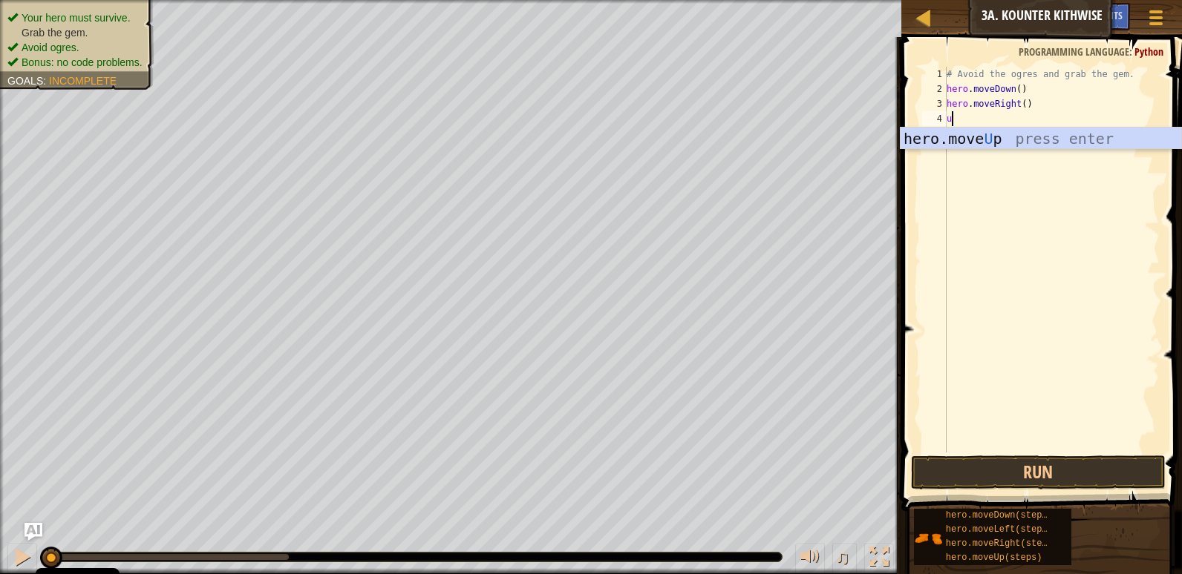
type textarea "up"
click at [949, 130] on div "hero.move Up press enter" at bounding box center [1040, 161] width 281 height 67
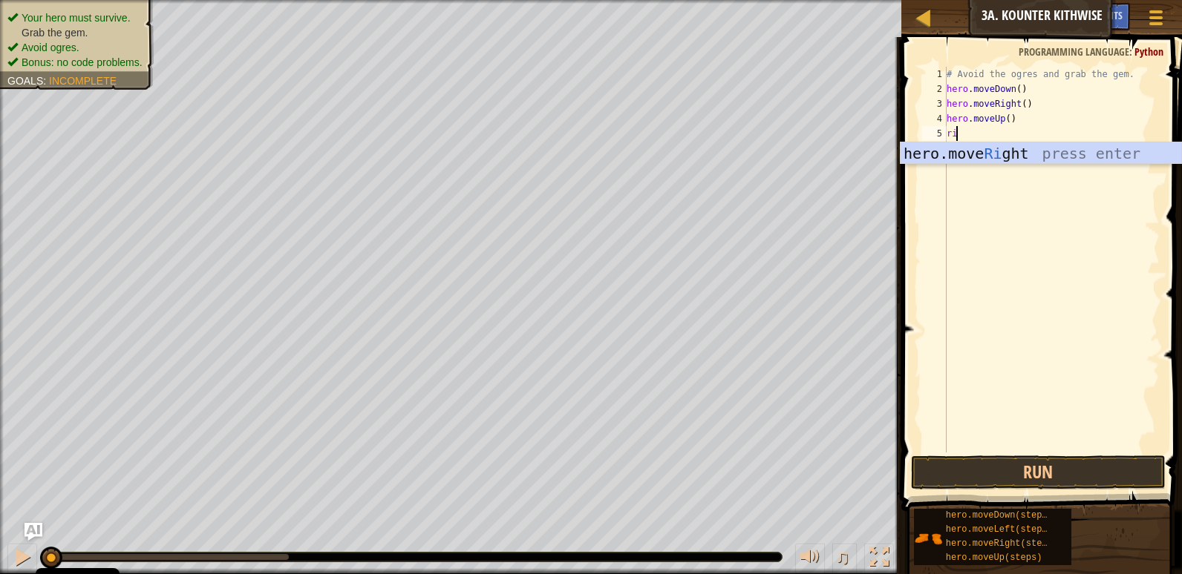
scroll to position [7, 1]
type textarea "right"
click at [990, 144] on div "hero.move Right press enter" at bounding box center [1040, 176] width 281 height 67
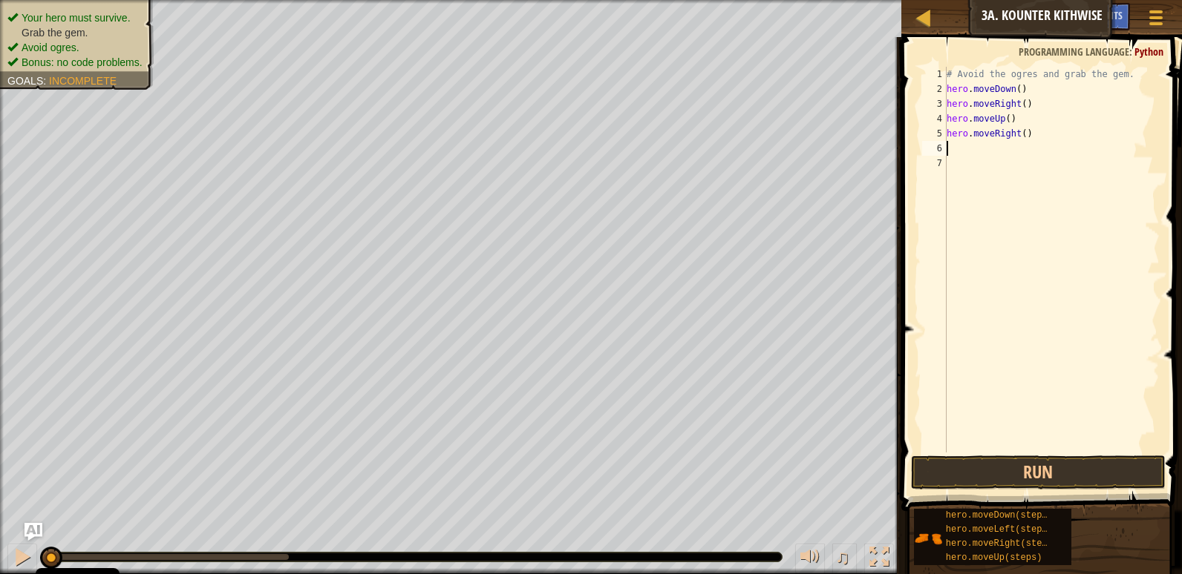
scroll to position [7, 0]
click at [1001, 474] on button "Run" at bounding box center [1038, 473] width 255 height 34
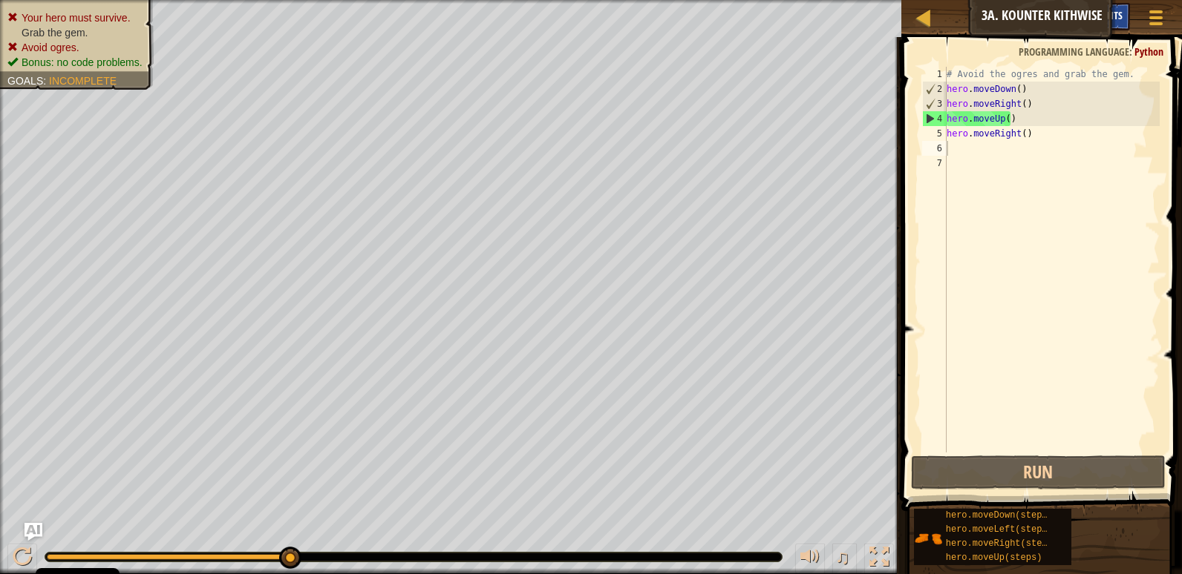
click at [1124, 13] on div "Hints" at bounding box center [1109, 16] width 39 height 27
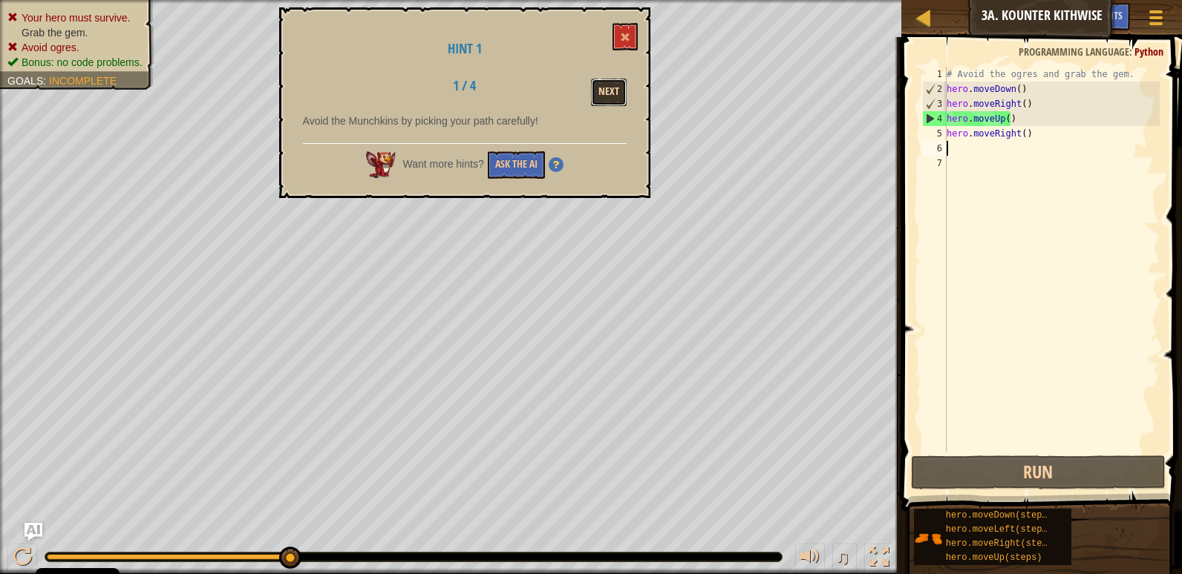
click at [597, 88] on button "Next" at bounding box center [609, 92] width 36 height 27
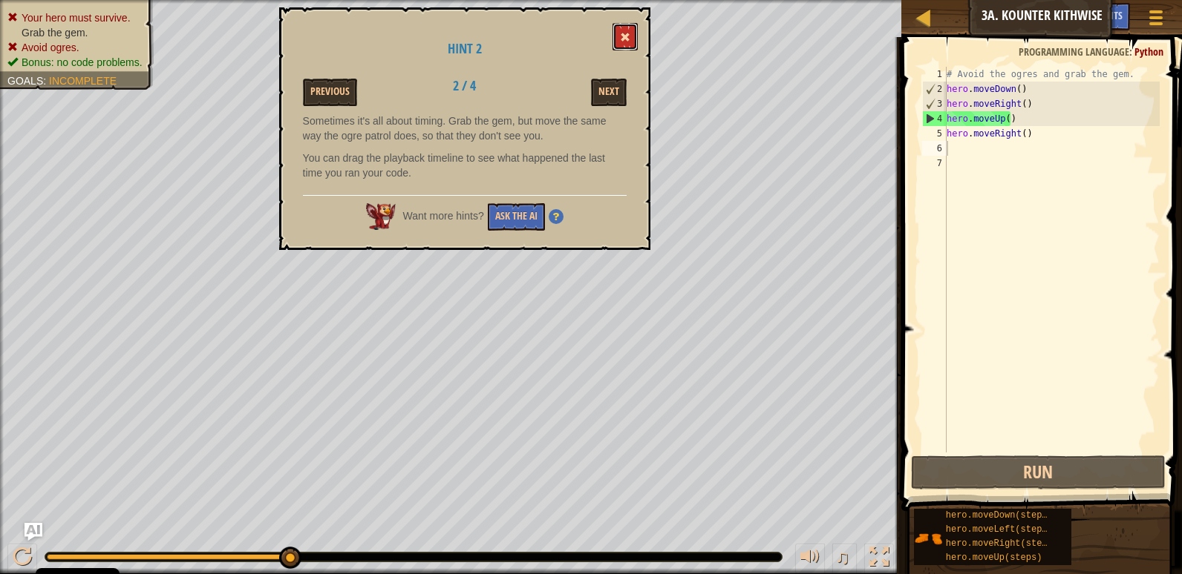
click at [636, 30] on button at bounding box center [624, 36] width 25 height 27
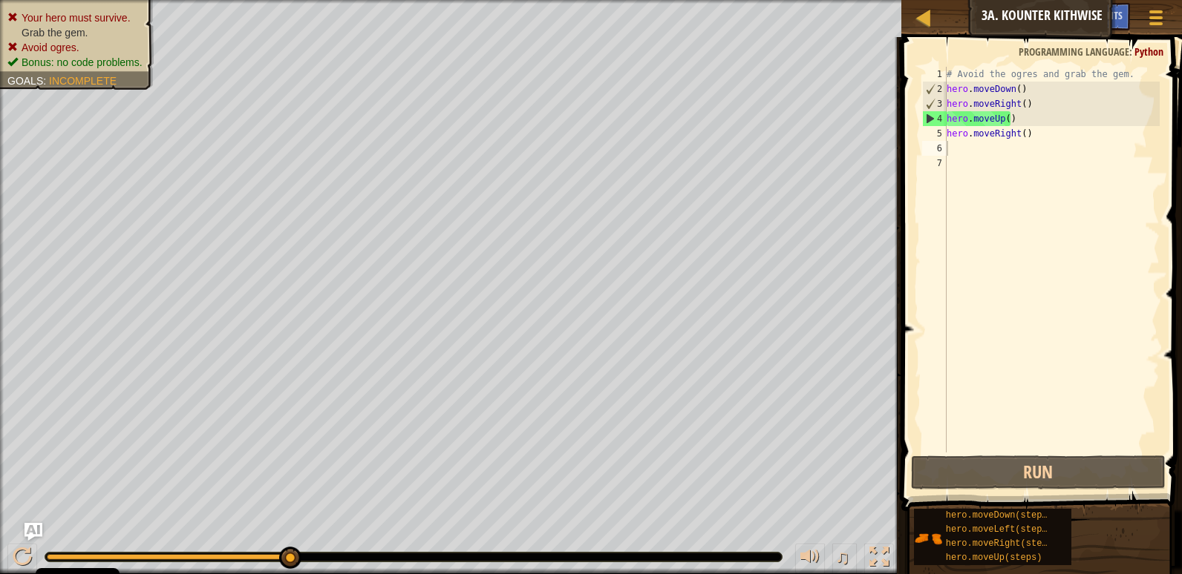
click at [1012, 114] on div "# Avoid the ogres and grab the gem. hero . moveDown ( ) hero . moveRight ( ) he…" at bounding box center [1051, 275] width 216 height 416
click at [1014, 102] on div "# Avoid the ogres and grab the gem. hero . moveDown ( ) hero . moveRight ( ) he…" at bounding box center [1051, 275] width 216 height 416
click at [1129, 471] on button "Run" at bounding box center [1038, 473] width 255 height 34
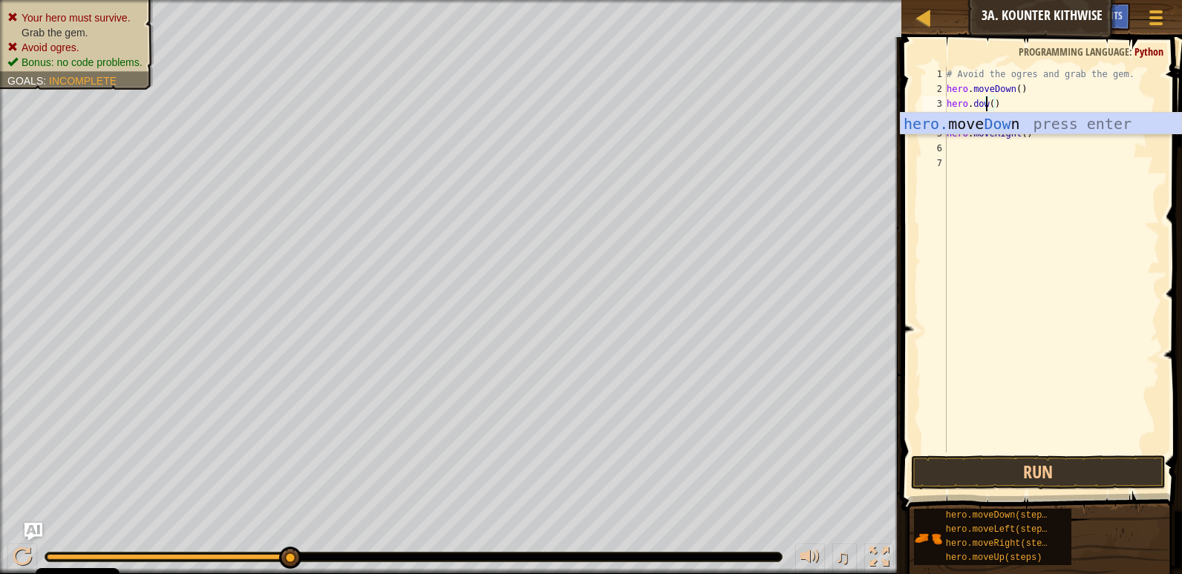
scroll to position [7, 4]
click at [1018, 126] on div "hero. move Down press enter" at bounding box center [1040, 146] width 281 height 67
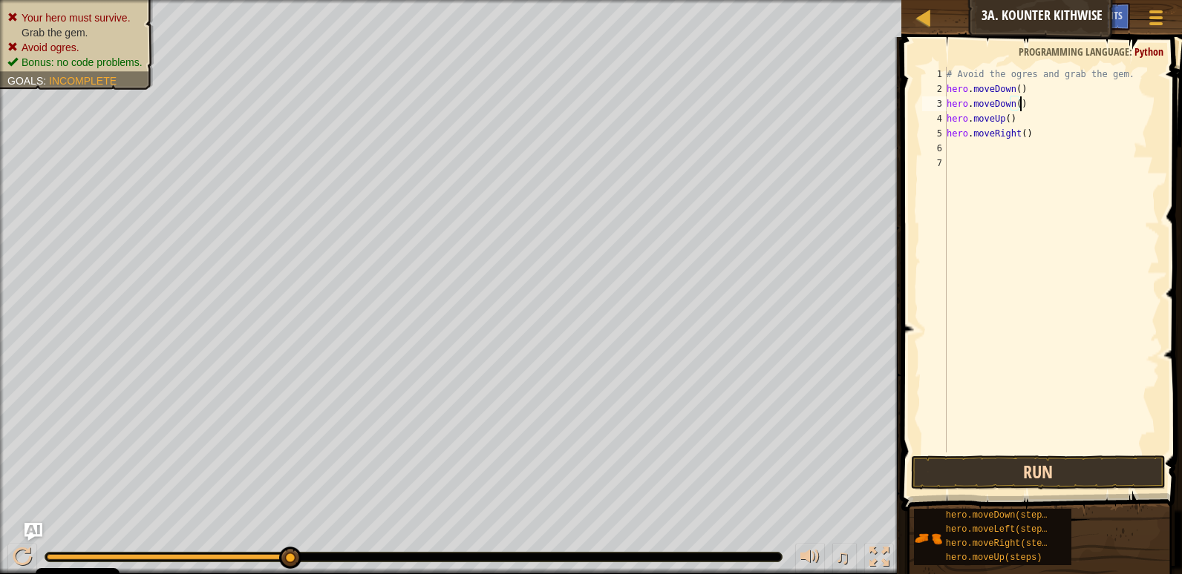
type textarea "hero.moveDown()"
click at [978, 458] on button "Run" at bounding box center [1038, 473] width 255 height 34
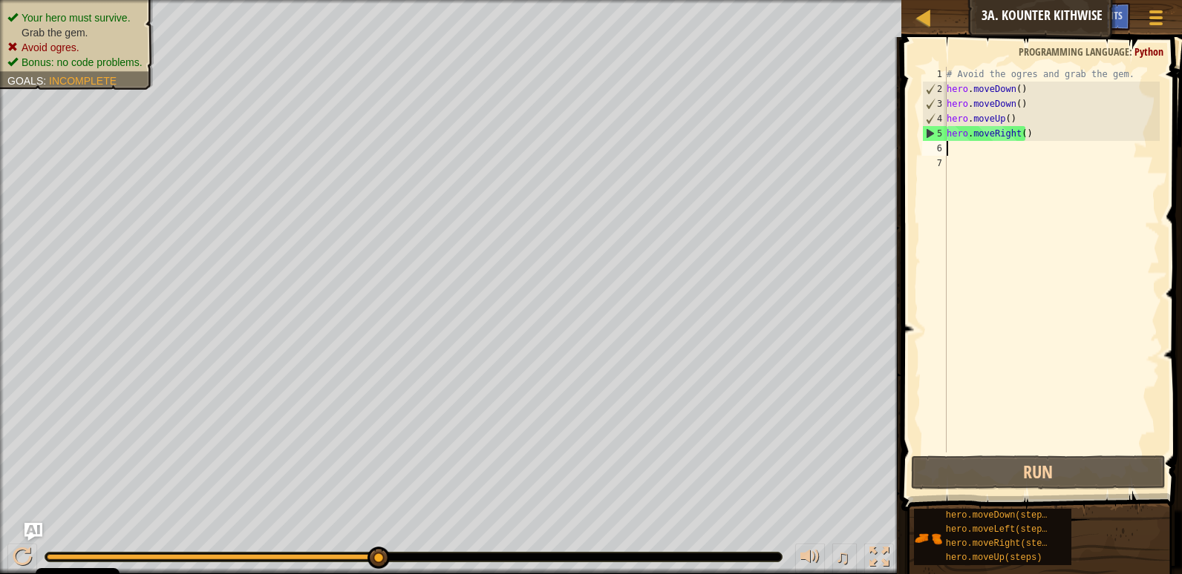
click at [953, 155] on div "# Avoid the ogres and grab the gem. hero . moveDown ( ) hero . moveDown ( ) her…" at bounding box center [1051, 275] width 216 height 416
type textarea "h"
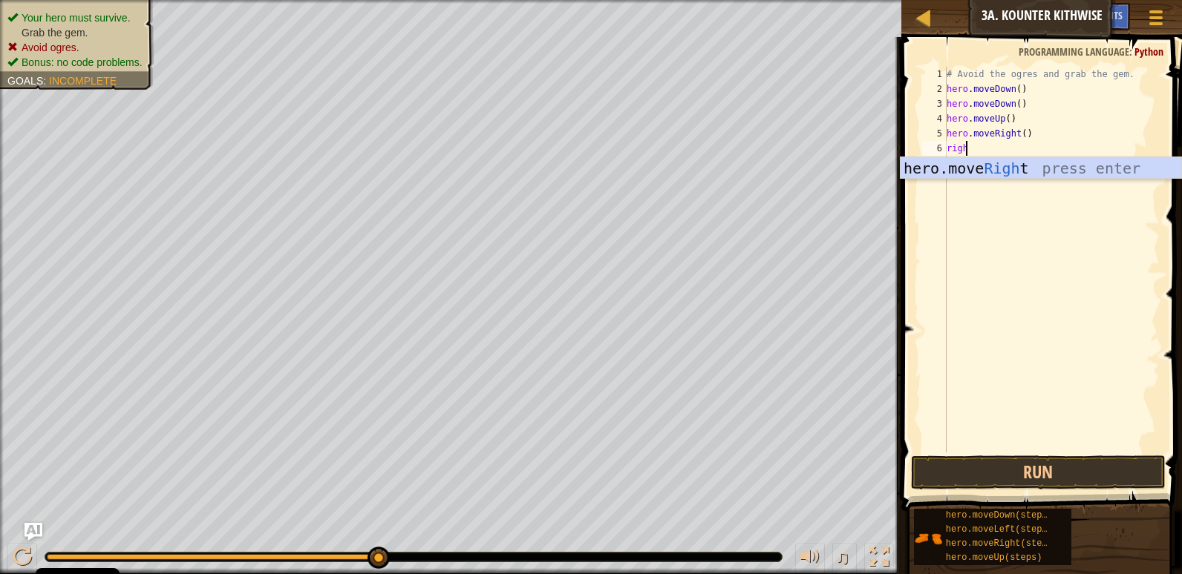
type textarea "right"
click at [1052, 167] on div "hero.move Right press enter" at bounding box center [1040, 190] width 281 height 67
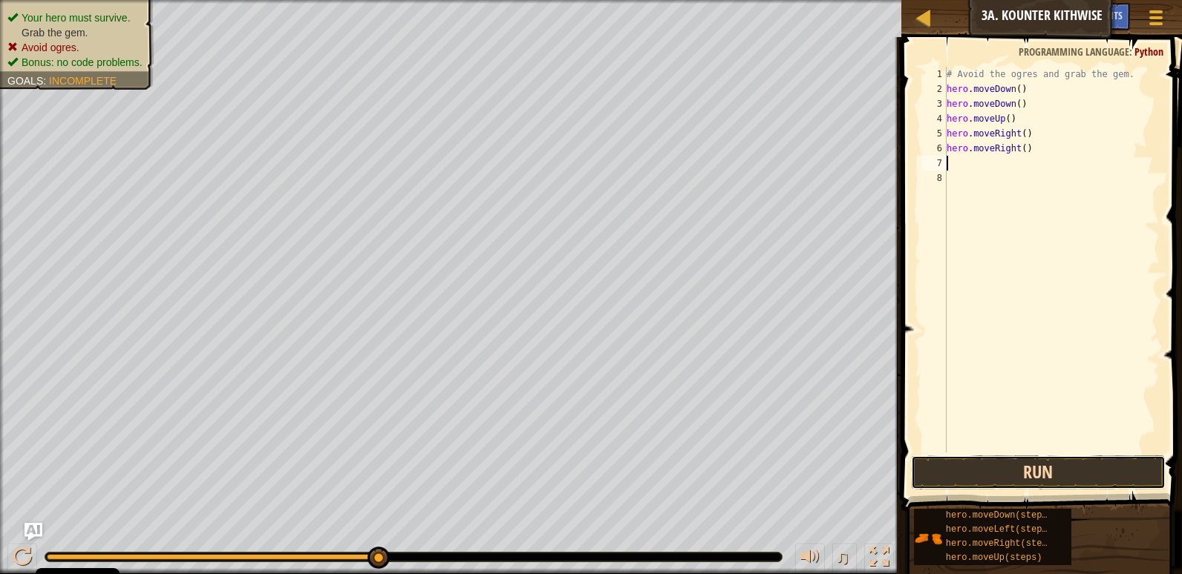
click at [1031, 479] on button "Run" at bounding box center [1038, 473] width 255 height 34
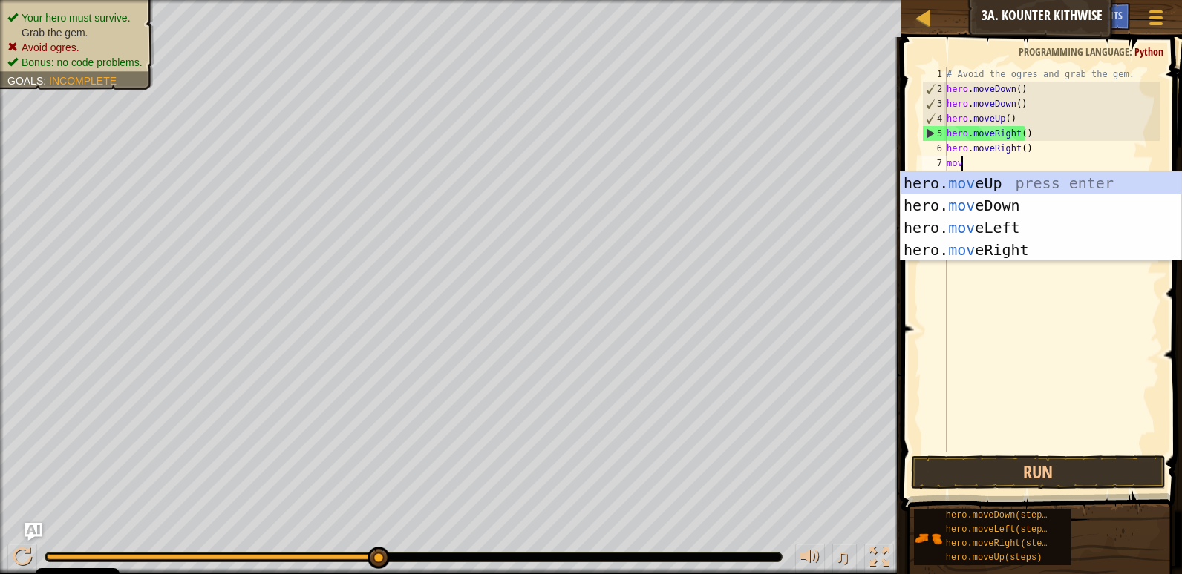
scroll to position [7, 1]
type textarea "move"
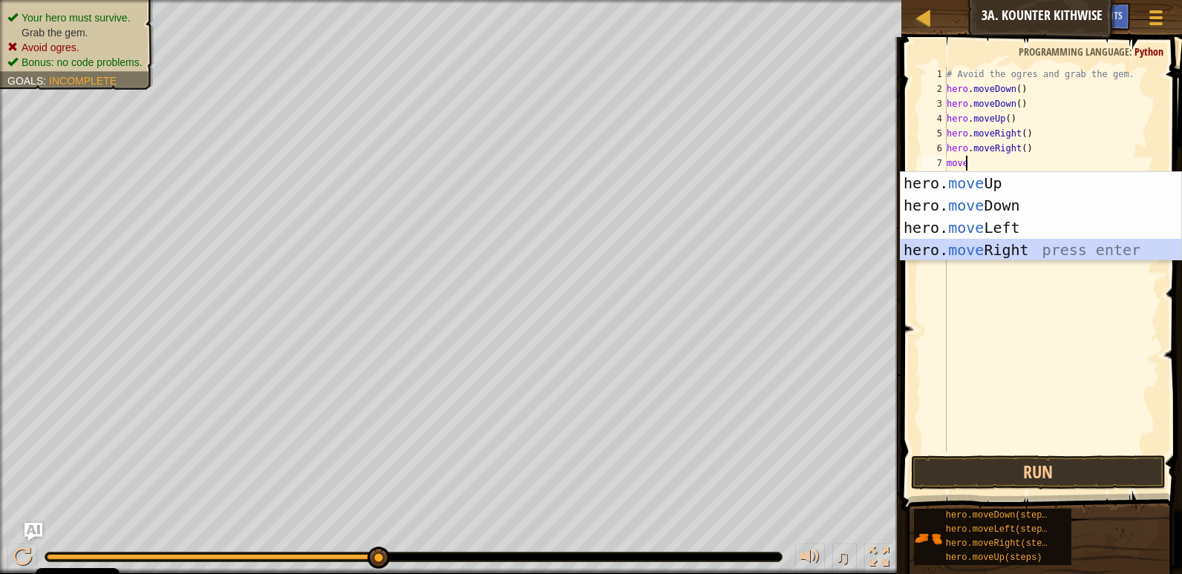
click at [1054, 246] on div "hero. move Up press enter hero. move Down press enter hero. move Left press ent…" at bounding box center [1040, 239] width 281 height 134
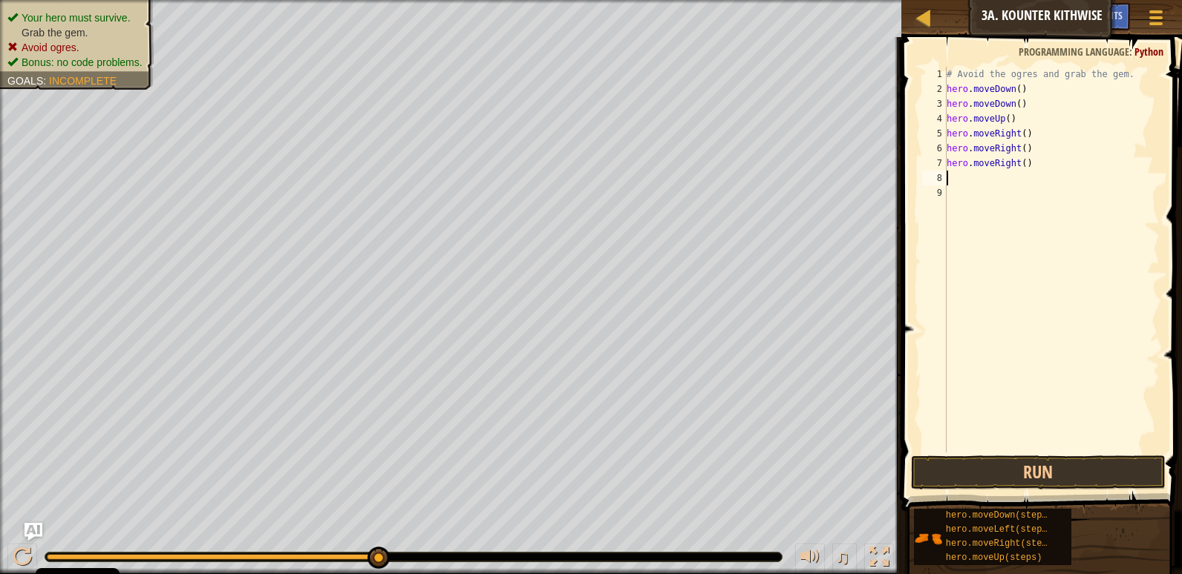
scroll to position [7, 0]
click at [1045, 476] on button "Run" at bounding box center [1038, 473] width 255 height 34
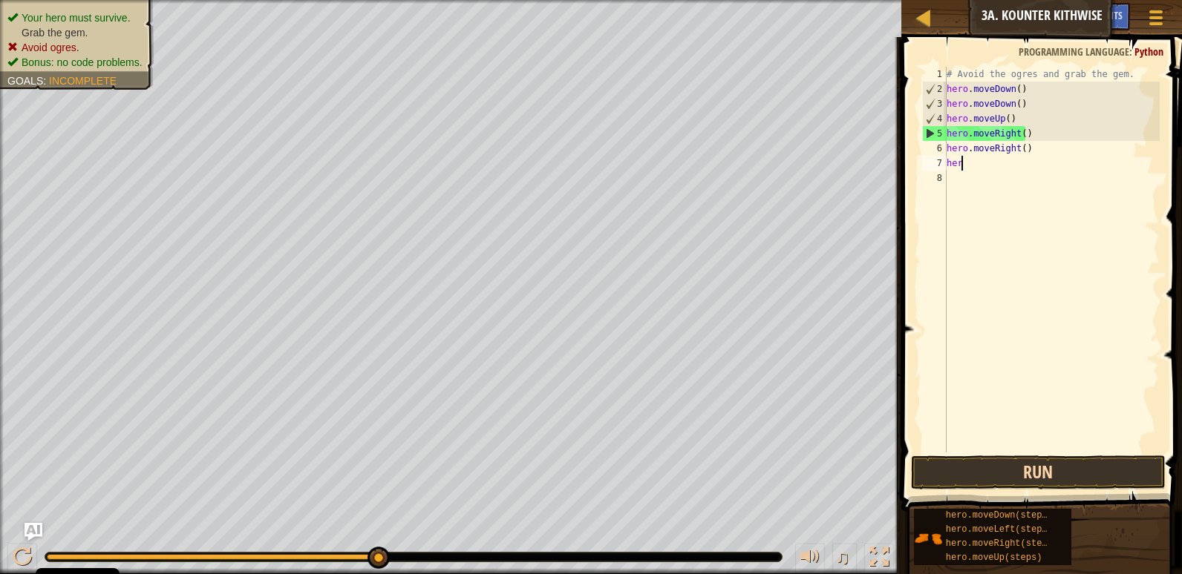
type textarea "h"
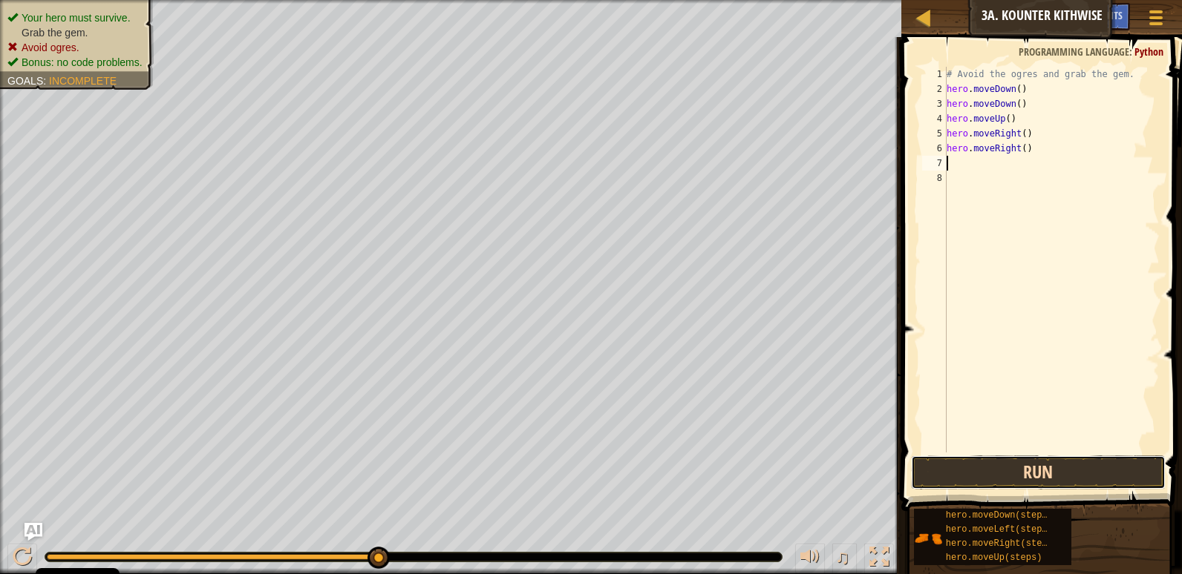
click at [983, 458] on button "Run" at bounding box center [1038, 473] width 255 height 34
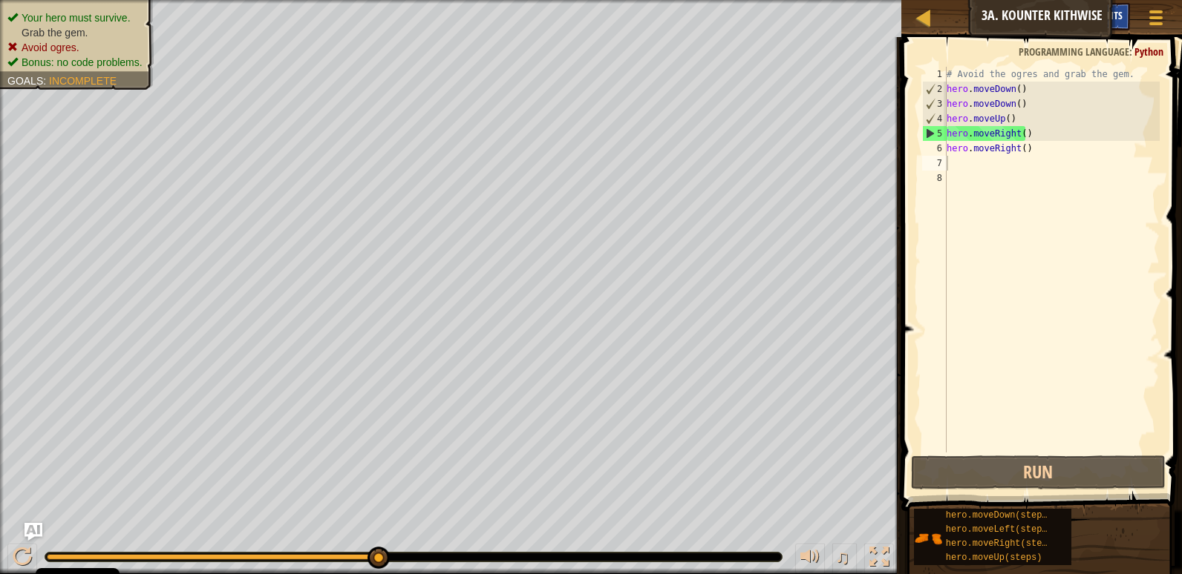
click at [1122, 16] on div "Hints" at bounding box center [1109, 16] width 39 height 27
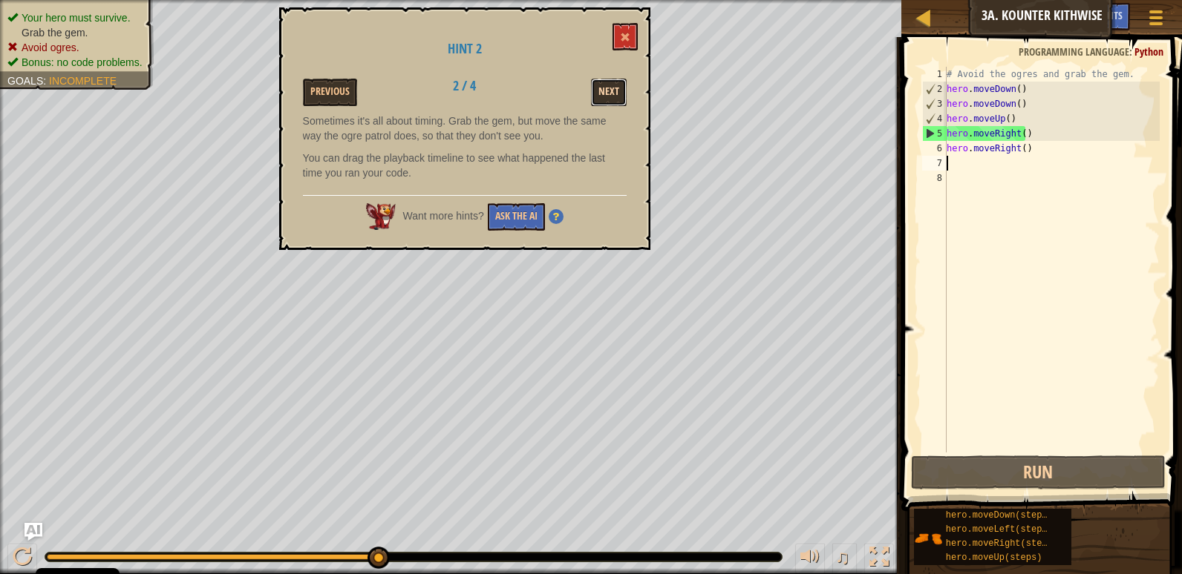
click at [606, 85] on button "Next" at bounding box center [609, 92] width 36 height 27
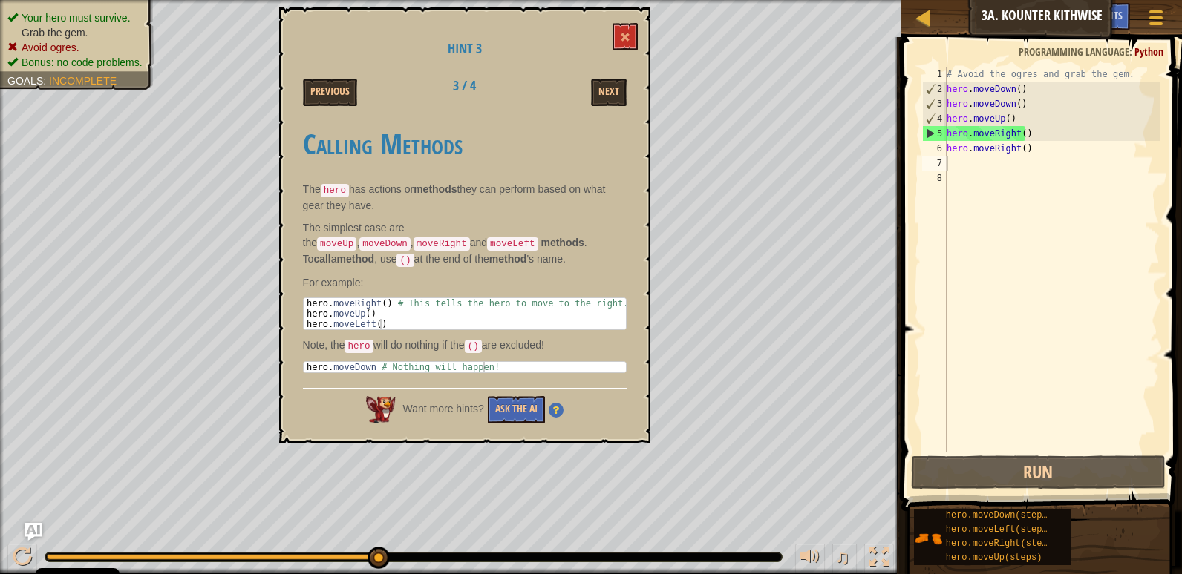
drag, startPoint x: 308, startPoint y: 293, endPoint x: 456, endPoint y: 301, distance: 148.7
click at [452, 299] on pre "1 2 3 hero . moveRight ( ) # This tells the hero to move to the right. hero . m…" at bounding box center [465, 314] width 324 height 33
drag, startPoint x: 596, startPoint y: 300, endPoint x: 402, endPoint y: 307, distance: 193.8
click at [402, 307] on div "hero . moveRight ( ) # This tells the hero to move to the right. hero . moveUp …" at bounding box center [465, 324] width 322 height 52
click at [402, 307] on div "hero . moveRight ( ) # This tells the hero to move to the right. hero . moveUp …" at bounding box center [465, 313] width 322 height 31
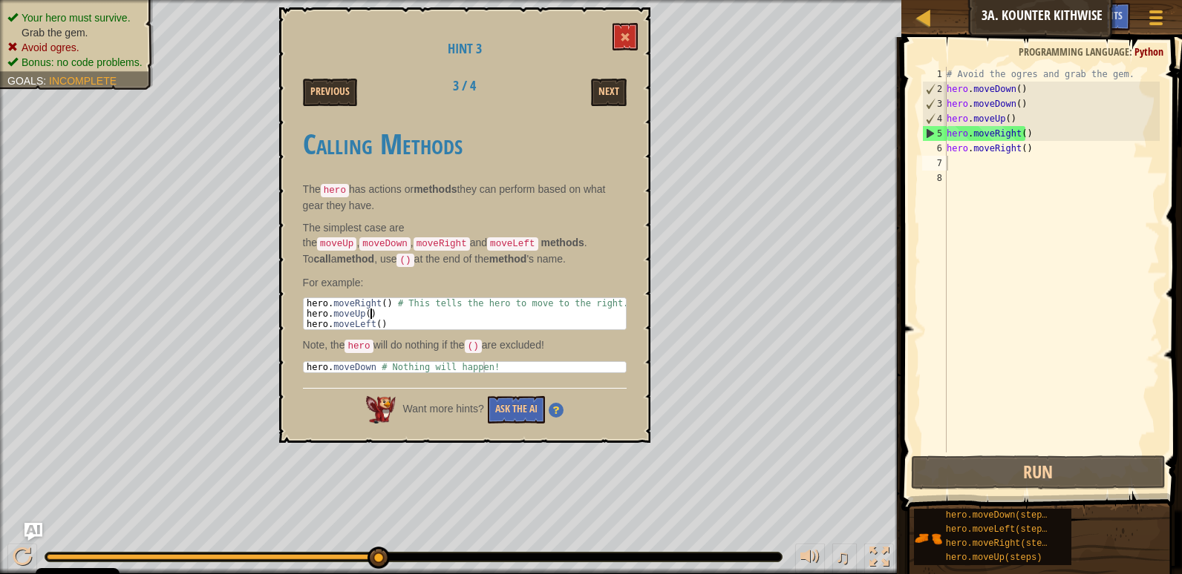
type textarea "hero.moveUp()"
click at [592, 96] on button "Next" at bounding box center [609, 92] width 36 height 27
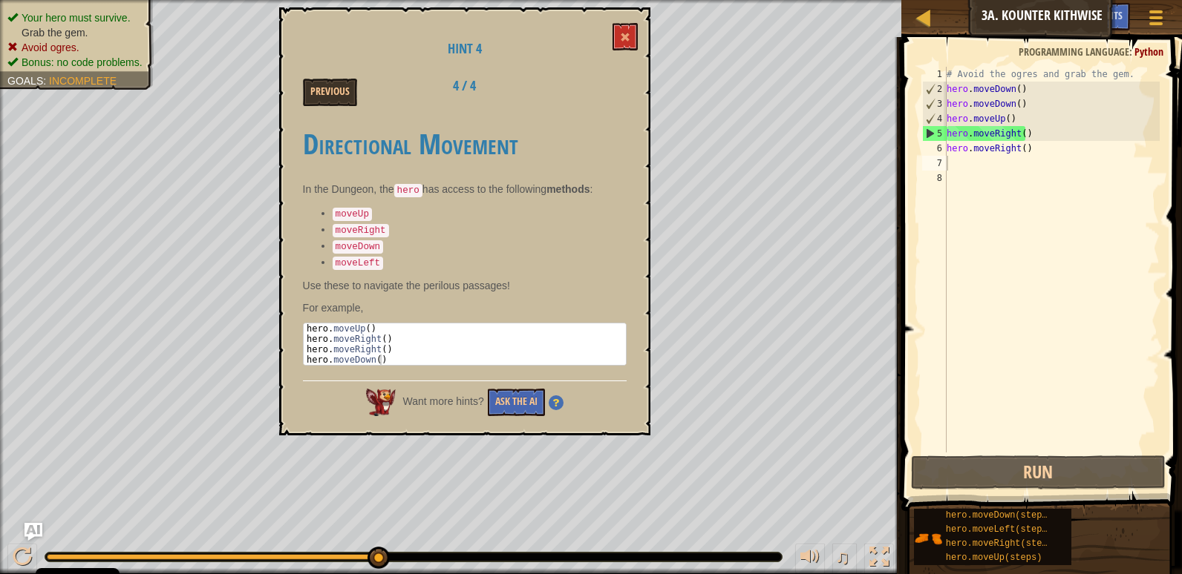
click at [1037, 84] on div "# Avoid the ogres and grab the gem. hero . moveDown ( ) hero . moveDown ( ) her…" at bounding box center [1051, 275] width 216 height 416
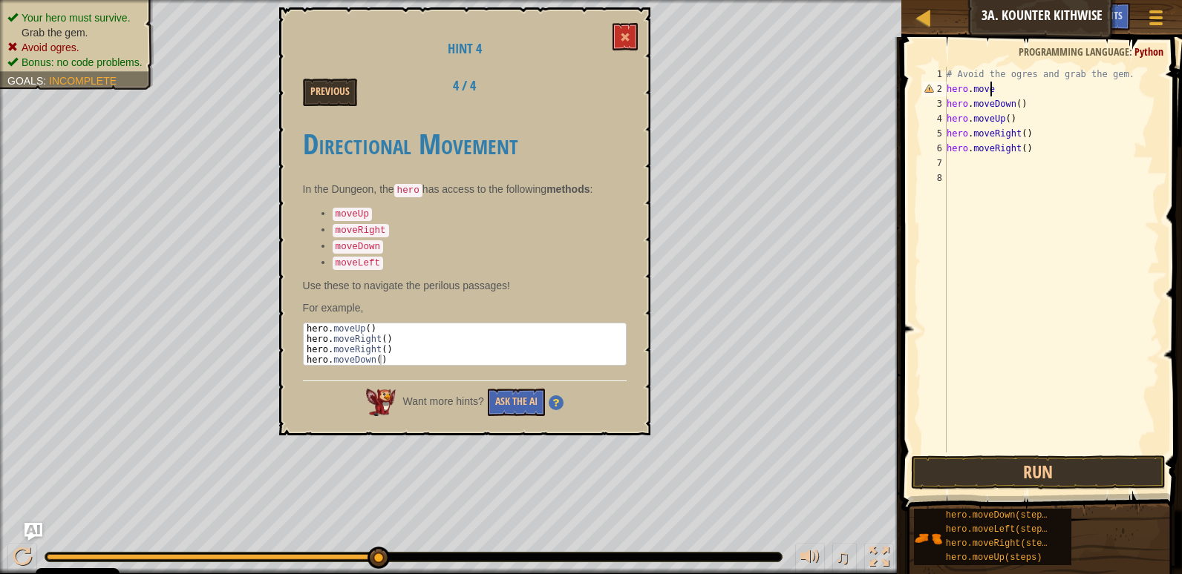
scroll to position [7, 4]
type textarea "hero.moveup"
click at [1035, 108] on div "hero.moveUp press enter" at bounding box center [1040, 131] width 281 height 67
type textarea "m"
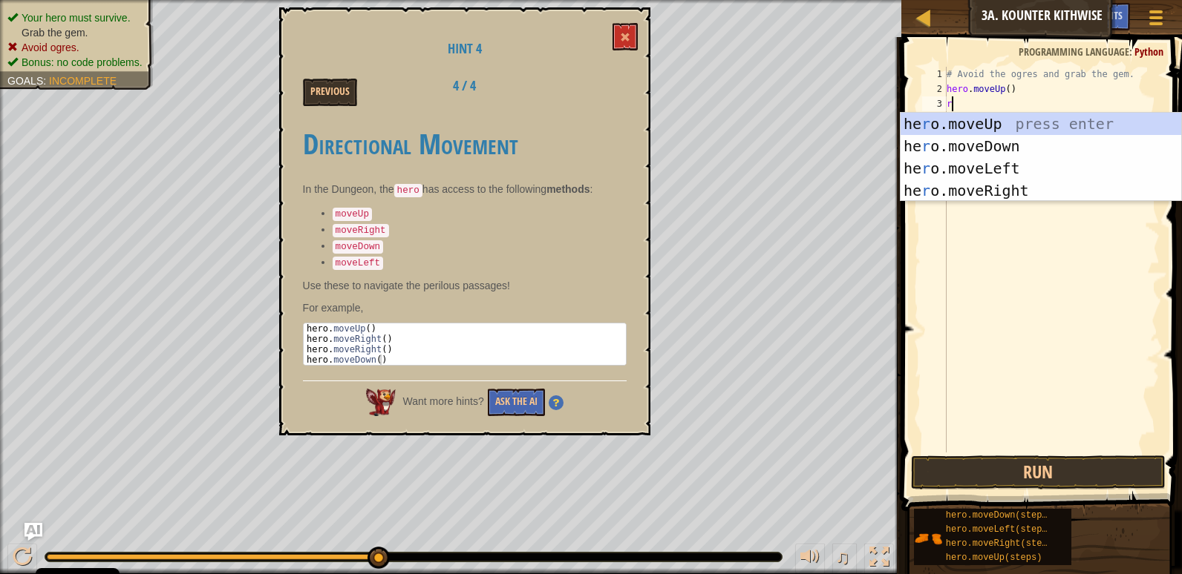
type textarea "ri"
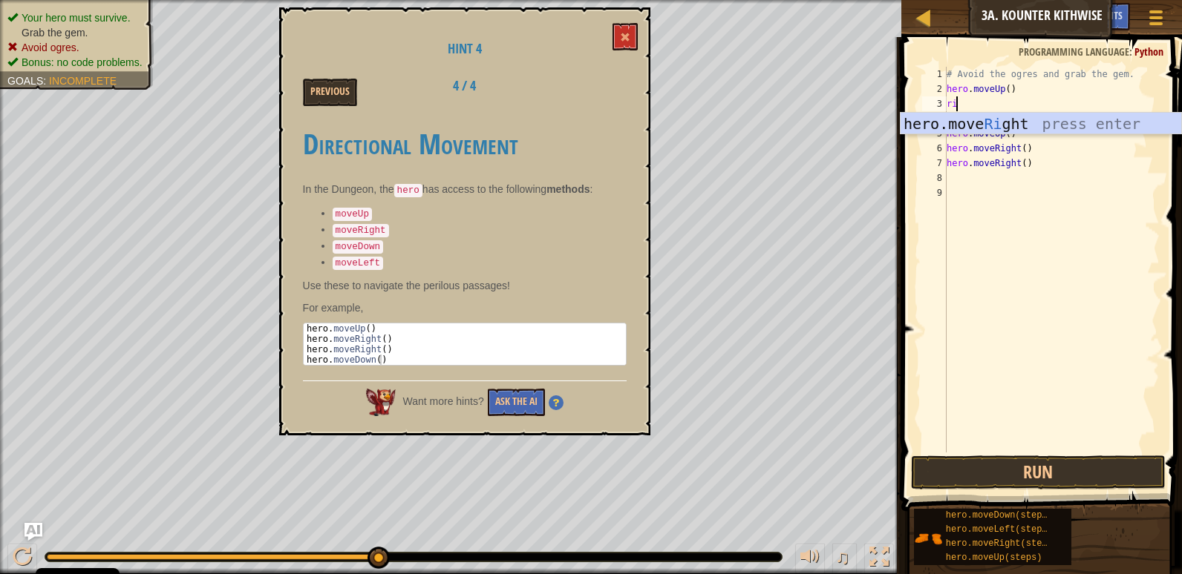
click at [960, 129] on div "hero.move Ri ght press enter" at bounding box center [1040, 146] width 281 height 67
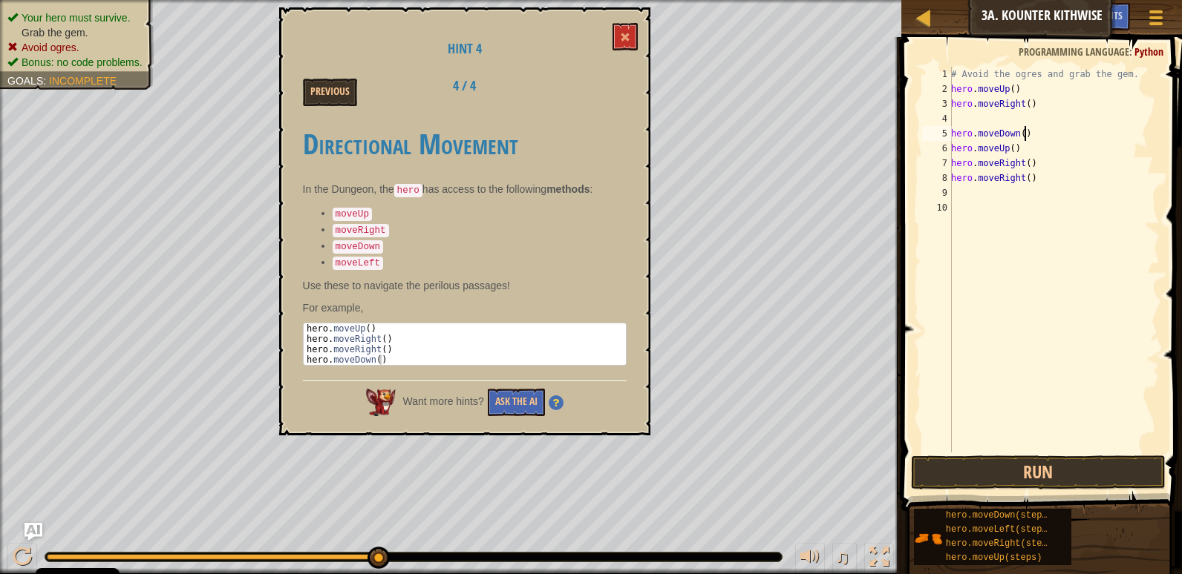
click at [1026, 128] on div "# Avoid the ogres and grab the gem. hero . moveUp ( ) hero . moveRight ( ) hero…" at bounding box center [1054, 275] width 212 height 416
click at [1003, 151] on div "# Avoid the ogres and grab the gem. hero . moveUp ( ) hero . moveRight ( ) hero…" at bounding box center [1054, 275] width 212 height 416
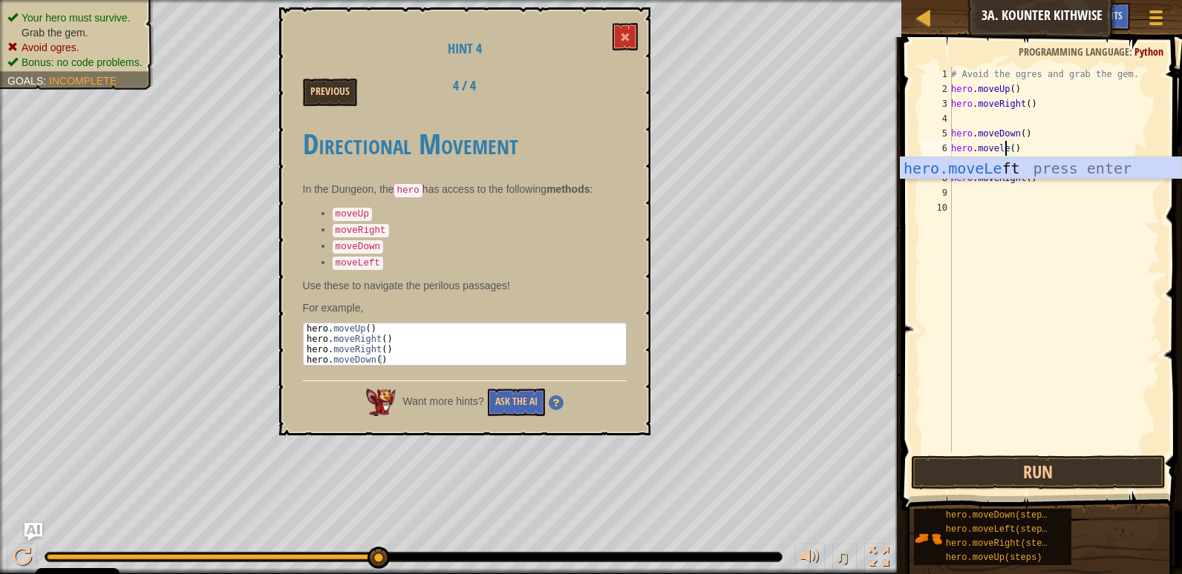
scroll to position [7, 5]
click at [1006, 161] on div "hero.moveLeft press enter" at bounding box center [1040, 190] width 281 height 67
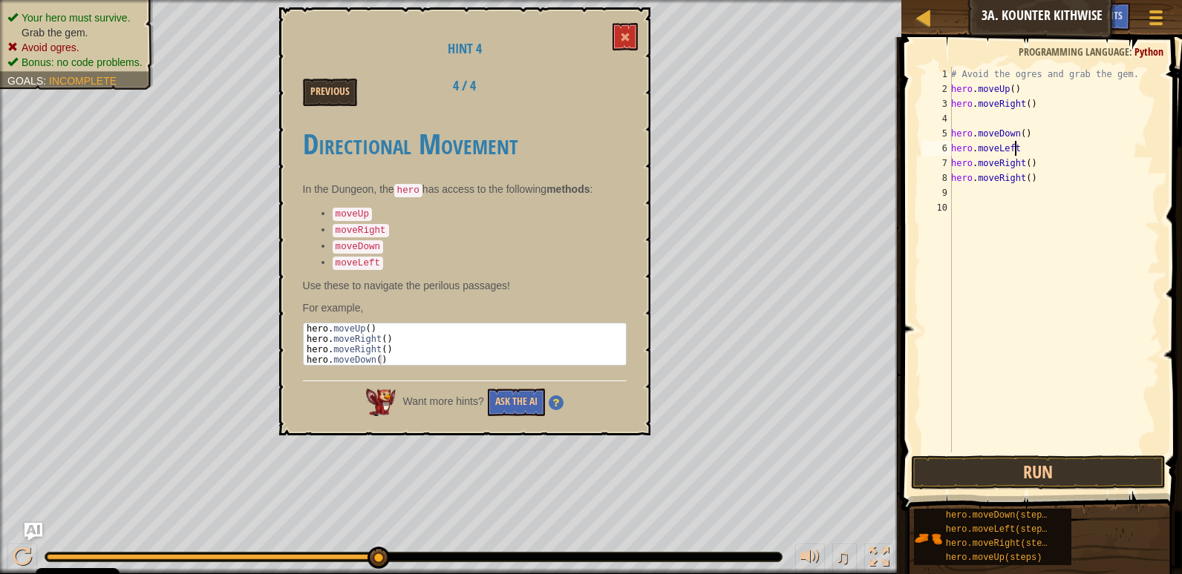
scroll to position [7, 4]
click at [1035, 173] on div "# Avoid the ogres and grab the gem. hero . moveUp ( ) hero . moveRight ( ) hero…" at bounding box center [1054, 275] width 212 height 416
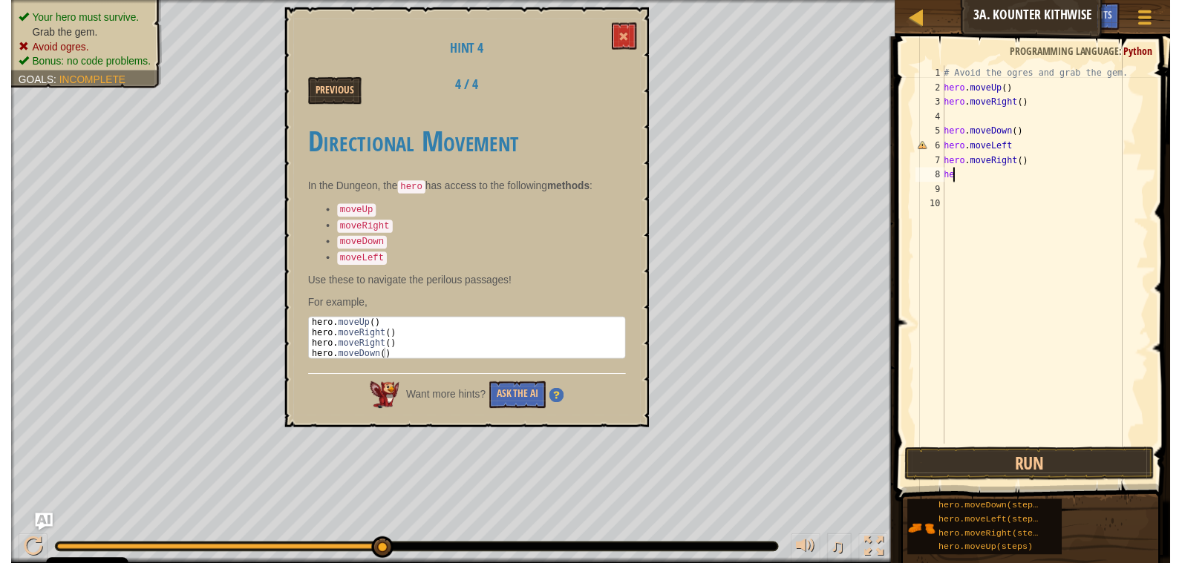
scroll to position [7, 0]
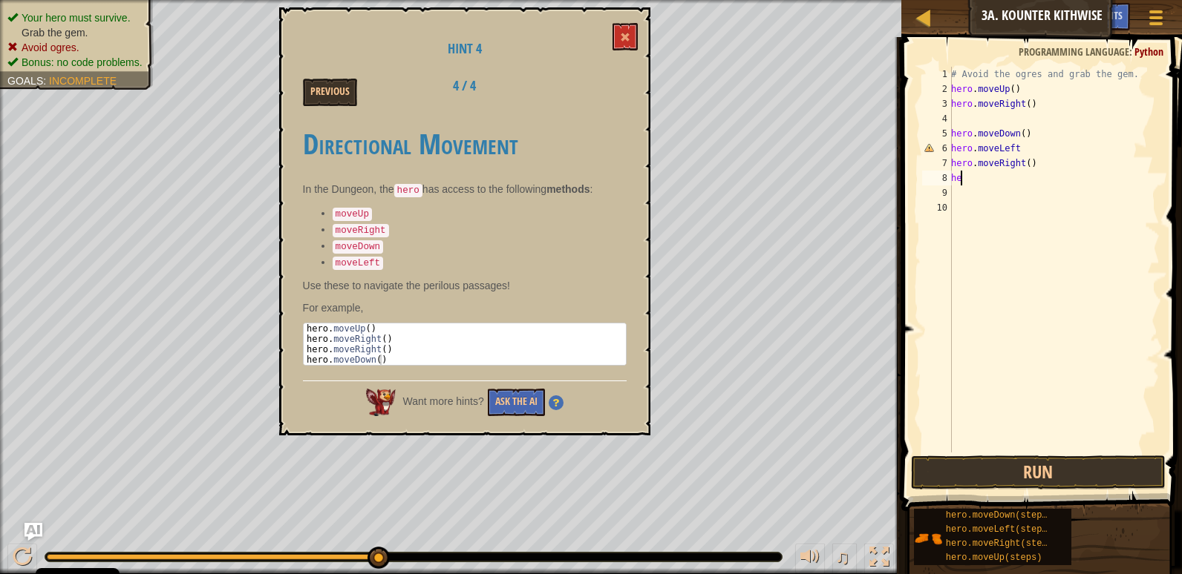
type textarea "h"
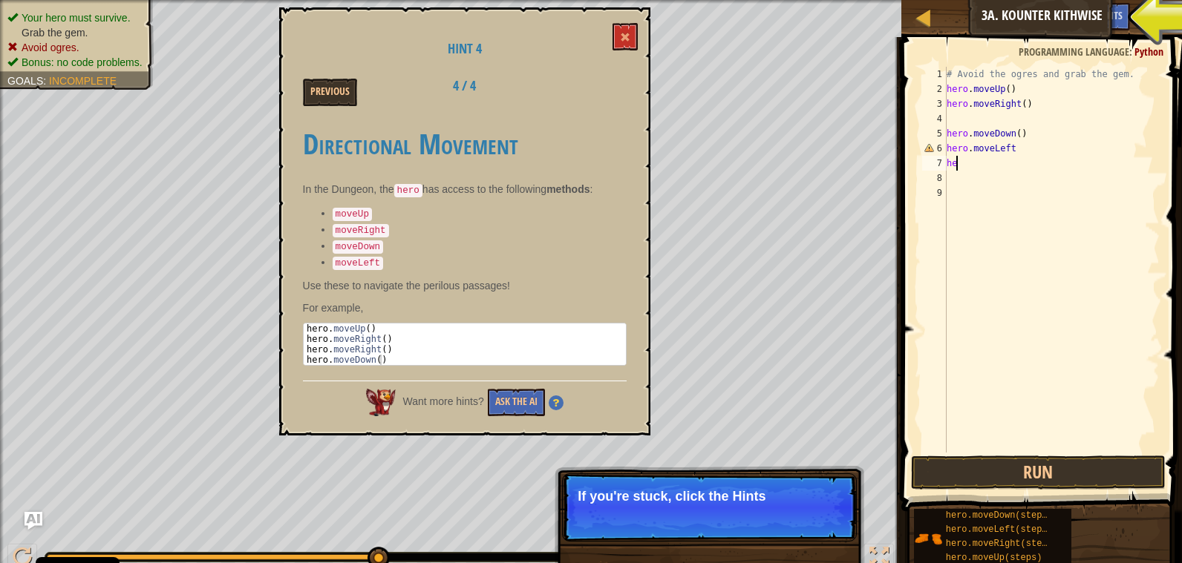
type textarea "h"
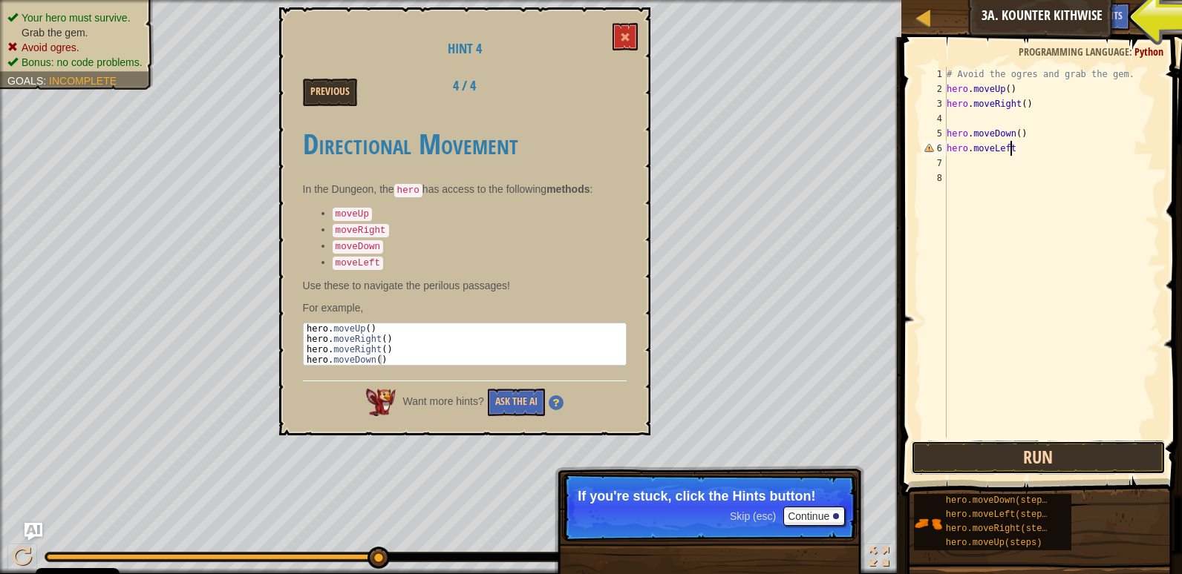
click at [1077, 446] on button "Run" at bounding box center [1038, 458] width 255 height 34
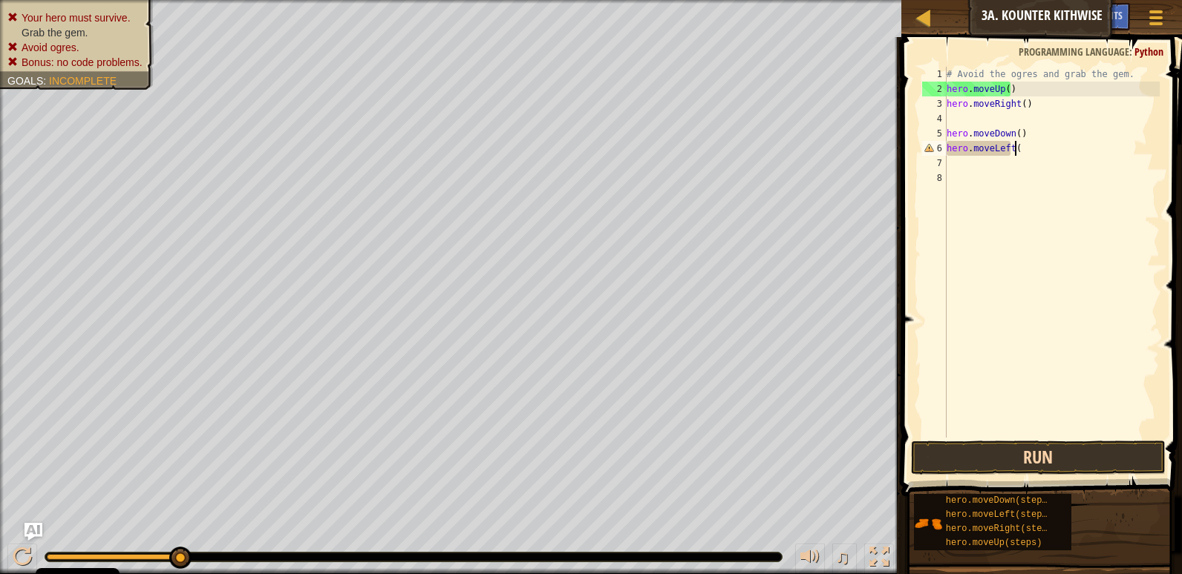
scroll to position [7, 5]
click at [1009, 87] on div "# Avoid the ogres and grab the gem. hero . moveUp ( ) hero . moveRight ( ) hero…" at bounding box center [1051, 267] width 216 height 401
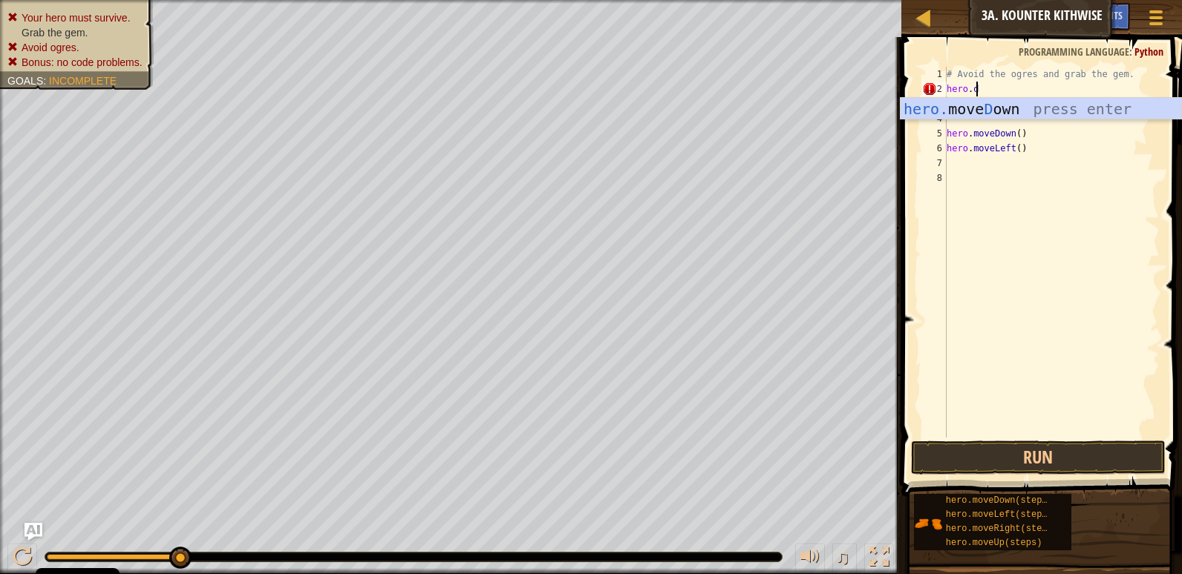
scroll to position [7, 2]
type textarea "hero.down"
click at [992, 102] on div "hero. move Down press enter" at bounding box center [1040, 131] width 281 height 67
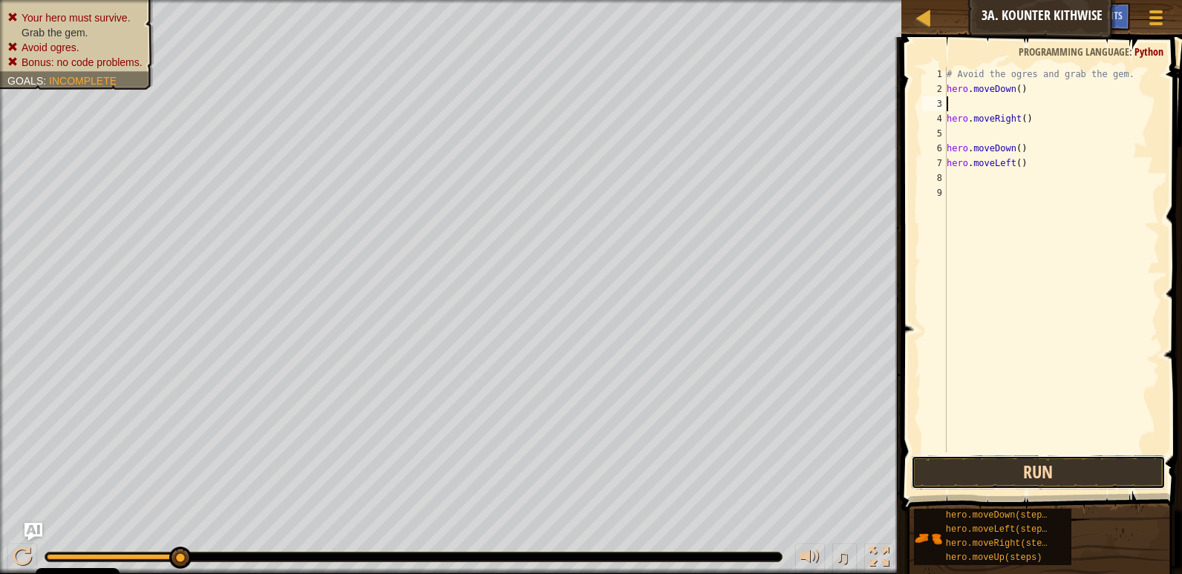
click at [1083, 483] on button "Run" at bounding box center [1038, 473] width 255 height 34
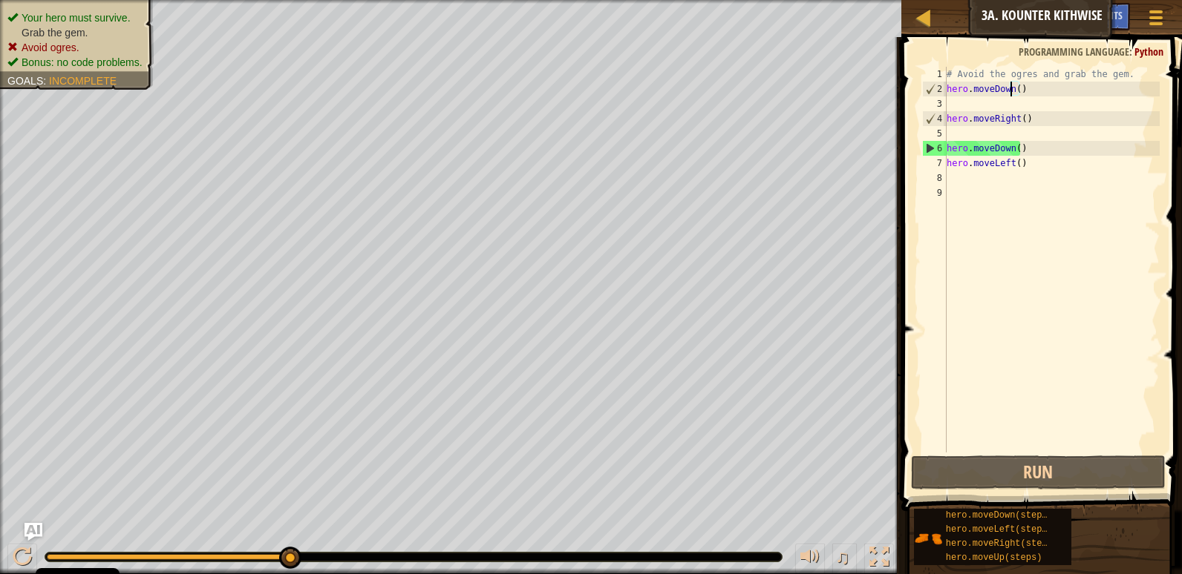
click at [1012, 85] on div "# Avoid the ogres and grab the gem. hero . moveDown ( ) hero . moveRight ( ) he…" at bounding box center [1051, 275] width 216 height 416
type textarea "hero.moveDown()"
click at [964, 428] on div "# Avoid the ogres and grab the gem. hero . moveDown ( ) hero . moveRight ( ) he…" at bounding box center [1051, 275] width 216 height 416
click at [1099, 476] on button "Run" at bounding box center [1038, 473] width 255 height 34
click at [1009, 124] on div "# Avoid the ogres and grab the gem. hero . moveDown ( ) hero . moveRight ( ) he…" at bounding box center [1051, 275] width 216 height 416
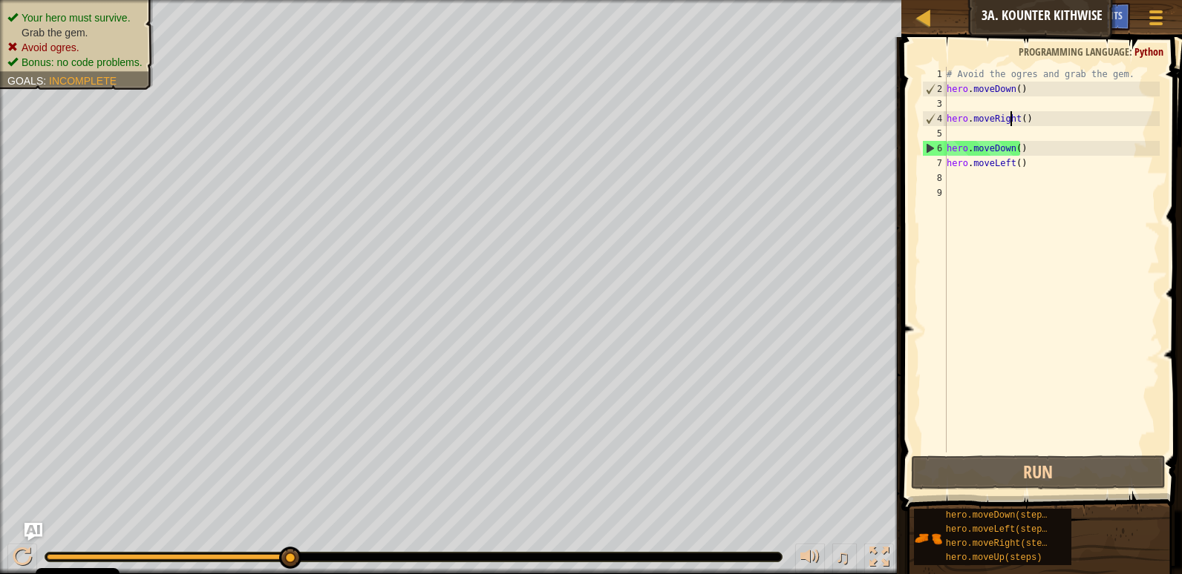
type textarea "hero.moveRight()"
click at [997, 136] on div "# Avoid the ogres and grab the gem. hero . moveDown ( ) hero . moveRight ( ) he…" at bounding box center [1051, 275] width 216 height 416
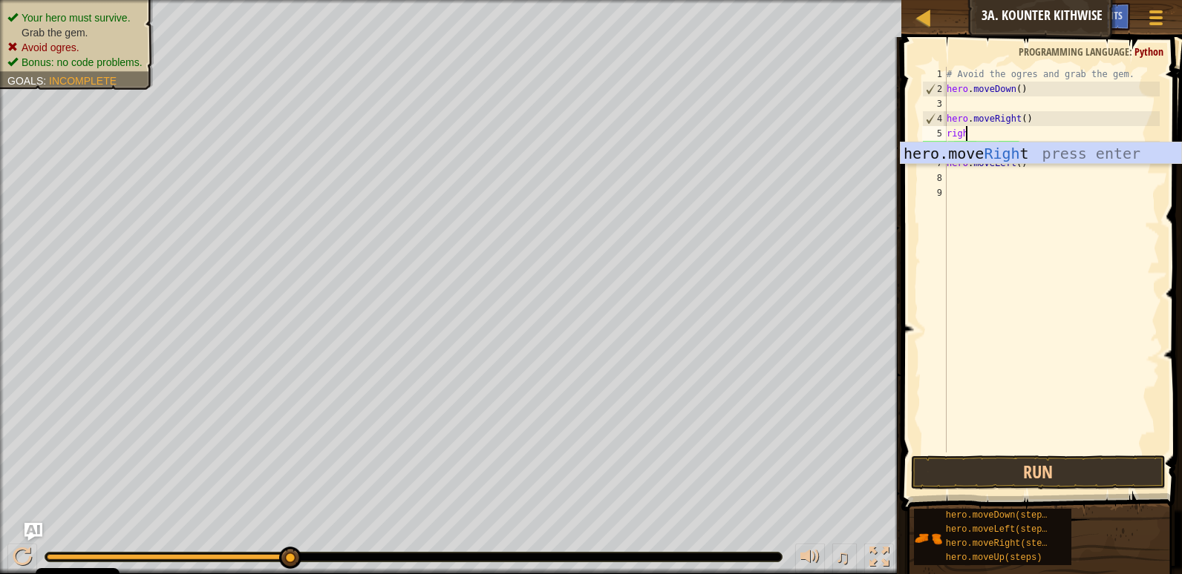
type textarea "right"
click at [960, 148] on div "hero.move Right press enter" at bounding box center [1040, 176] width 281 height 67
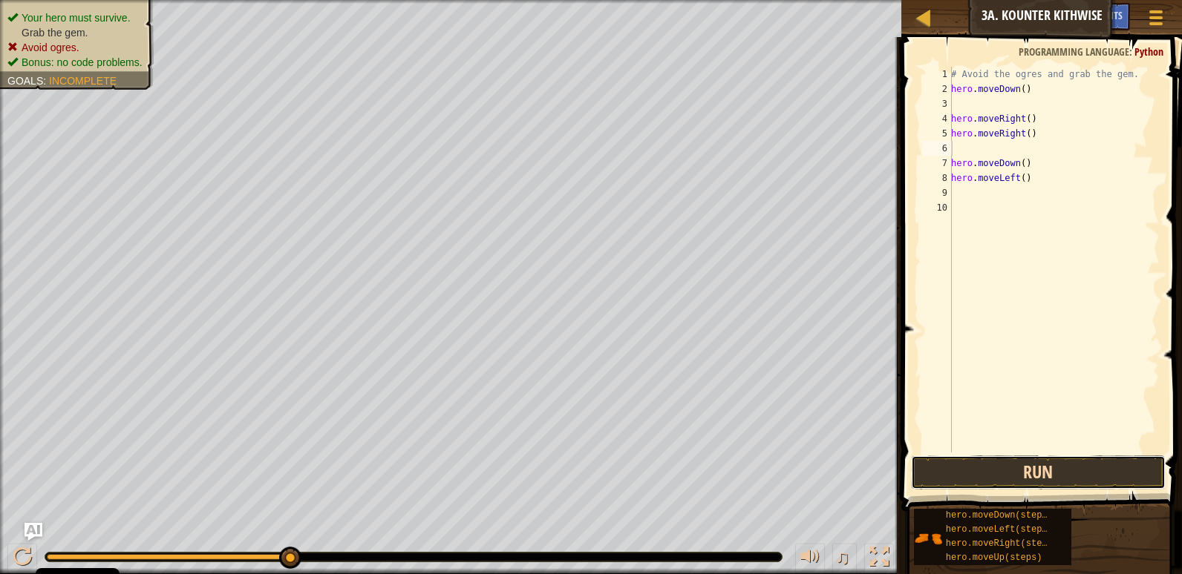
click at [1069, 462] on button "Run" at bounding box center [1038, 473] width 255 height 34
